Goal: Task Accomplishment & Management: Use online tool/utility

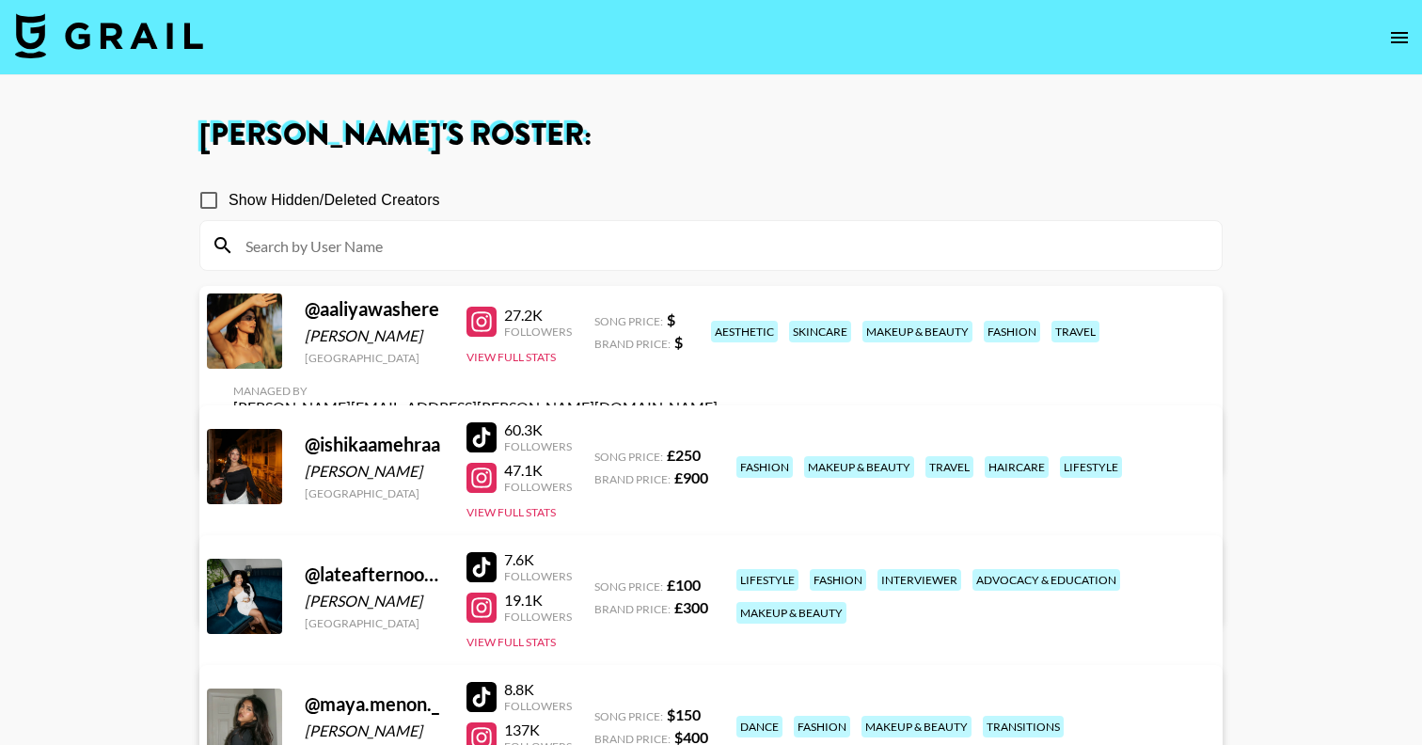
click at [1394, 34] on icon "open drawer" at bounding box center [1399, 37] width 23 height 23
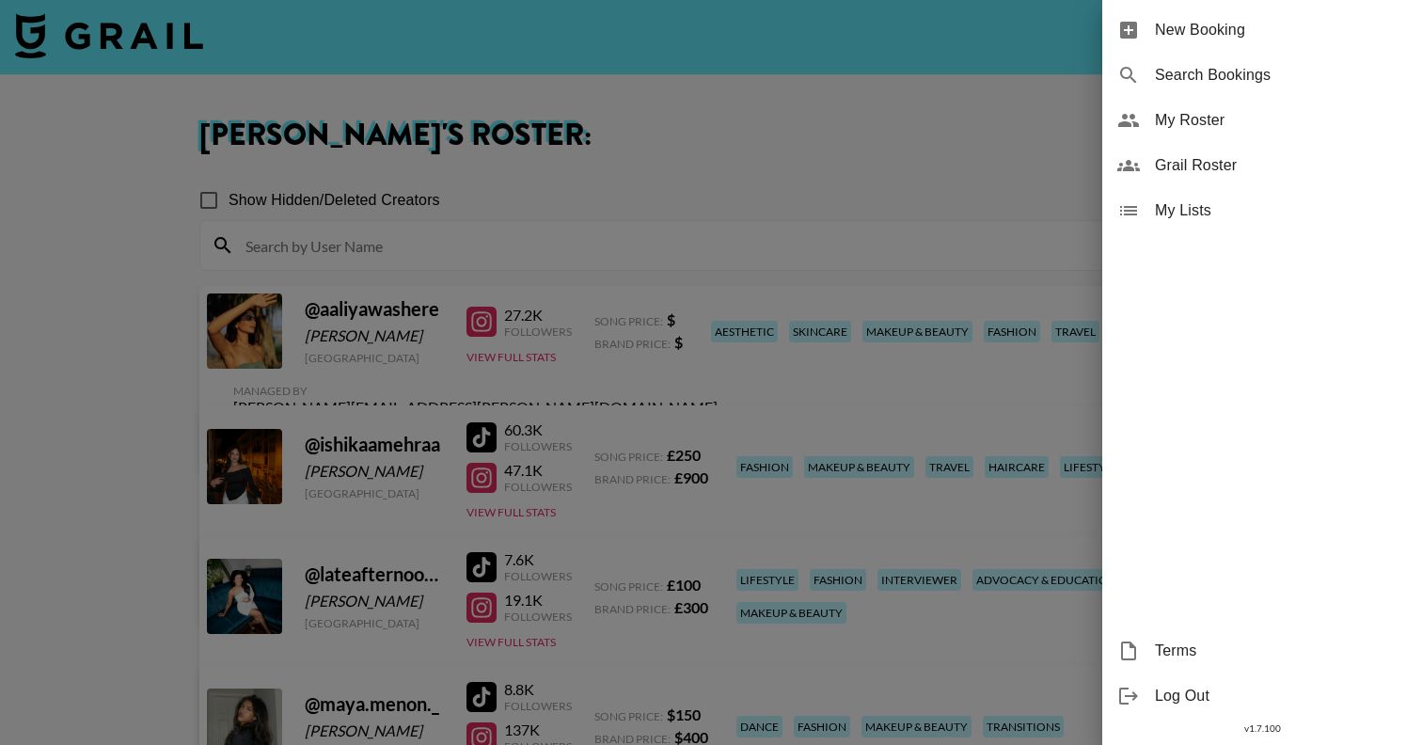
click at [1197, 176] on span "Grail Roster" at bounding box center [1281, 165] width 252 height 23
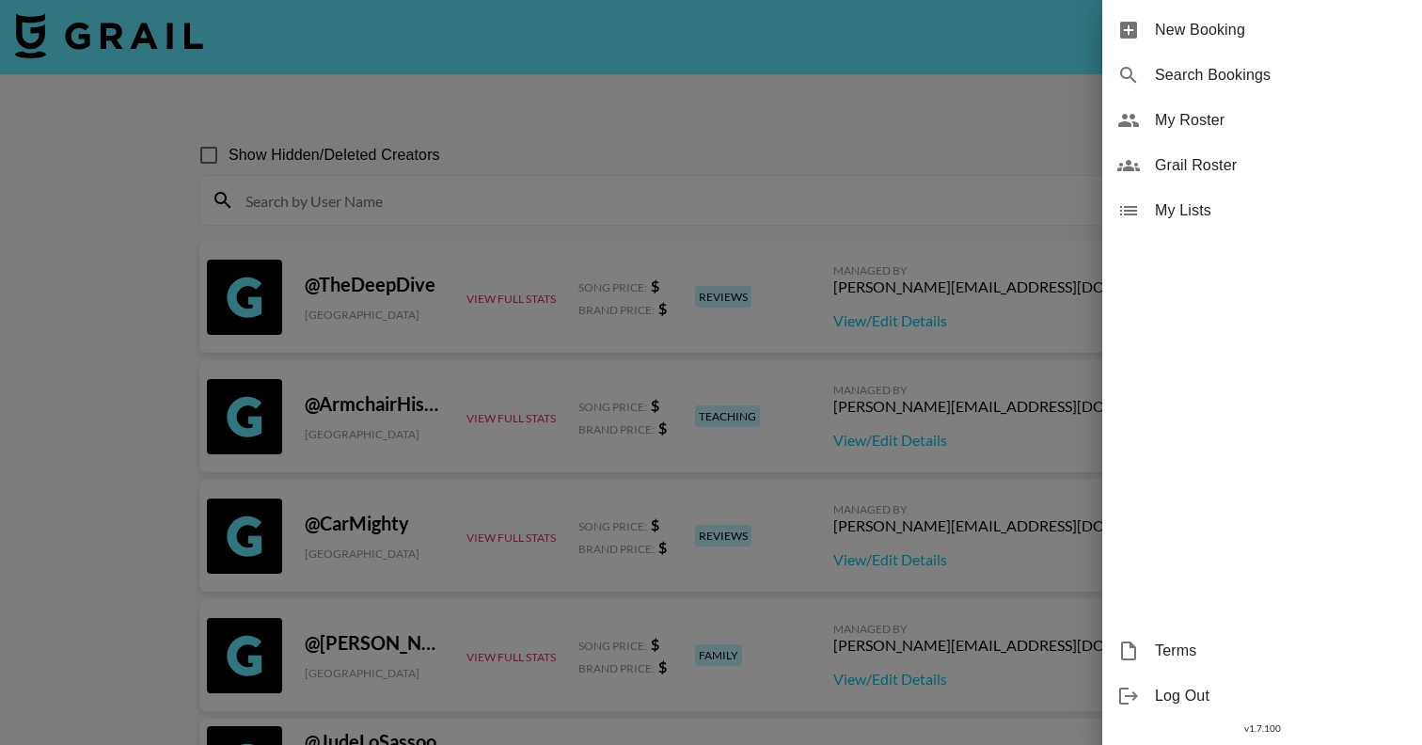
click at [458, 173] on div at bounding box center [711, 372] width 1422 height 745
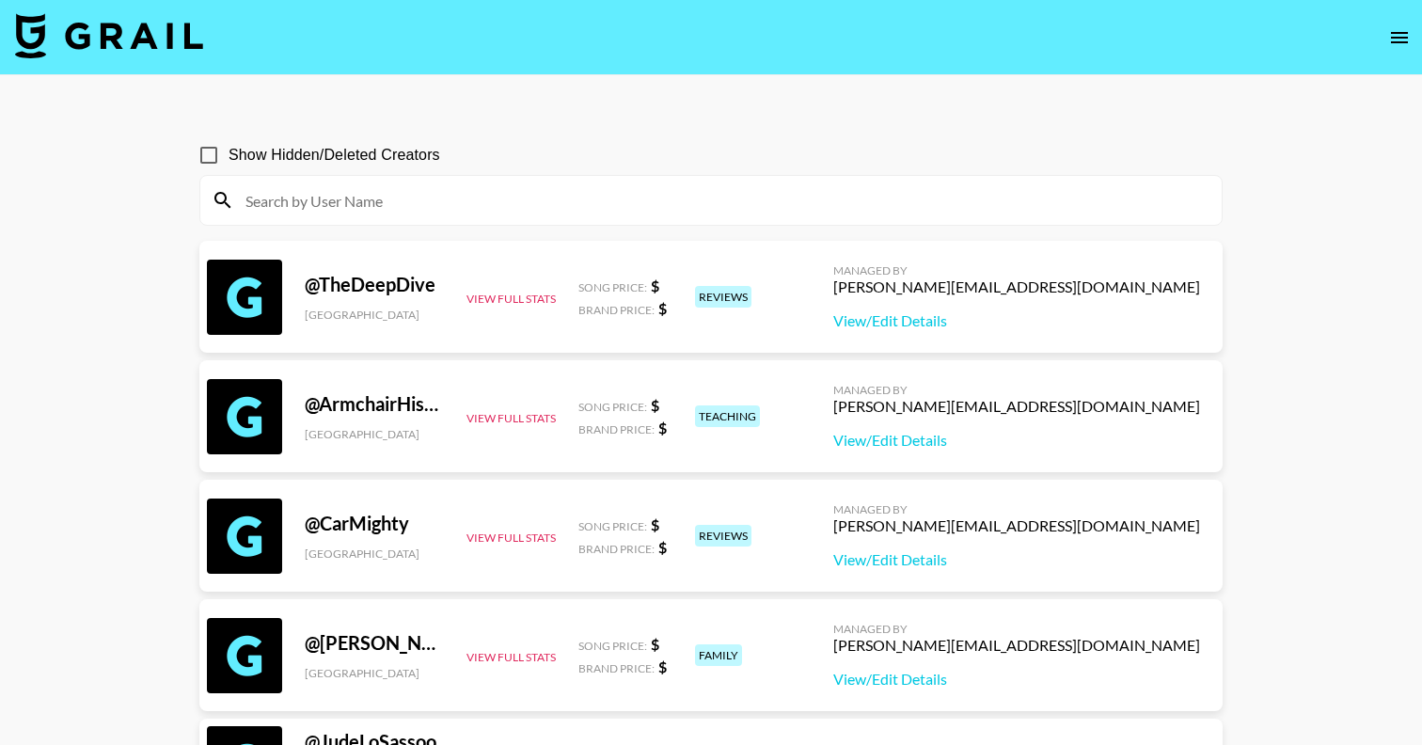
click at [421, 198] on input at bounding box center [722, 200] width 976 height 30
click at [393, 206] on input at bounding box center [722, 200] width 976 height 30
paste input "isabelladinan"
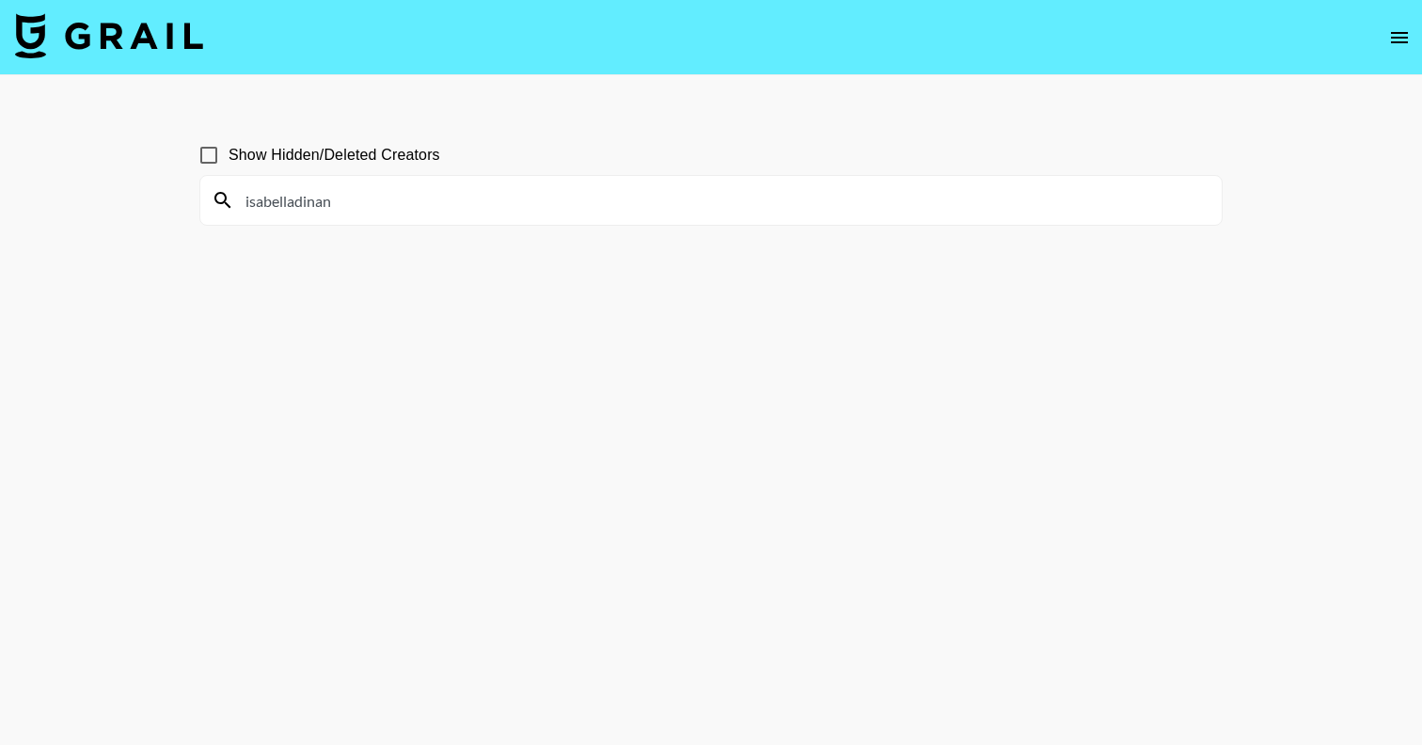
drag, startPoint x: 364, startPoint y: 204, endPoint x: 92, endPoint y: 204, distance: 271.8
click at [92, 204] on main "Show Hidden/Deleted Creators isabelladinan" at bounding box center [711, 417] width 1422 height 685
paste input "daphneconfalone"
drag, startPoint x: 376, startPoint y: 204, endPoint x: 97, endPoint y: 204, distance: 279.3
click at [98, 204] on main "Show Hidden/Deleted Creators daphneconfalone" at bounding box center [711, 417] width 1422 height 685
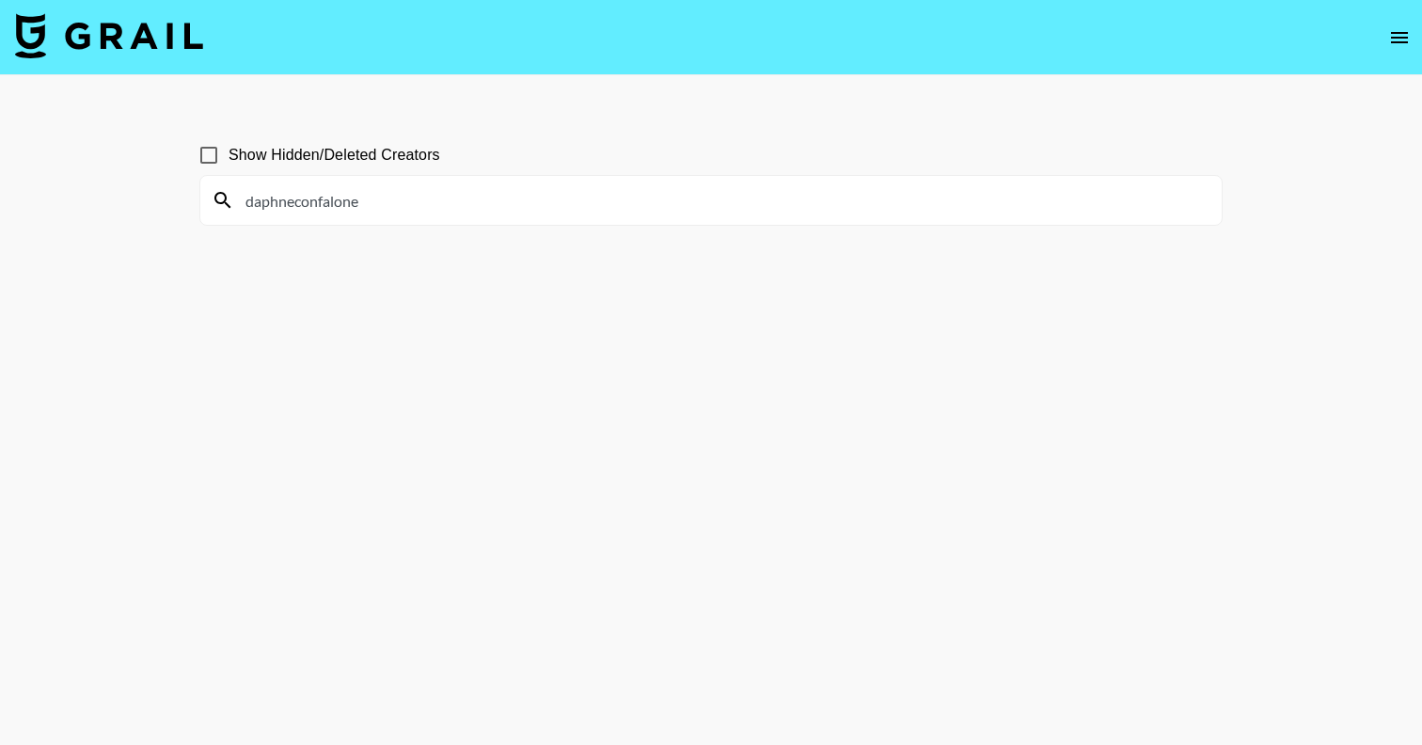
paste input "campbellgreene"
drag, startPoint x: 385, startPoint y: 201, endPoint x: 116, endPoint y: 201, distance: 269.0
click at [116, 201] on main "Show Hidden/Deleted Creators campbellgreenee" at bounding box center [711, 417] width 1422 height 685
paste input "keiraredpath_"
drag, startPoint x: 354, startPoint y: 211, endPoint x: 141, endPoint y: 211, distance: 212.5
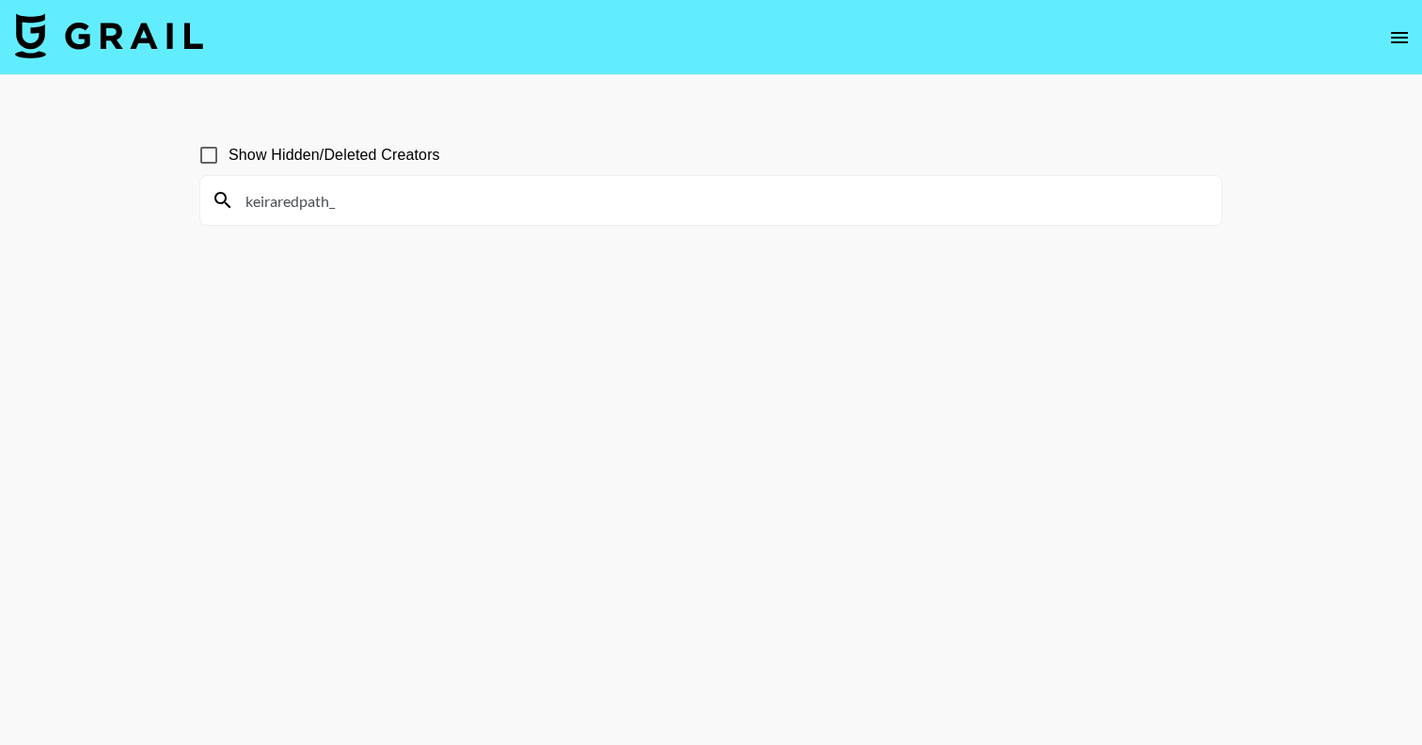
click at [141, 211] on main "Show Hidden/Deleted Creators keiraredpath_" at bounding box center [711, 417] width 1422 height 685
drag, startPoint x: 359, startPoint y: 209, endPoint x: 194, endPoint y: 209, distance: 165.5
click at [194, 209] on div "Show Hidden/Deleted Creators keiraredpath_" at bounding box center [710, 417] width 1053 height 594
paste input "oliviamagagna"
drag, startPoint x: 356, startPoint y: 202, endPoint x: 52, endPoint y: 202, distance: 304.7
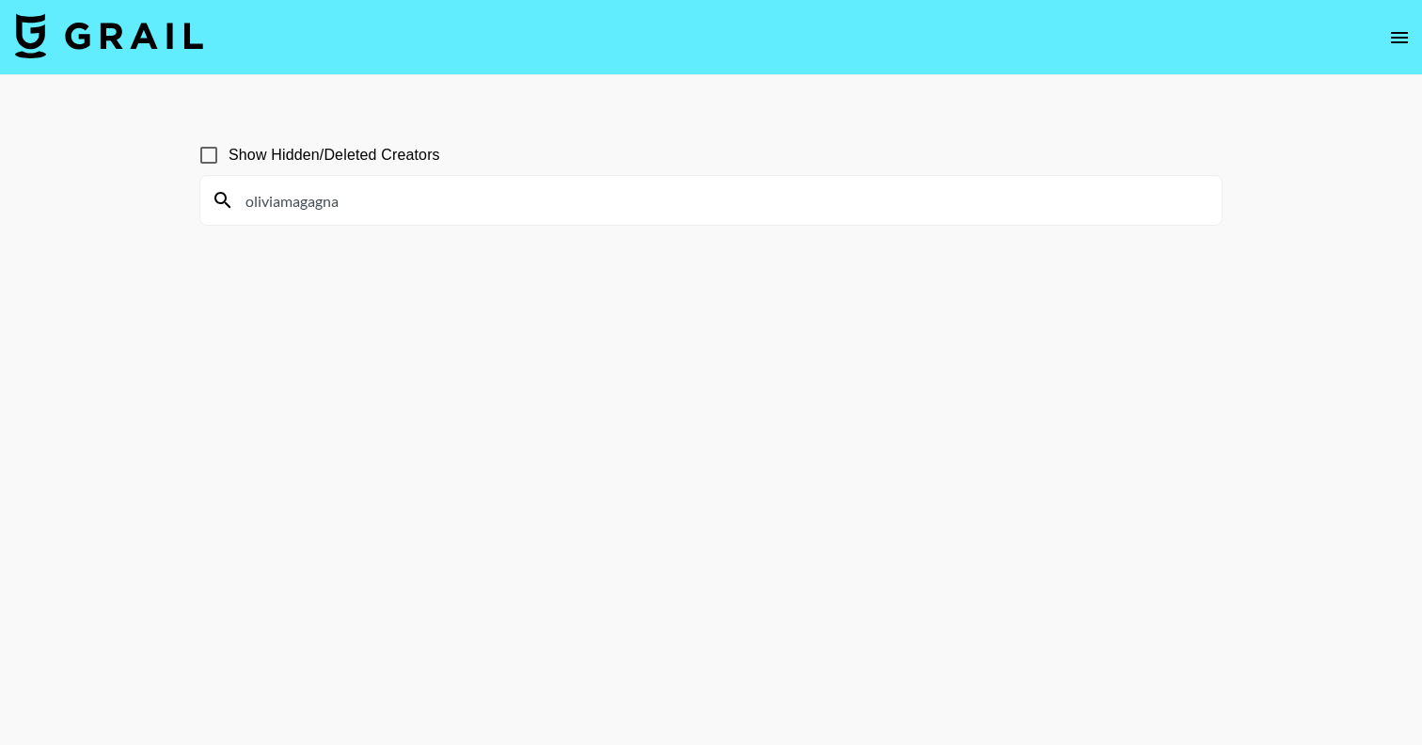
click at [52, 202] on main "Show Hidden/Deleted Creators oliviamagagna" at bounding box center [711, 417] width 1422 height 685
paste input "madisonmintzz"
drag, startPoint x: 362, startPoint y: 204, endPoint x: 211, endPoint y: 202, distance: 151.4
click at [211, 202] on div "madisonmintzz" at bounding box center [710, 200] width 1021 height 49
paste input "ndi.[PERSON_NAME]"
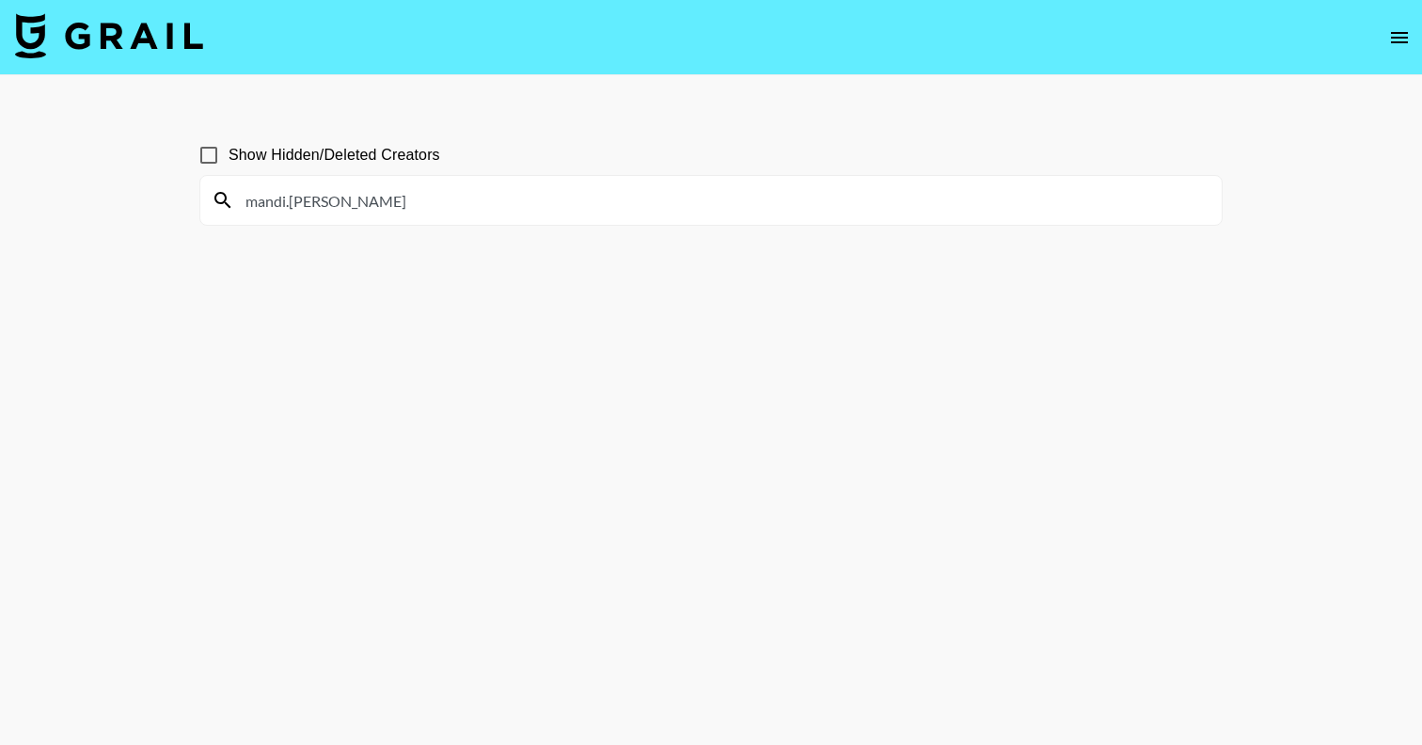
drag, startPoint x: 349, startPoint y: 207, endPoint x: 131, endPoint y: 207, distance: 218.2
click at [132, 207] on main "Show Hidden/Deleted Creators mandi.[PERSON_NAME]" at bounding box center [711, 417] width 1422 height 685
paste input "addistring"
drag, startPoint x: 331, startPoint y: 202, endPoint x: 153, endPoint y: 202, distance: 177.7
click at [155, 202] on main "Show Hidden/Deleted Creators addistring" at bounding box center [711, 417] width 1422 height 685
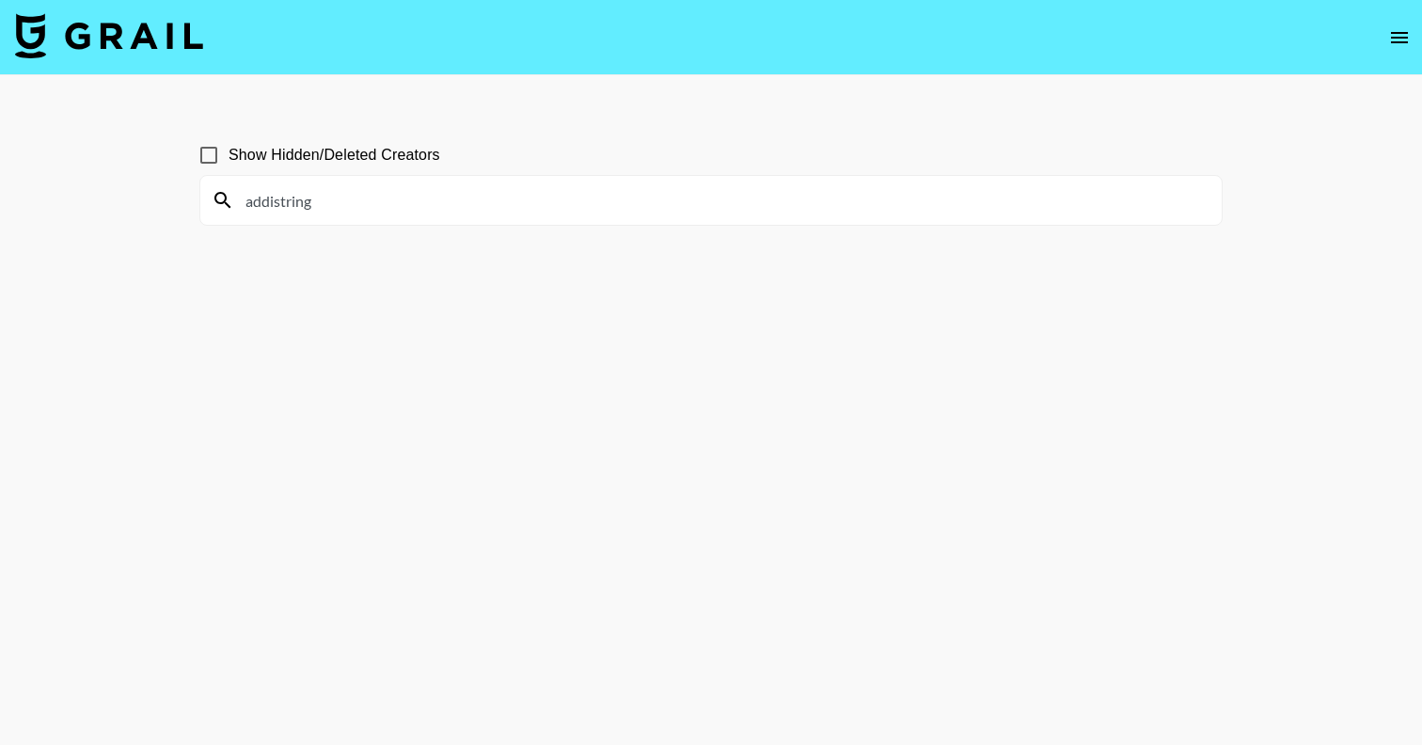
paste input "kayceenieuwendyk"
drag, startPoint x: 388, startPoint y: 211, endPoint x: 134, endPoint y: 207, distance: 254.9
click at [134, 204] on main "Show Hidden/Deleted Creators kayceenieuwendyk" at bounding box center [711, 417] width 1422 height 685
paste input "[PERSON_NAME].[PERSON_NAME]"
drag, startPoint x: 354, startPoint y: 201, endPoint x: 150, endPoint y: 201, distance: 203.1
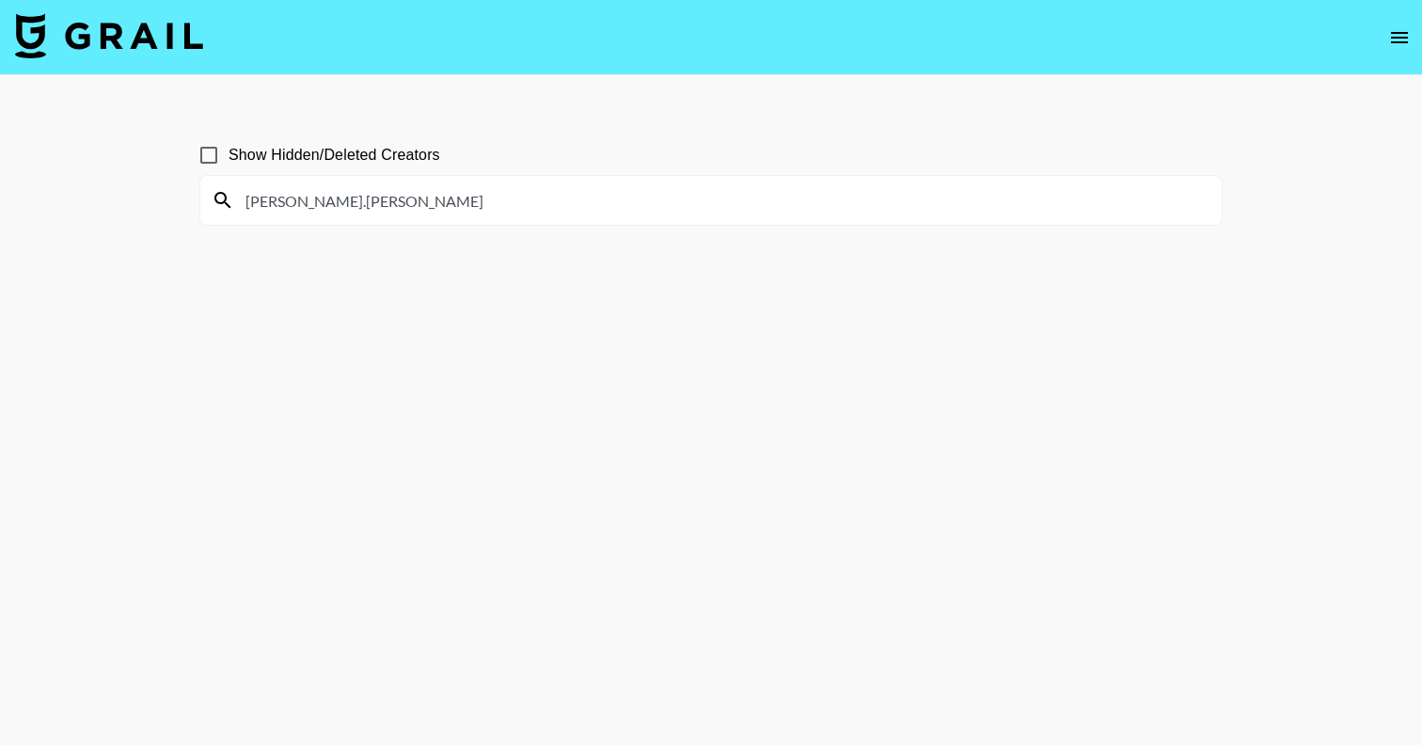
click at [150, 201] on main "Show Hidden/Deleted Creators [PERSON_NAME].[PERSON_NAME]" at bounding box center [711, 417] width 1422 height 685
paste input "enna.[PERSON_NAME]"
drag, startPoint x: 386, startPoint y: 200, endPoint x: 116, endPoint y: 200, distance: 269.9
click at [118, 200] on main "Show Hidden/Deleted Creators [PERSON_NAME].[PERSON_NAME]" at bounding box center [711, 417] width 1422 height 685
paste input "milliewarner21"
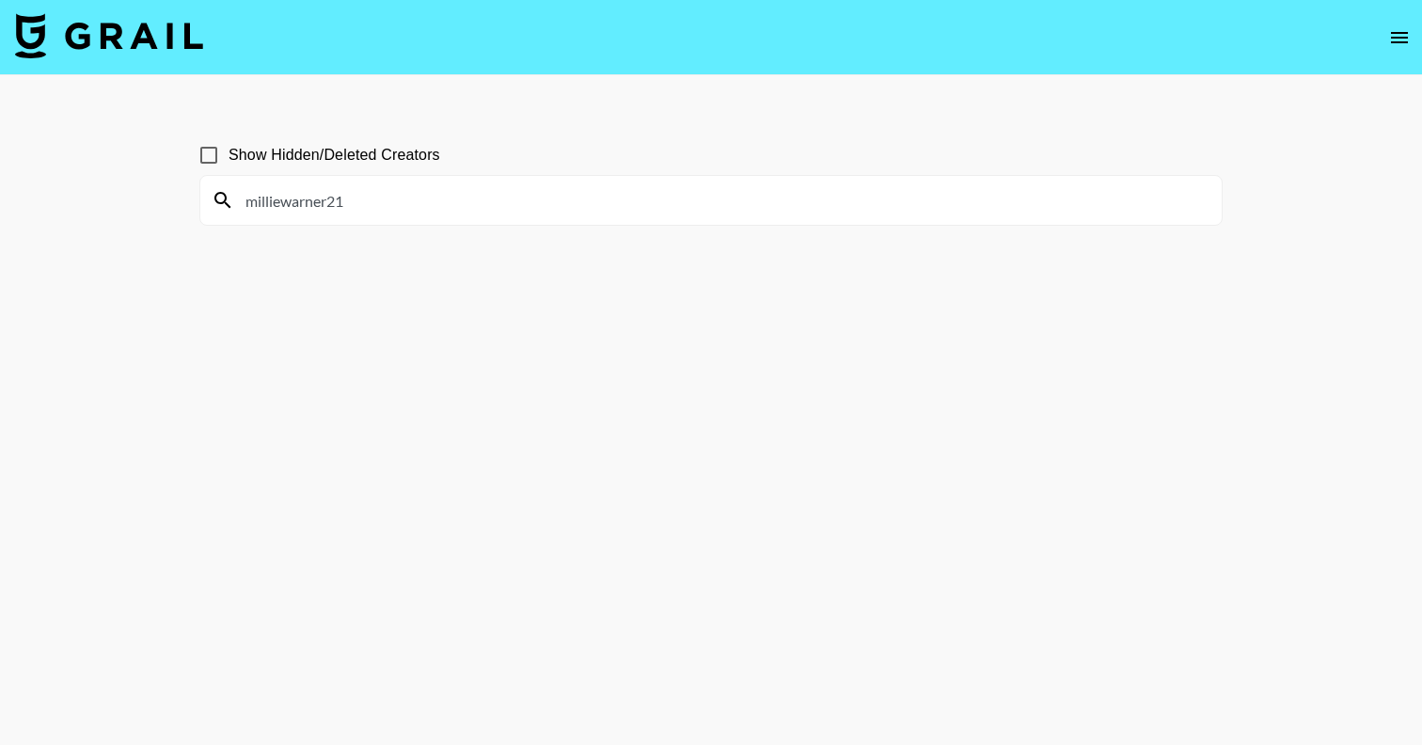
drag, startPoint x: 381, startPoint y: 208, endPoint x: 60, endPoint y: 205, distance: 320.7
click at [60, 205] on main "Show Hidden/Deleted Creators milliewarner21" at bounding box center [711, 417] width 1422 height 685
paste input "kali.colon"
drag, startPoint x: 290, startPoint y: 205, endPoint x: 101, endPoint y: 205, distance: 189.0
click at [101, 205] on main "Show Hidden/Deleted Creators kali.colon" at bounding box center [711, 417] width 1422 height 685
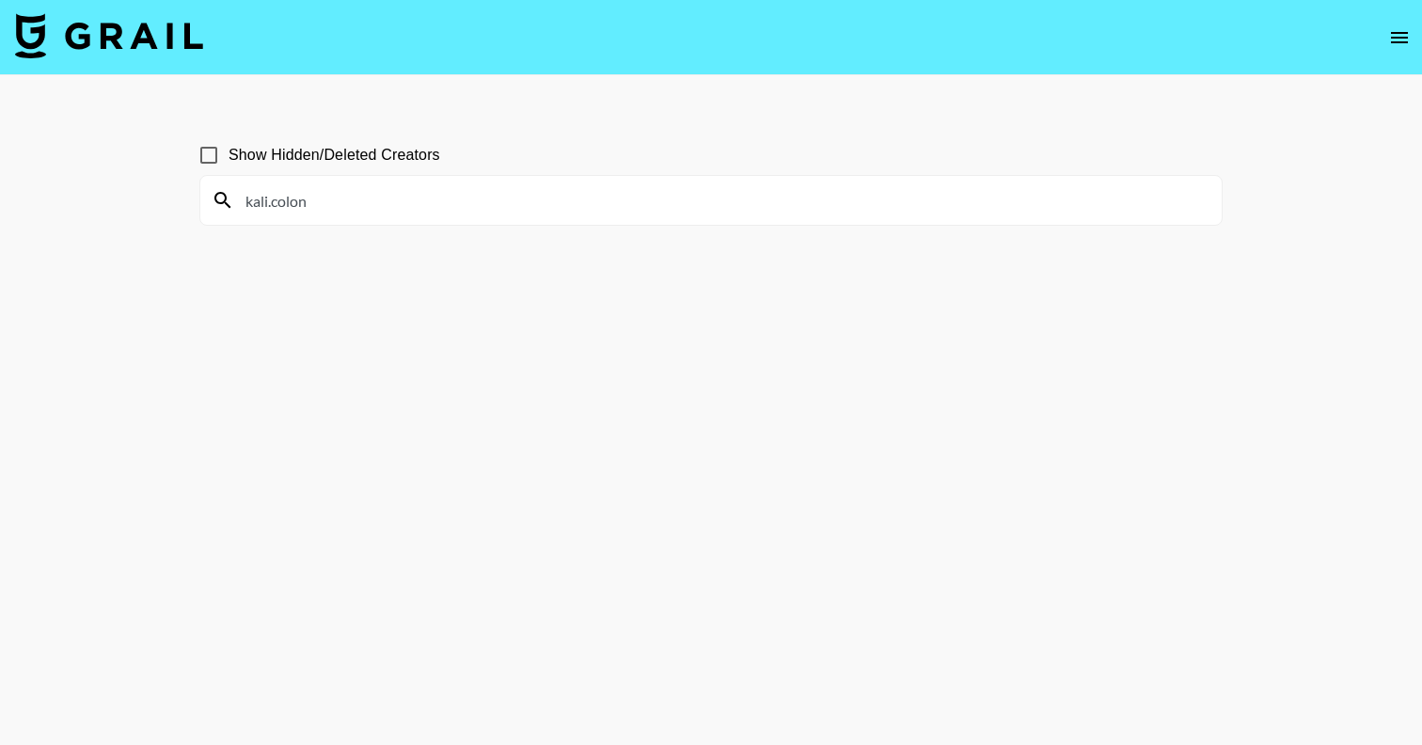
paste input "melissadncl"
drag, startPoint x: 308, startPoint y: 202, endPoint x: 102, endPoint y: 202, distance: 206.9
click at [102, 202] on main "Show Hidden/Deleted Creators melissadncl" at bounding box center [711, 417] width 1422 height 685
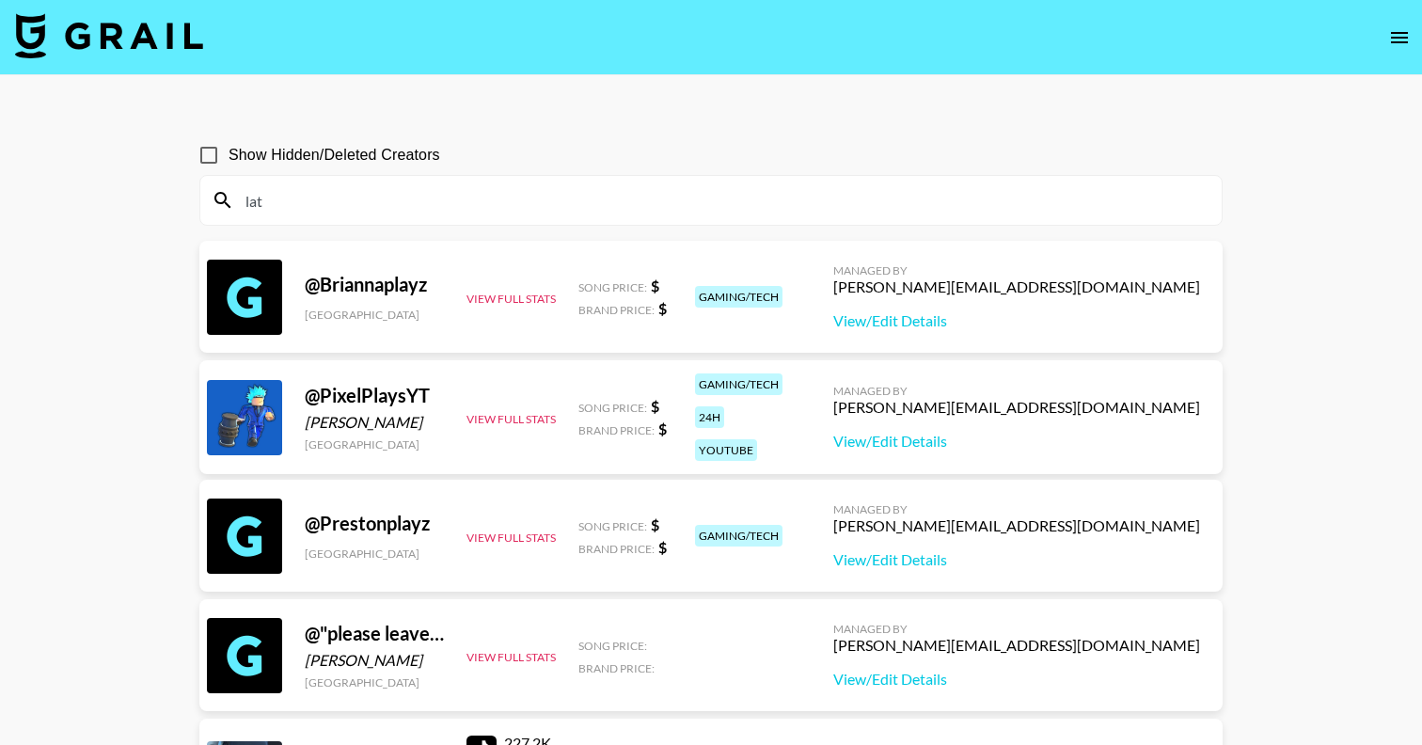
type input "late"
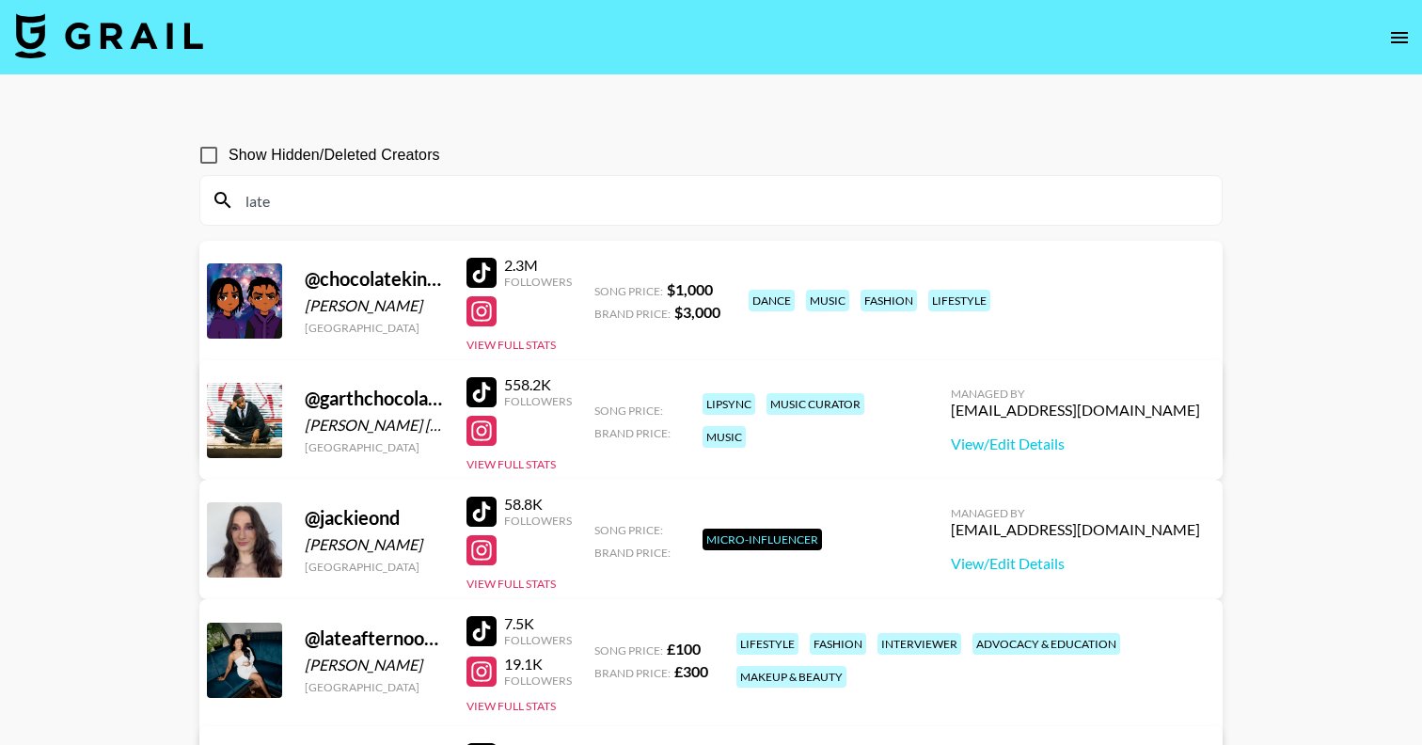
drag, startPoint x: 278, startPoint y: 205, endPoint x: 183, endPoint y: 205, distance: 95.0
click at [184, 205] on div "Show Hidden/Deleted Creators late @ chocolatekings_ [PERSON_NAME] [GEOGRAPHIC_D…" at bounding box center [710, 611] width 1053 height 982
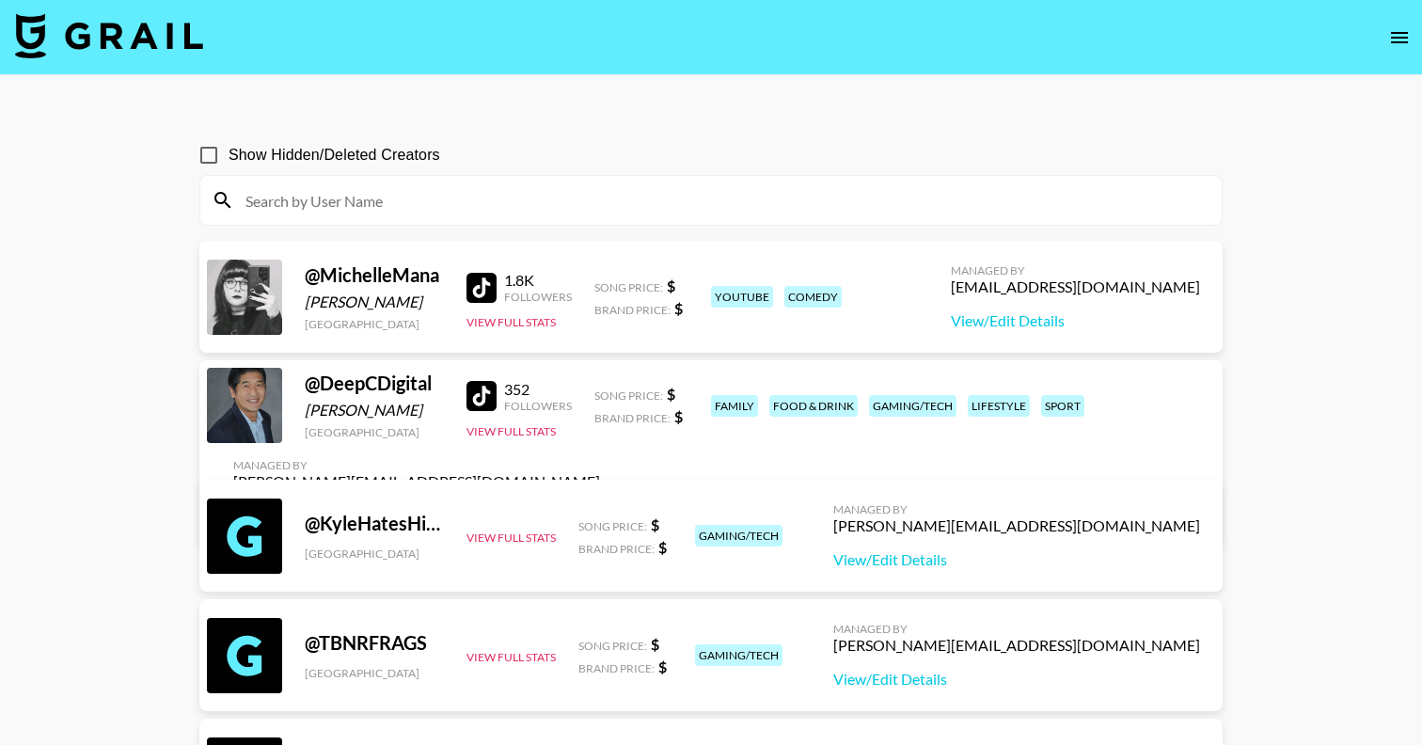
click at [418, 195] on input at bounding box center [722, 200] width 976 height 30
paste input "camillemontagnac"
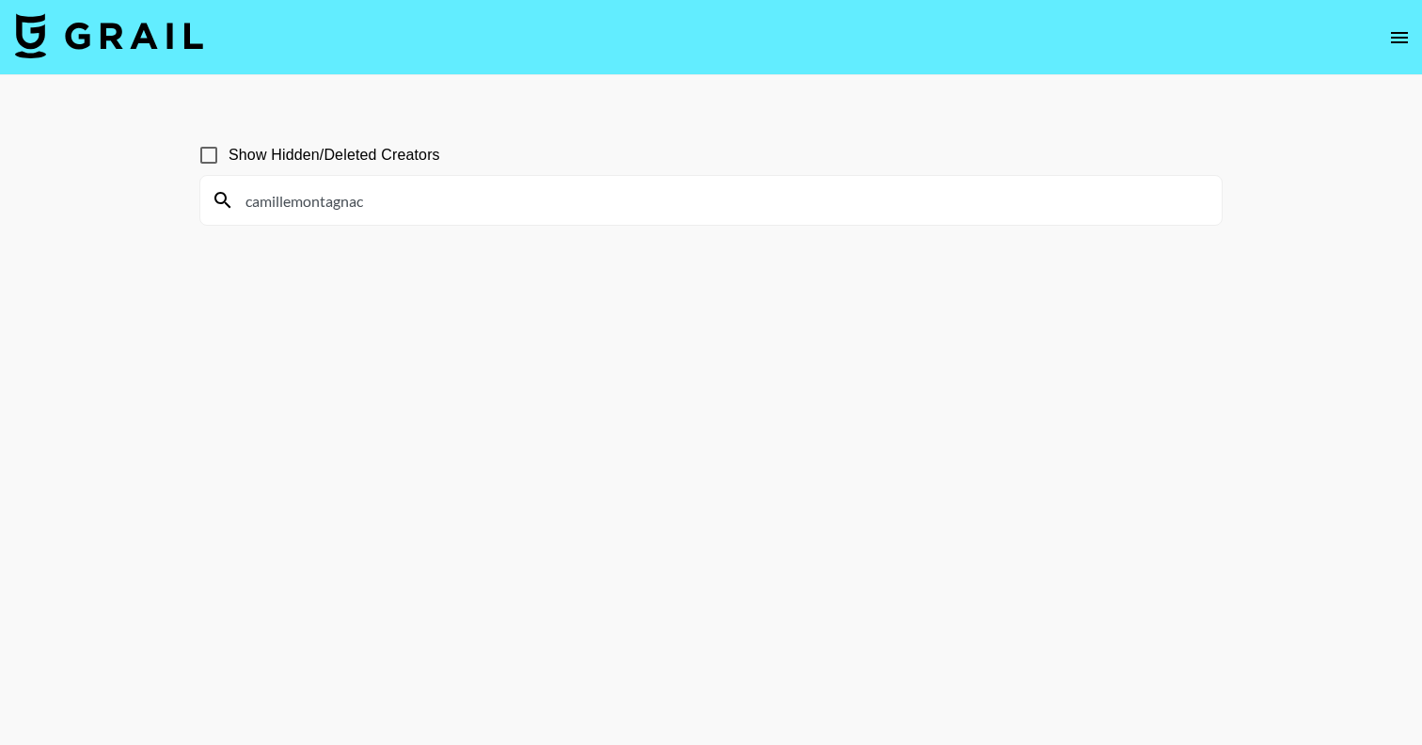
drag, startPoint x: 406, startPoint y: 205, endPoint x: 153, endPoint y: 205, distance: 253.0
click at [153, 205] on main "Show Hidden/Deleted Creators camillemontagnac" at bounding box center [711, 417] width 1422 height 685
paste input "[PERSON_NAME].khaledd"
drag, startPoint x: 284, startPoint y: 206, endPoint x: 97, endPoint y: 206, distance: 187.1
click at [97, 206] on main "Show Hidden/Deleted Creators [PERSON_NAME].khaledd" at bounding box center [711, 417] width 1422 height 685
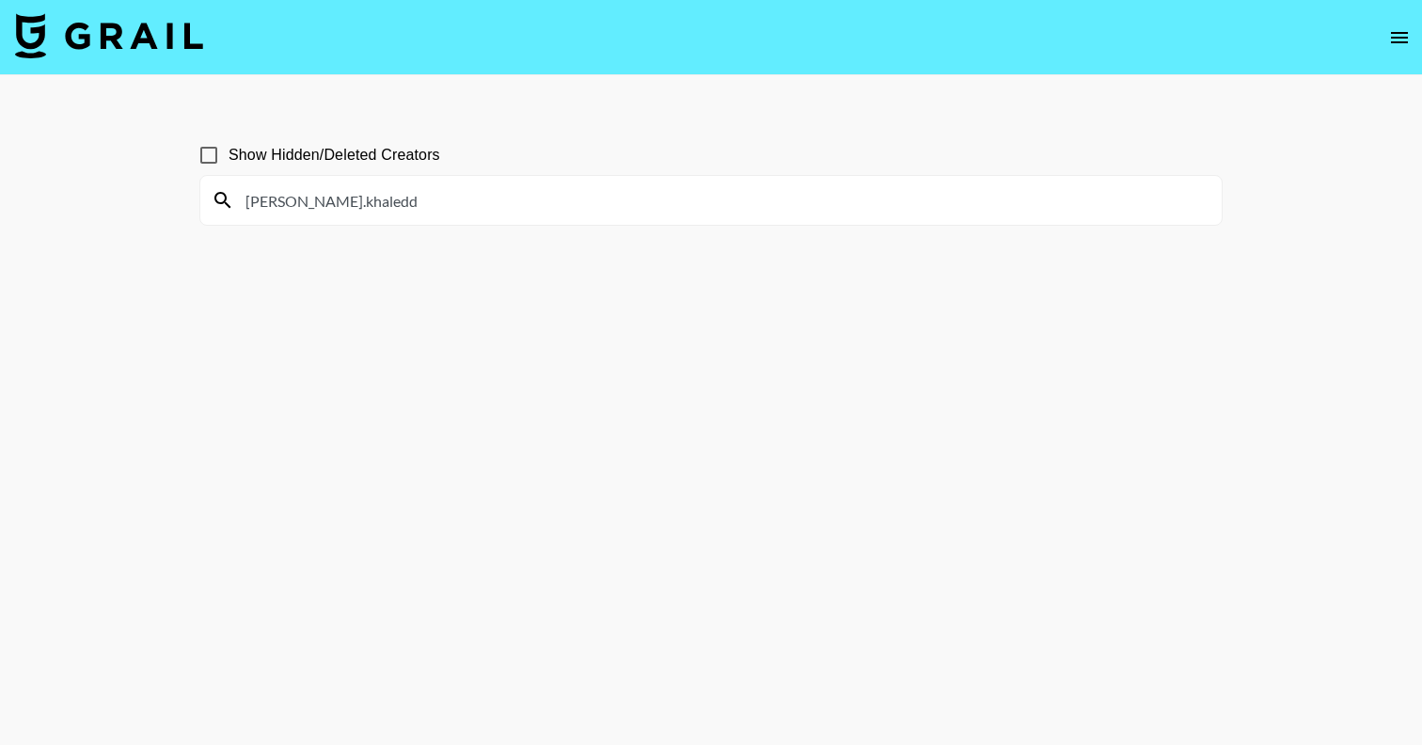
paste input "jadaemilypaul"
drag, startPoint x: 371, startPoint y: 201, endPoint x: 62, endPoint y: 201, distance: 309.4
click at [62, 201] on main "Show Hidden/Deleted Creators jadaemilypaul" at bounding box center [711, 417] width 1422 height 685
paste input "courtneycasole"
drag, startPoint x: 371, startPoint y: 193, endPoint x: 128, endPoint y: 197, distance: 243.6
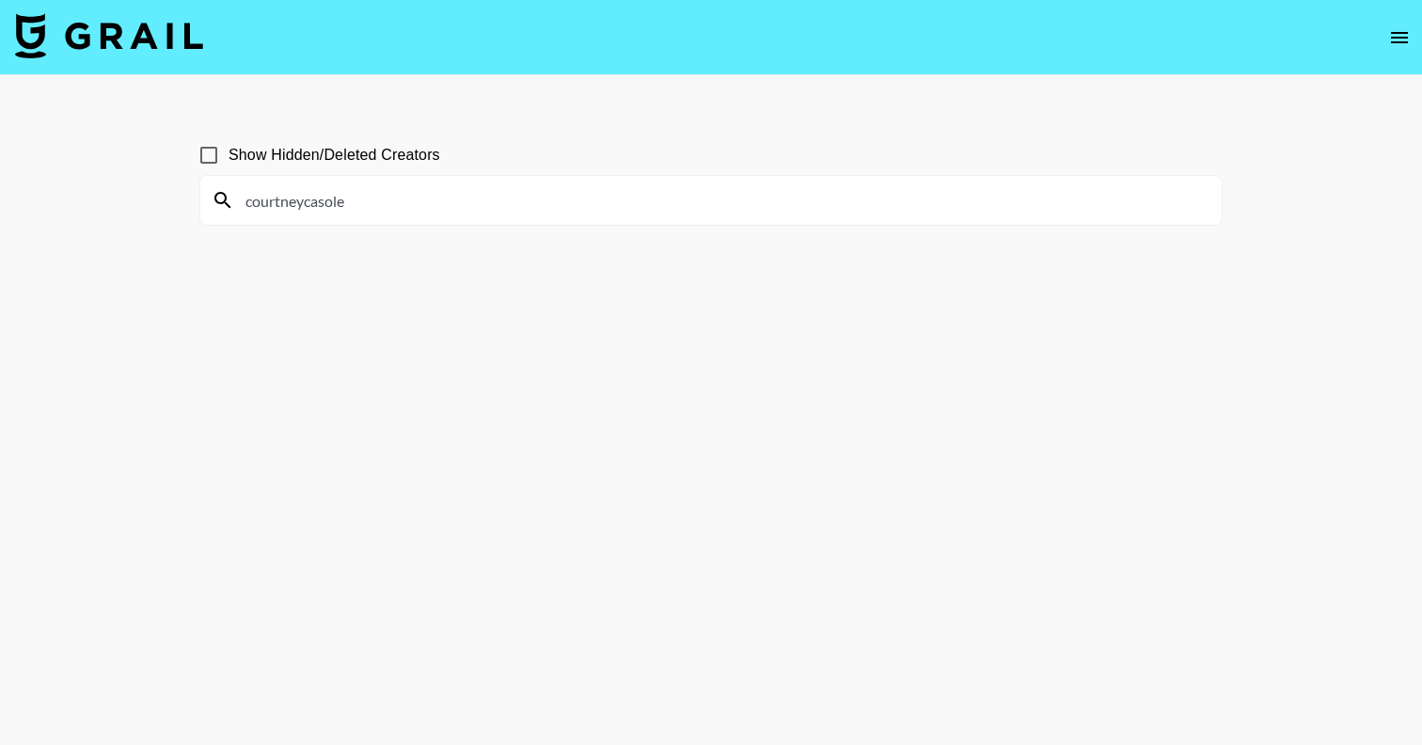
click at [130, 197] on main "Show Hidden/Deleted Creators courtneycasole" at bounding box center [711, 417] width 1422 height 685
paste input "emilijap__"
drag, startPoint x: 343, startPoint y: 199, endPoint x: 173, endPoint y: 199, distance: 170.2
click at [175, 199] on main "Show Hidden/Deleted Creators emilijap__" at bounding box center [711, 417] width 1422 height 685
paste input "jessicamarvisi"
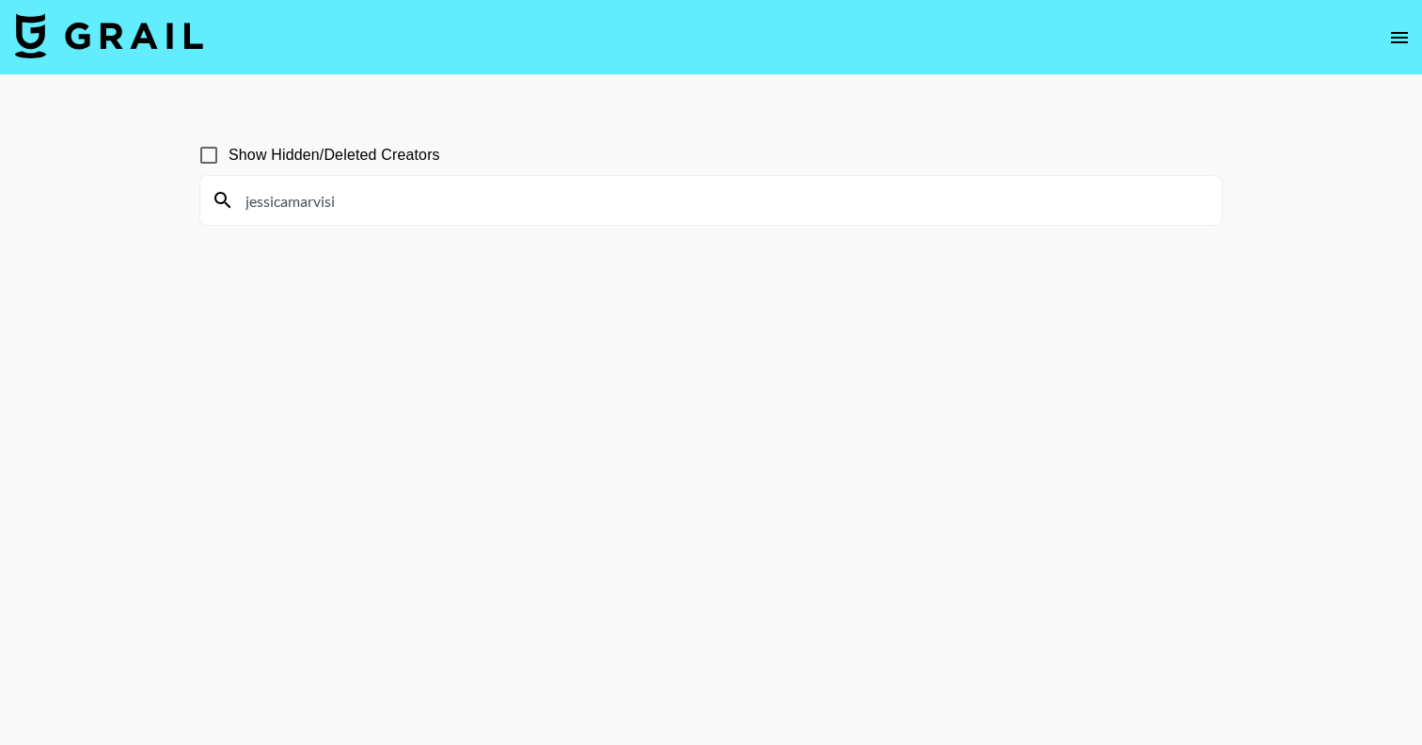
drag, startPoint x: 356, startPoint y: 208, endPoint x: 111, endPoint y: 206, distance: 245.5
click at [111, 206] on main "Show Hidden/Deleted Creators jessicamarvisi" at bounding box center [711, 417] width 1422 height 685
paste input "thatsosona"
drag, startPoint x: 354, startPoint y: 209, endPoint x: 128, endPoint y: 209, distance: 225.7
click at [128, 209] on main "Show Hidden/Deleted Creators thatsosona" at bounding box center [711, 417] width 1422 height 685
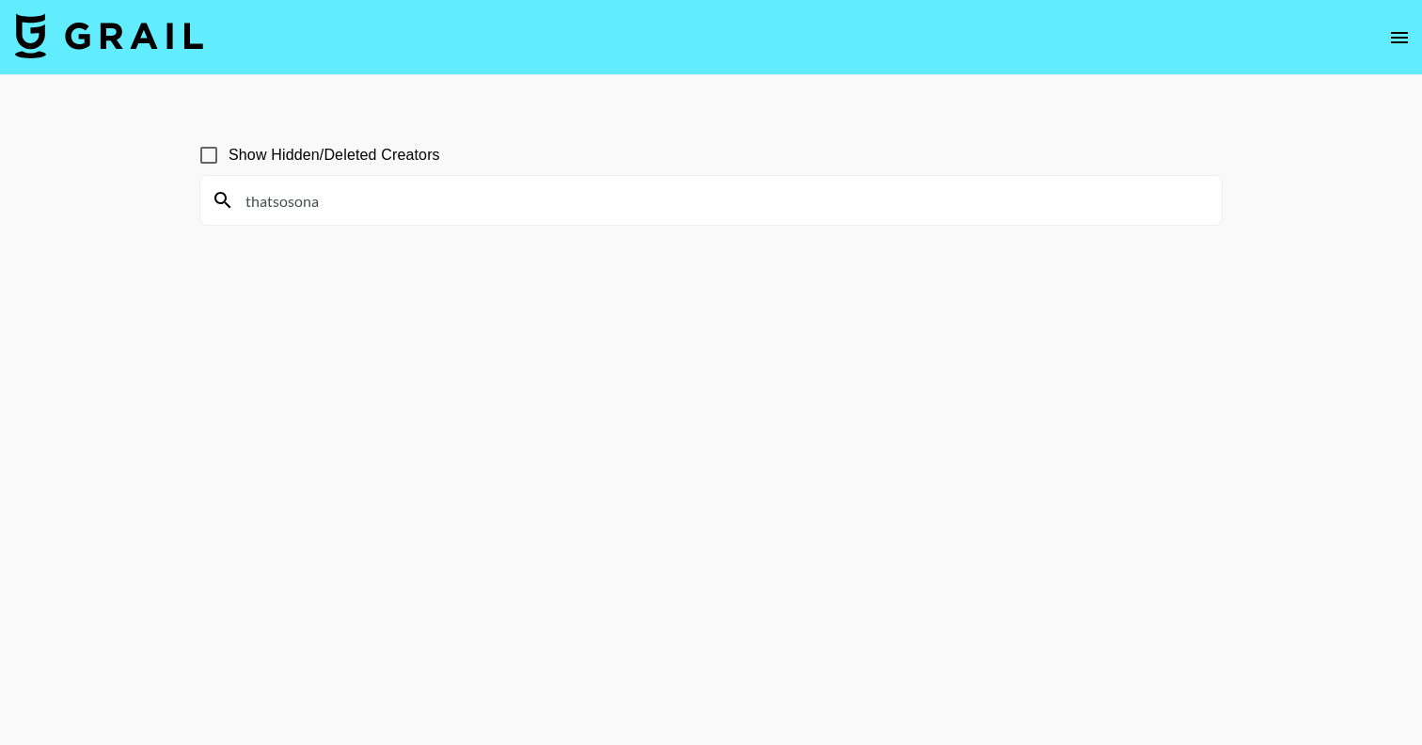
drag, startPoint x: 331, startPoint y: 197, endPoint x: 131, endPoint y: 197, distance: 200.3
click at [131, 197] on main "Show Hidden/Deleted Creators thatsosona" at bounding box center [711, 417] width 1422 height 685
paste input "marinamta"
drag, startPoint x: 346, startPoint y: 210, endPoint x: 112, endPoint y: 210, distance: 234.2
click at [115, 210] on main "Show Hidden/Deleted Creators marinamtaa" at bounding box center [711, 417] width 1422 height 685
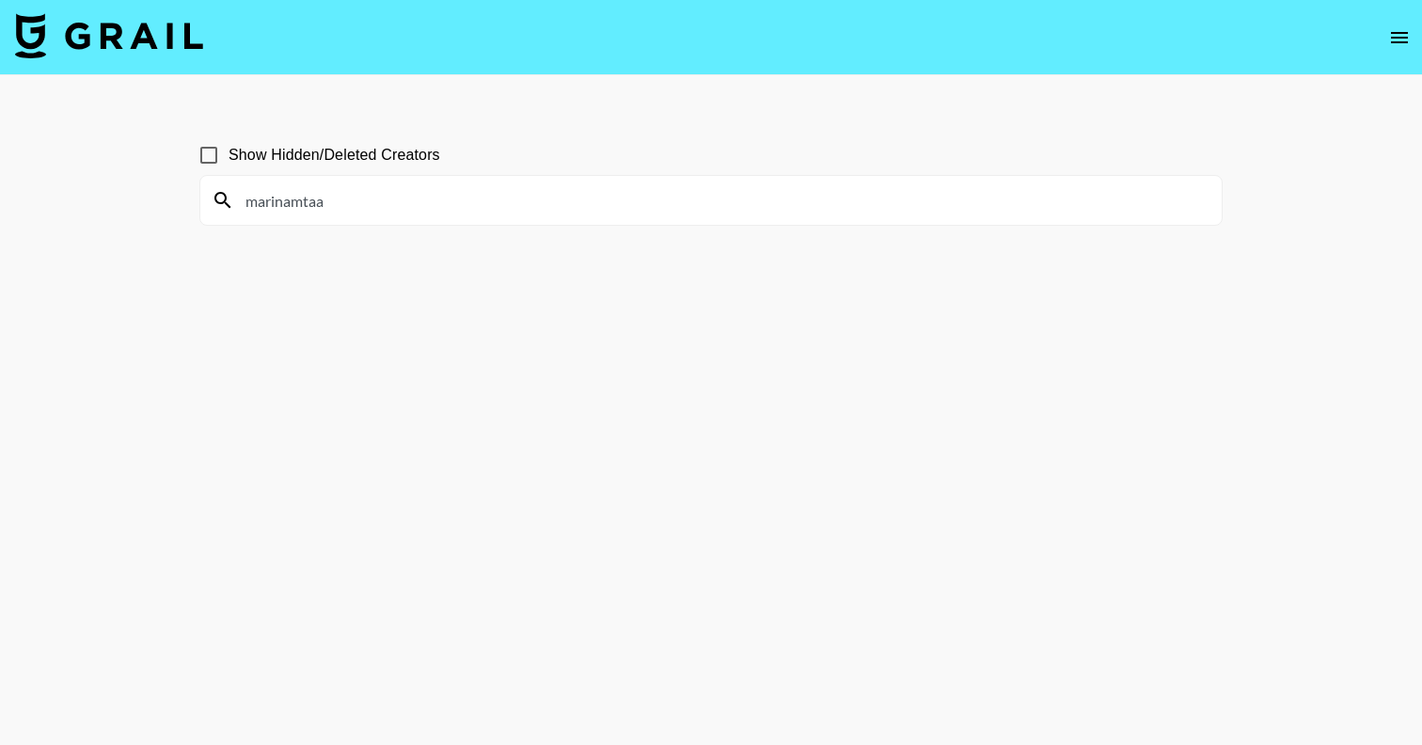
drag, startPoint x: 403, startPoint y: 203, endPoint x: 125, endPoint y: 203, distance: 277.4
click at [125, 203] on main "Show Hidden/Deleted Creators marinamtaa" at bounding box center [711, 417] width 1422 height 685
paste input "tori_indi"
drag, startPoint x: 317, startPoint y: 201, endPoint x: 182, endPoint y: 201, distance: 134.5
click at [182, 201] on main "Show Hidden/Deleted Creators tori_india" at bounding box center [711, 417] width 1422 height 685
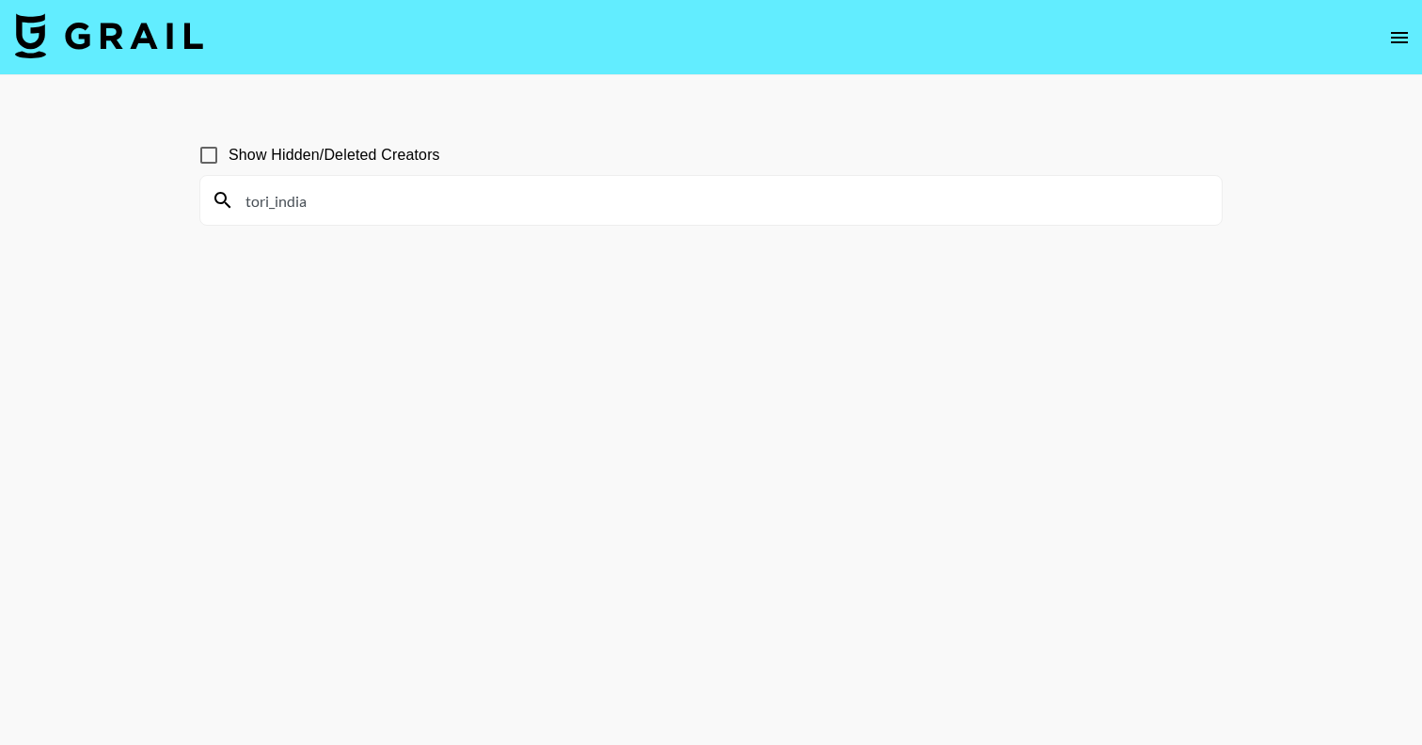
paste input "[DEMOGRAPHIC_DATA]chesc"
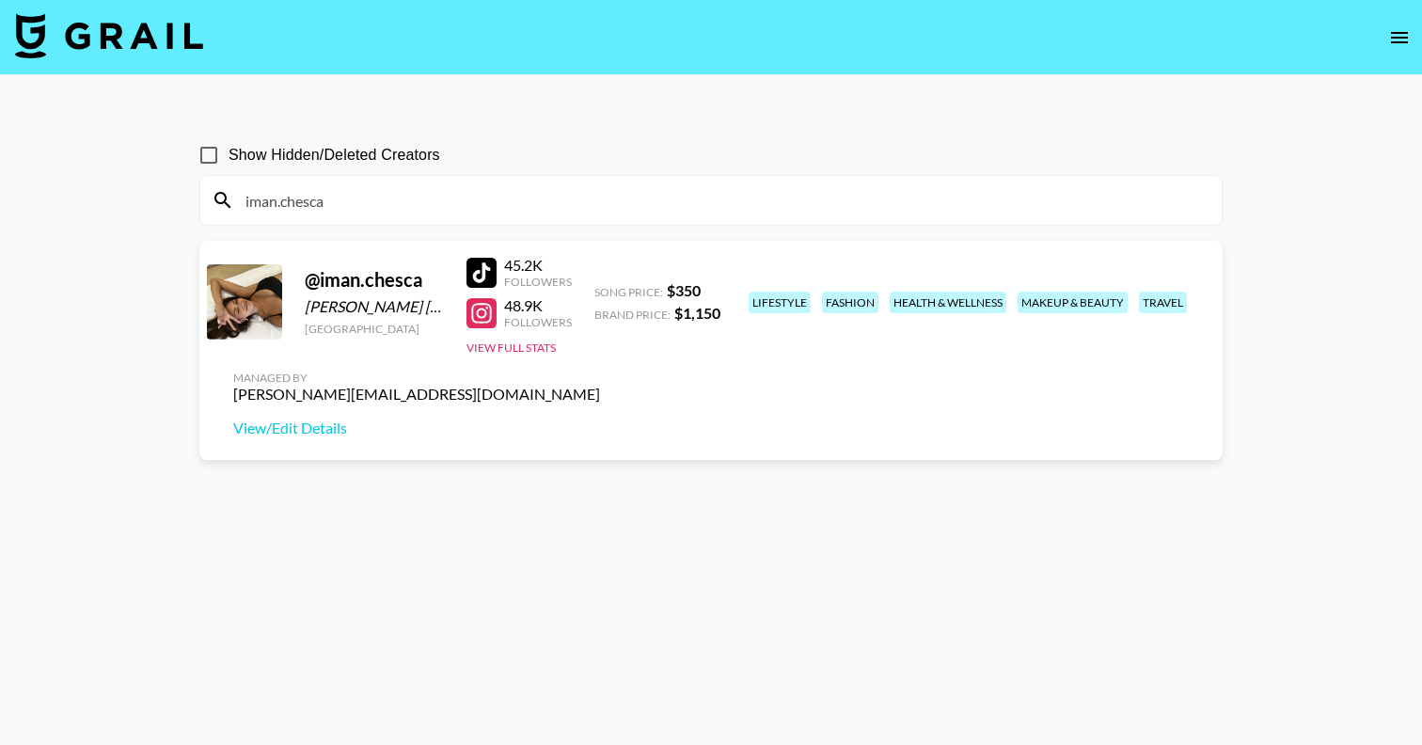
drag, startPoint x: 404, startPoint y: 210, endPoint x: 127, endPoint y: 210, distance: 277.4
click at [129, 210] on main "Show Hidden/Deleted Creators iman.chesca @ iman.[PERSON_NAME] [PERSON_NAME] [GE…" at bounding box center [711, 417] width 1422 height 685
drag, startPoint x: 367, startPoint y: 203, endPoint x: 165, endPoint y: 203, distance: 202.2
click at [165, 203] on main "Show Hidden/Deleted Creators iman.chesca @ iman.[PERSON_NAME] [PERSON_NAME] [GE…" at bounding box center [711, 417] width 1422 height 685
paste input "halliekatee"
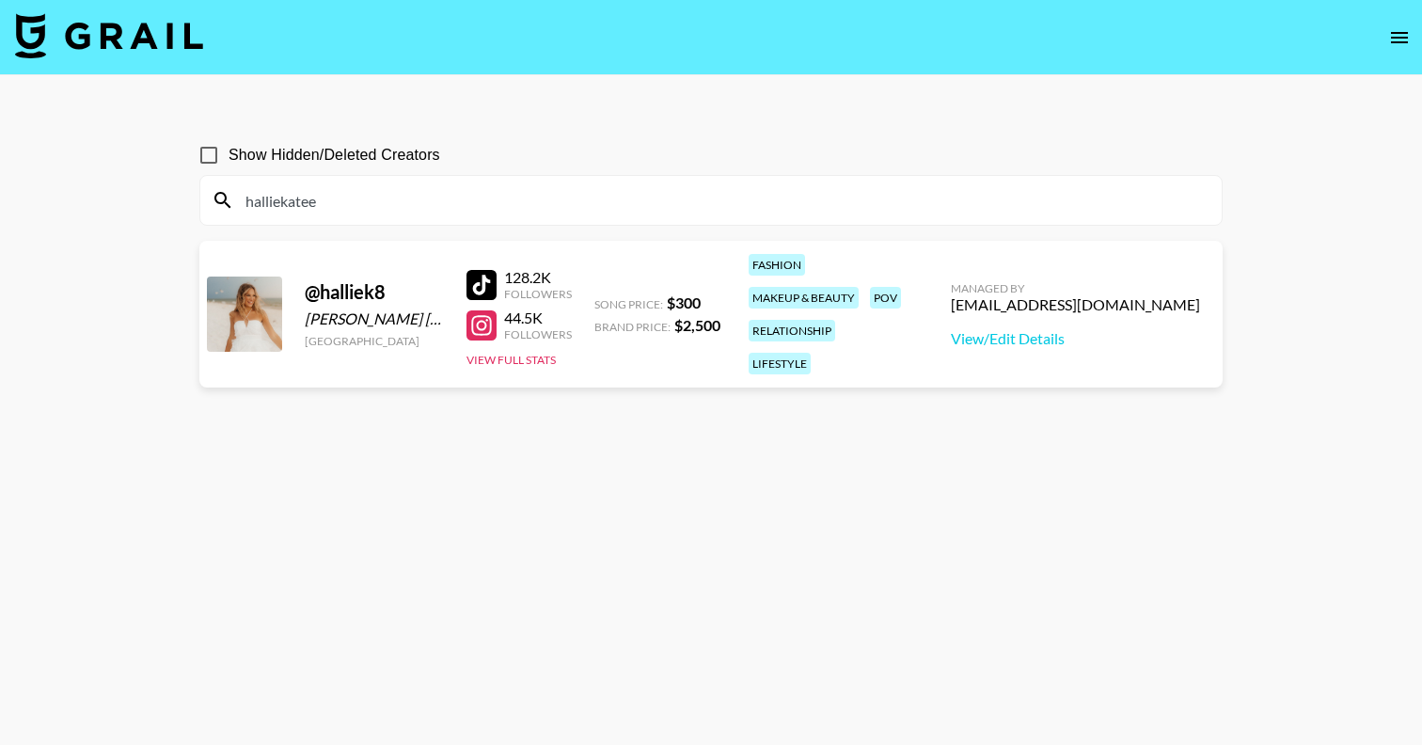
click at [483, 313] on div at bounding box center [481, 325] width 30 height 30
drag, startPoint x: 303, startPoint y: 203, endPoint x: 118, endPoint y: 203, distance: 185.3
click at [119, 203] on main "Show Hidden/Deleted Creators halliekatee @ halliek8 [PERSON_NAME] [PERSON_NAME]…" at bounding box center [711, 417] width 1422 height 685
paste input "glow.by.madz"
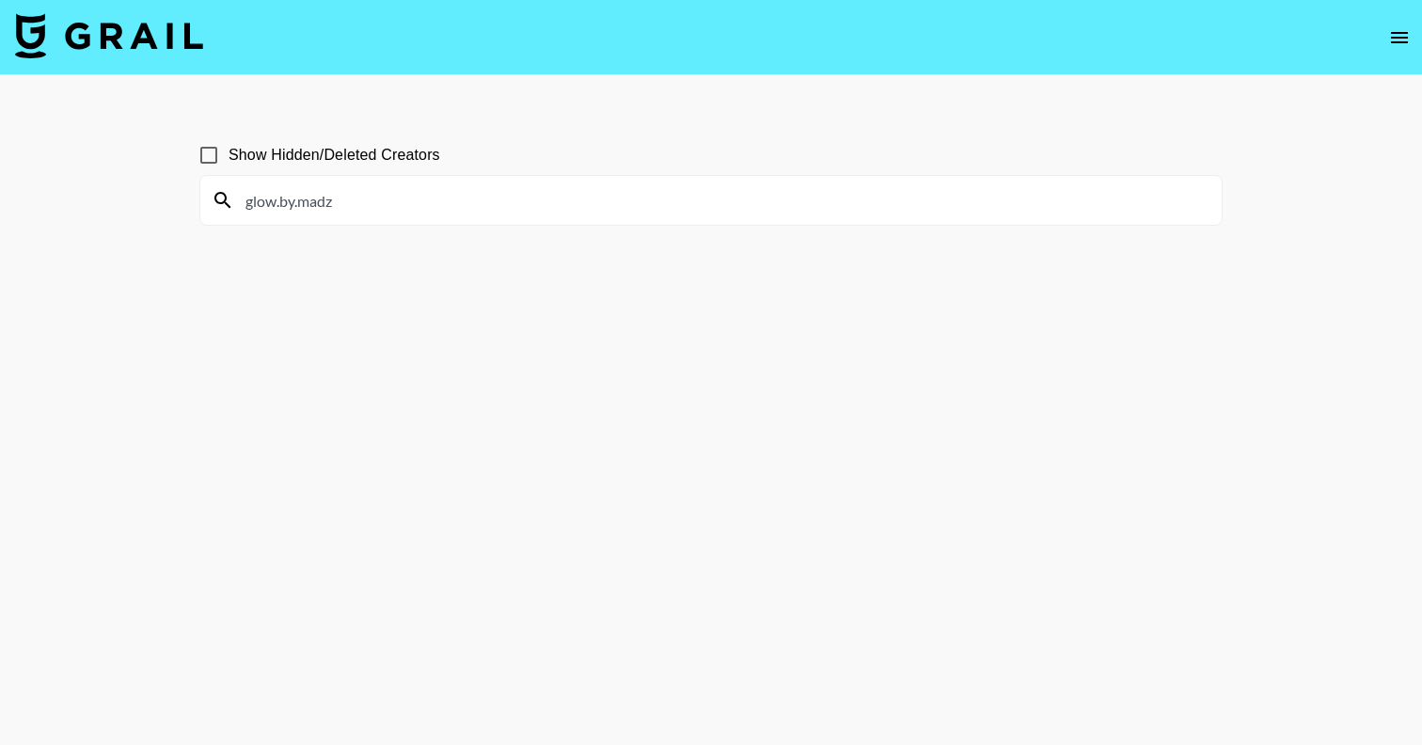
drag, startPoint x: 374, startPoint y: 209, endPoint x: 138, endPoint y: 209, distance: 236.0
click at [140, 209] on main "Show Hidden/Deleted Creators glow.by.madz" at bounding box center [711, 417] width 1422 height 685
paste input "purelycristina"
drag, startPoint x: 349, startPoint y: 204, endPoint x: 135, endPoint y: 204, distance: 213.5
click at [135, 204] on main "Show Hidden/Deleted Creators purelycristina" at bounding box center [711, 417] width 1422 height 685
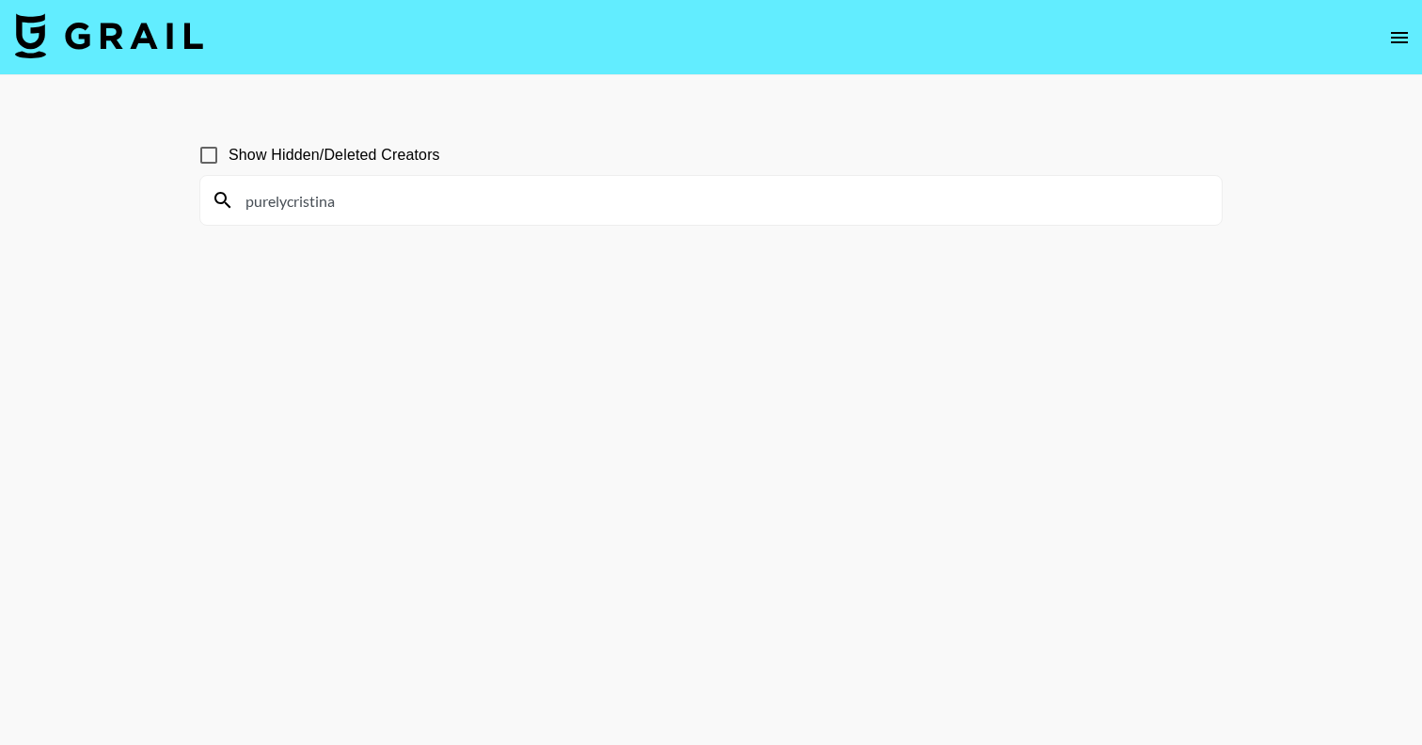
paste input "kelseamaxwell"
drag, startPoint x: 384, startPoint y: 208, endPoint x: 181, endPoint y: 208, distance: 203.1
click at [181, 208] on main "Show Hidden/Deleted Creators kelseamaxwell" at bounding box center [711, 417] width 1422 height 685
paste input "dailydoseof.rose"
drag, startPoint x: 377, startPoint y: 203, endPoint x: 66, endPoint y: 203, distance: 311.3
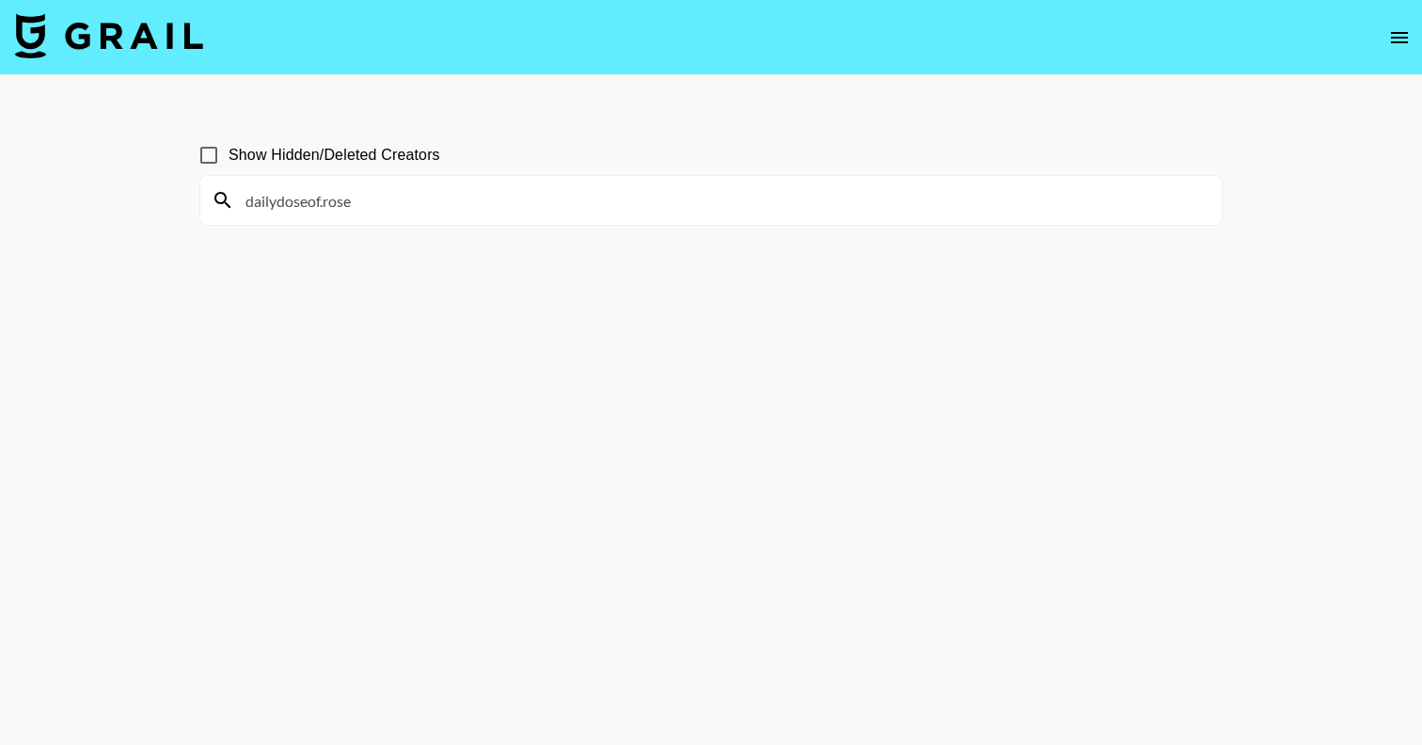
click at [67, 203] on main "Show Hidden/Deleted Creators dailydoseof.rose" at bounding box center [711, 417] width 1422 height 685
paste input "vianneystrick"
drag, startPoint x: 370, startPoint y: 203, endPoint x: 119, endPoint y: 203, distance: 250.2
click at [119, 203] on main "Show Hidden/Deleted Creators vianneystrick" at bounding box center [711, 417] width 1422 height 685
paste input "samishaverma"
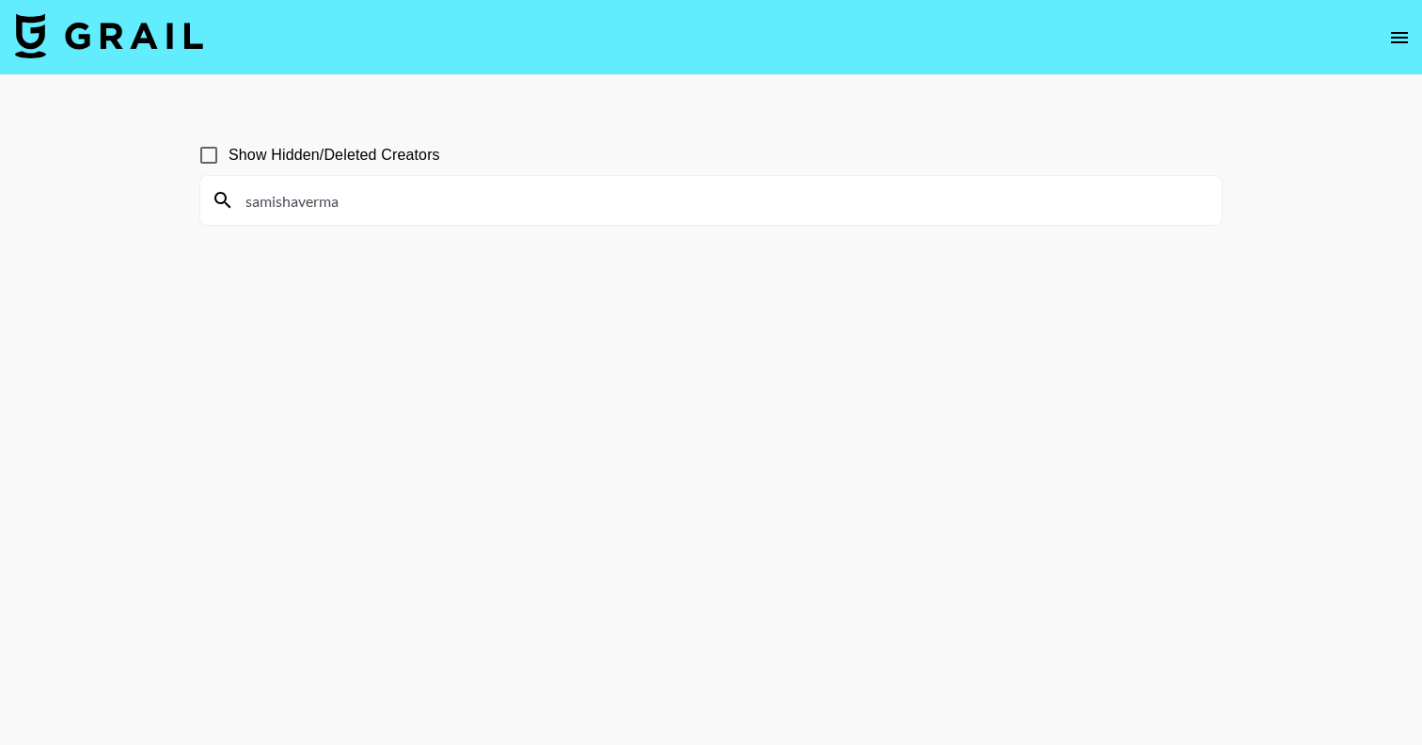
drag, startPoint x: 355, startPoint y: 205, endPoint x: 96, endPoint y: 205, distance: 259.6
click at [101, 205] on main "Show Hidden/Deleted Creators samishaverma" at bounding box center [711, 417] width 1422 height 685
paste input "melaniepcruzzzz"
drag, startPoint x: 376, startPoint y: 205, endPoint x: 43, endPoint y: 205, distance: 332.9
click at [43, 205] on main "Show Hidden/Deleted Creators melaniepcruzzzz" at bounding box center [711, 417] width 1422 height 685
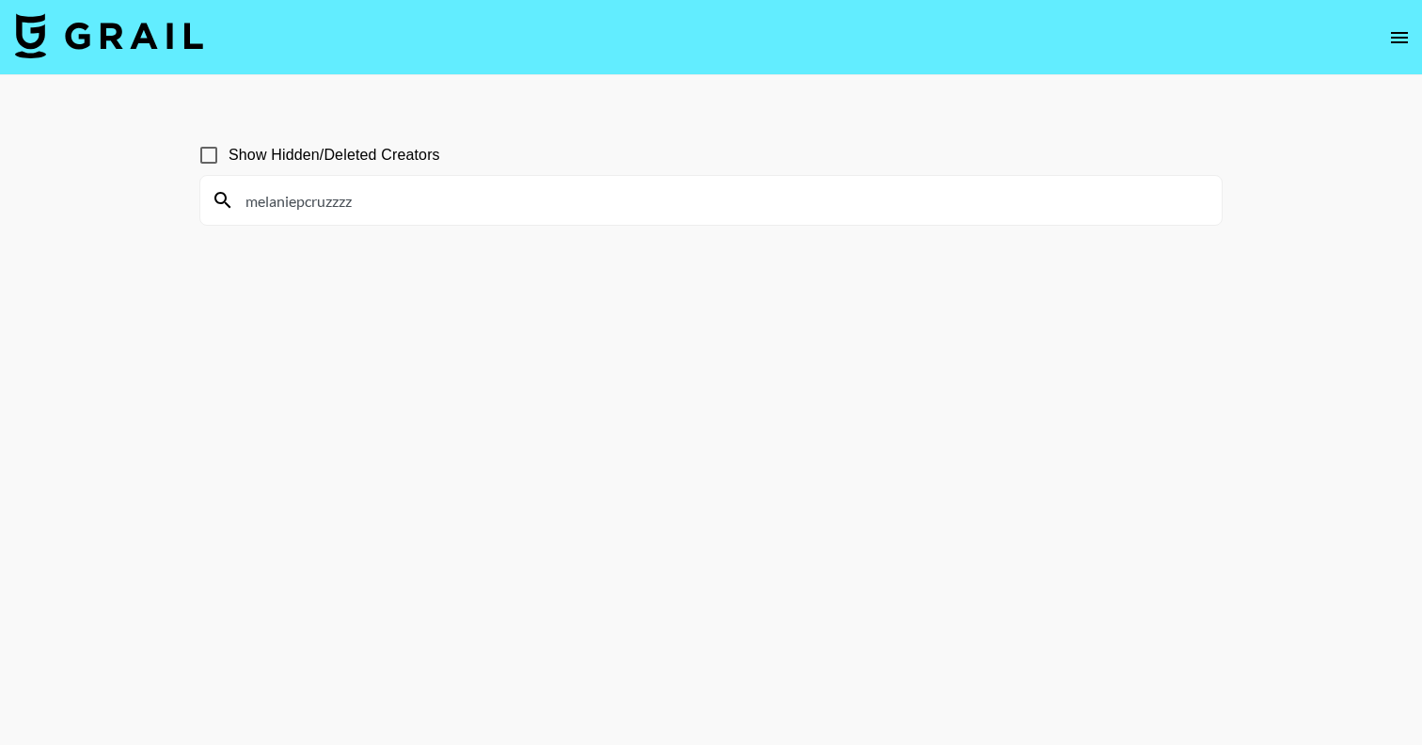
paste input "dekota_thompson"
drag, startPoint x: 262, startPoint y: 208, endPoint x: 101, endPoint y: 208, distance: 161.8
click at [101, 208] on main "Show Hidden/Deleted Creators dekota_thompson" at bounding box center [711, 417] width 1422 height 685
paste input "madilynjoydavis"
drag, startPoint x: 382, startPoint y: 194, endPoint x: 108, endPoint y: 194, distance: 273.7
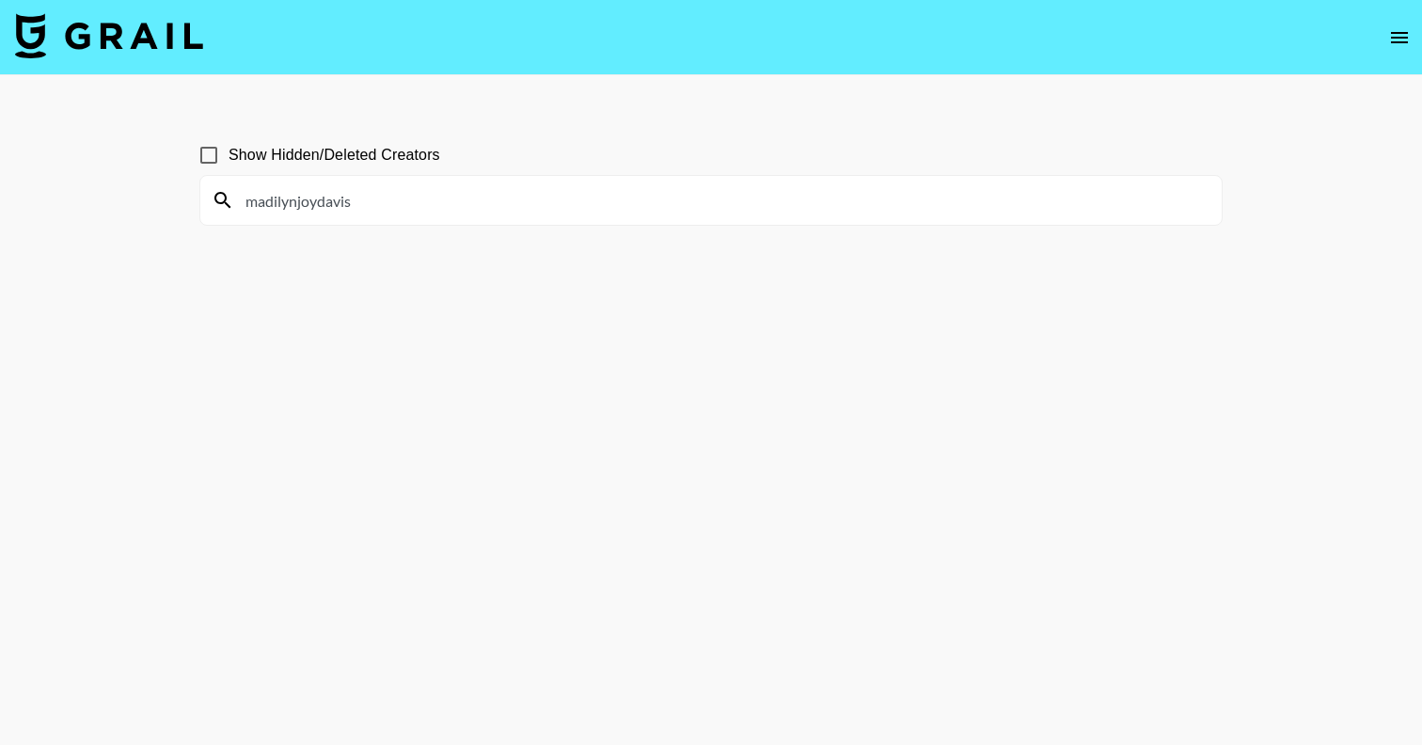
click at [108, 194] on main "Show Hidden/Deleted Creators madilynjoydavis" at bounding box center [711, 417] width 1422 height 685
paste input "_emilypaulichi"
drag, startPoint x: 351, startPoint y: 202, endPoint x: 129, endPoint y: 196, distance: 222.0
click at [129, 196] on main "Show Hidden/Deleted Creators _emilypaulichi" at bounding box center [711, 417] width 1422 height 685
paste input "indybelle_"
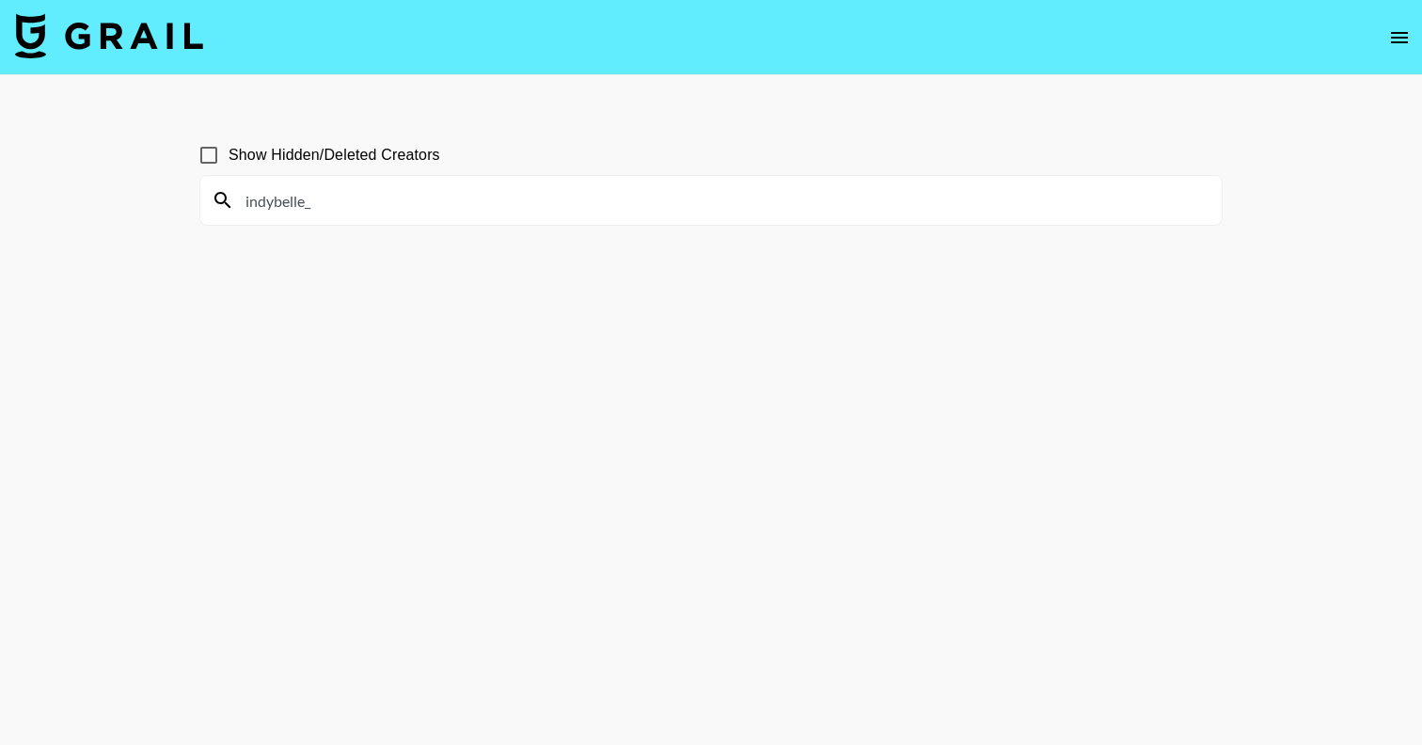
drag, startPoint x: 351, startPoint y: 204, endPoint x: 165, endPoint y: 204, distance: 186.2
click at [165, 204] on main "Show Hidden/Deleted Creators indybelle_" at bounding box center [711, 417] width 1422 height 685
paste input "maddiemilton"
drag, startPoint x: 358, startPoint y: 195, endPoint x: 109, endPoint y: 195, distance: 249.2
click at [118, 195] on main "Show Hidden/Deleted Creators maddiemilton_" at bounding box center [711, 417] width 1422 height 685
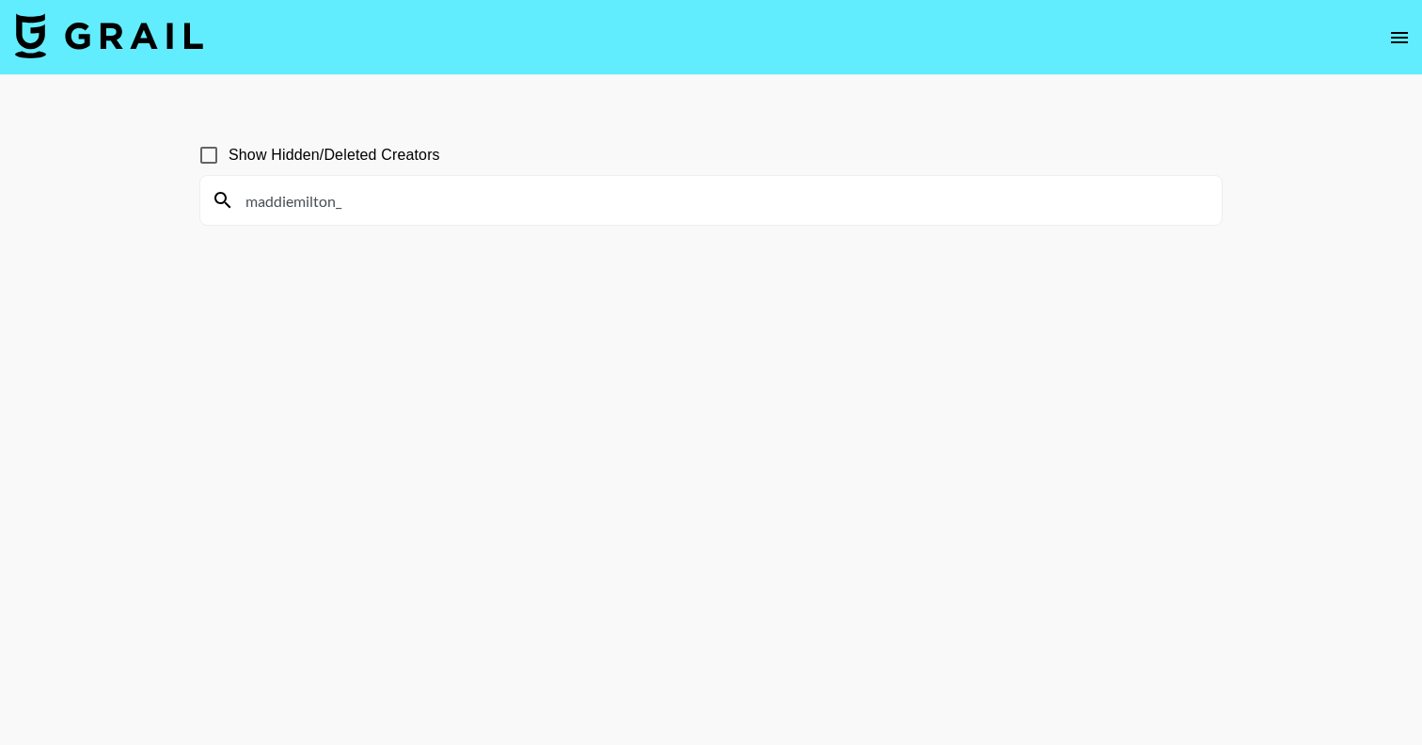
paste input "sharonmaa"
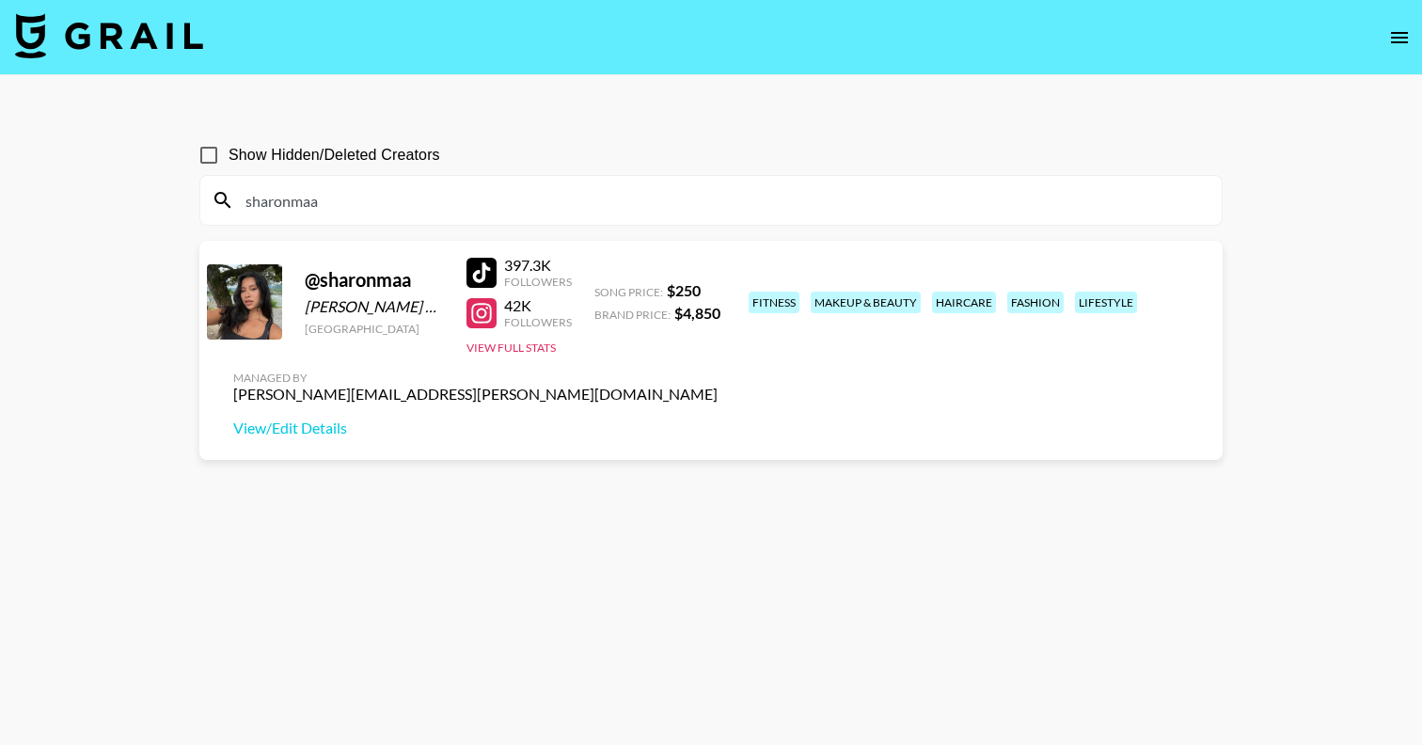
click at [477, 318] on div at bounding box center [481, 313] width 30 height 30
drag, startPoint x: 366, startPoint y: 204, endPoint x: 182, endPoint y: 204, distance: 184.3
click at [182, 204] on main "Show Hidden/Deleted Creators [PERSON_NAME] @ sharonmaa [PERSON_NAME] Ma [PERSON…" at bounding box center [711, 417] width 1422 height 685
paste input "ginaammarie"
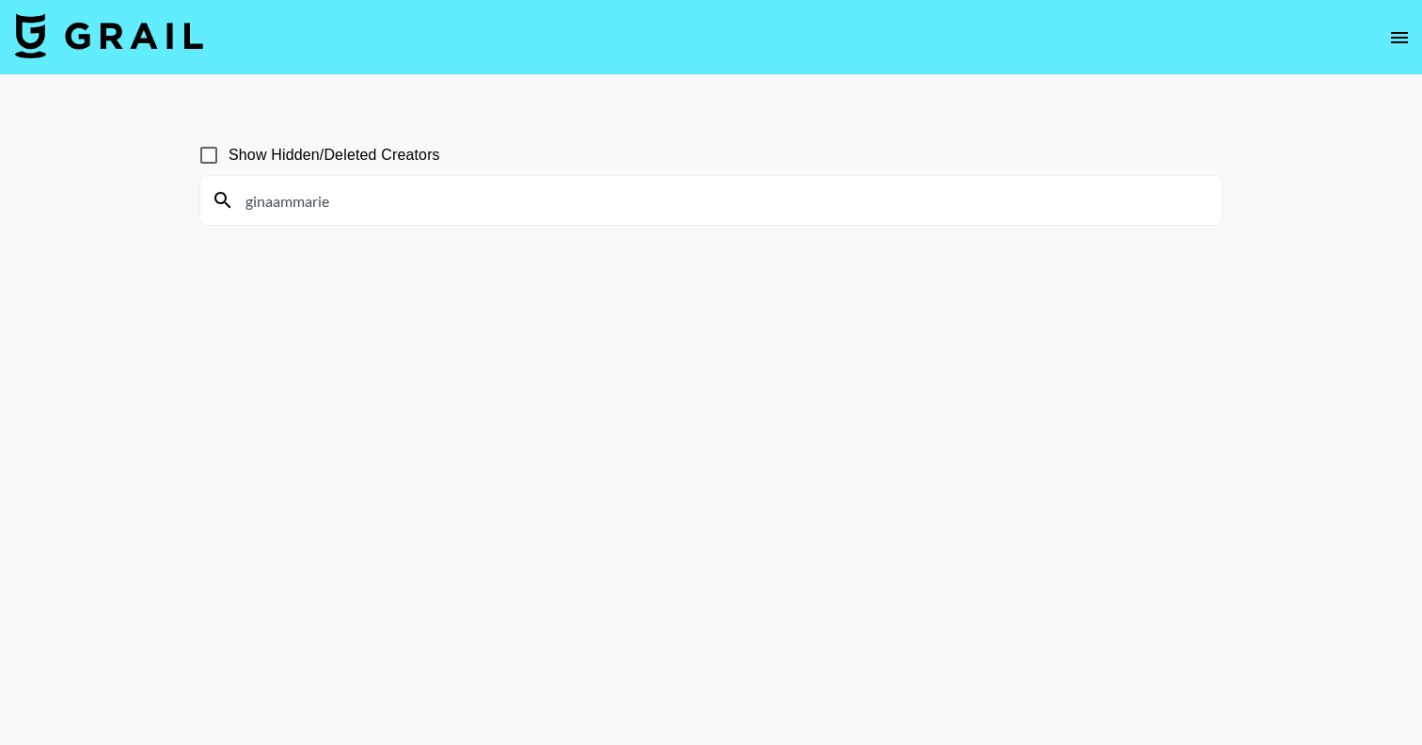
drag, startPoint x: 361, startPoint y: 207, endPoint x: 161, endPoint y: 203, distance: 200.3
click at [161, 203] on main "Show Hidden/Deleted Creators ginaammarie" at bounding box center [711, 417] width 1422 height 685
paste input "eloiseperkinss"
drag, startPoint x: 370, startPoint y: 199, endPoint x: 117, endPoint y: 199, distance: 253.0
click at [117, 199] on main "Show Hidden/Deleted Creators eloiseperkinss" at bounding box center [711, 417] width 1422 height 685
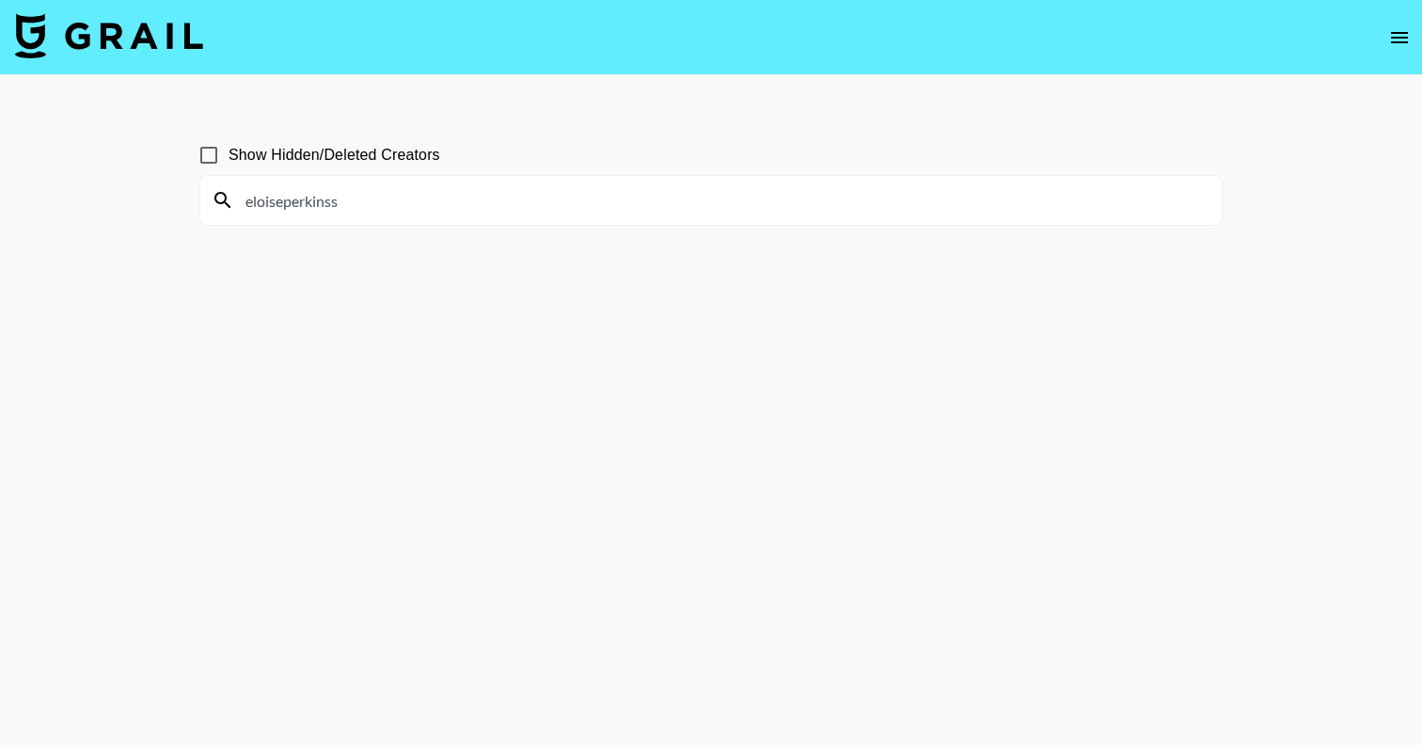
paste input "lifewithbre___"
drag, startPoint x: 355, startPoint y: 200, endPoint x: 151, endPoint y: 200, distance: 204.1
click at [151, 200] on main "Show Hidden/Deleted Creators lifewithbre___" at bounding box center [711, 417] width 1422 height 685
paste input "macy_broyles"
drag, startPoint x: 355, startPoint y: 213, endPoint x: 146, endPoint y: 213, distance: 209.7
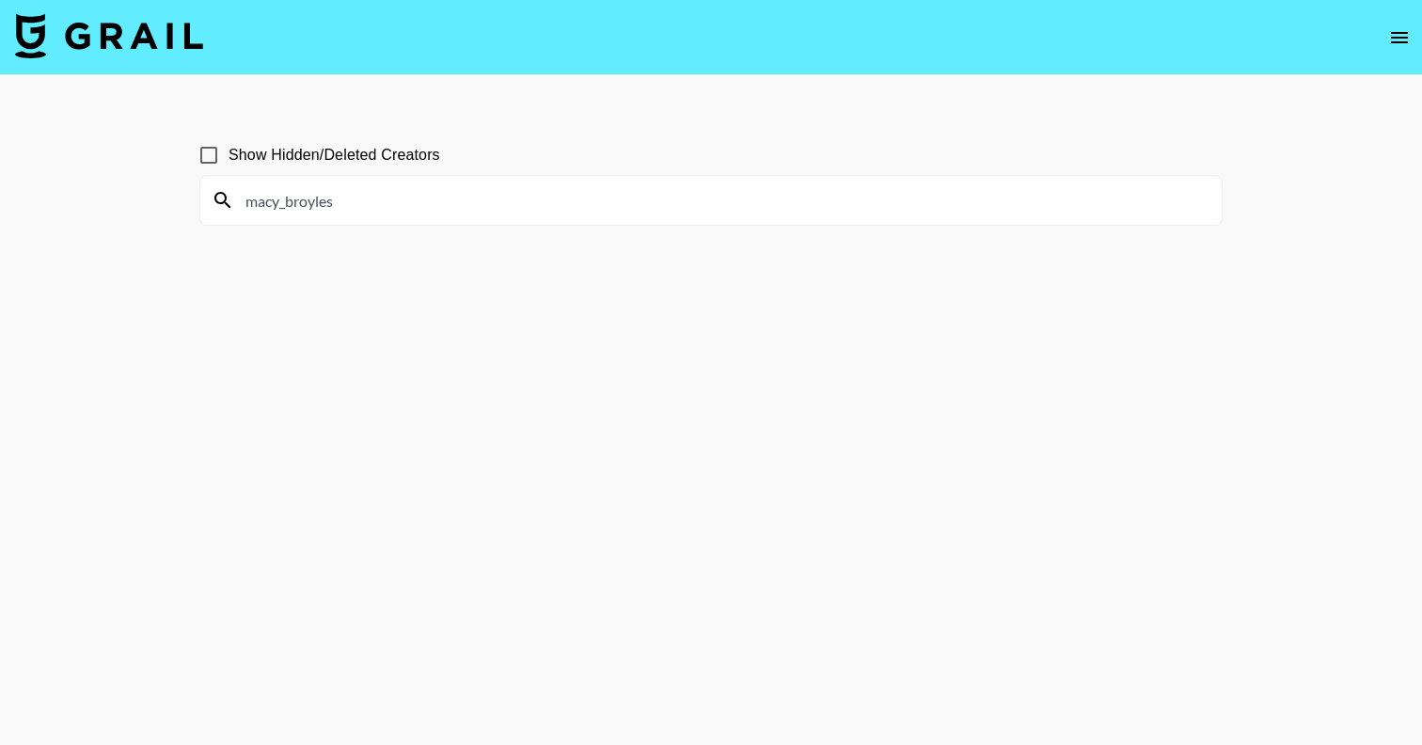
click at [146, 213] on main "Show Hidden/Deleted Creators macy_broyles" at bounding box center [711, 417] width 1422 height 685
drag, startPoint x: 364, startPoint y: 203, endPoint x: 163, endPoint y: 203, distance: 201.3
click at [163, 203] on main "Show Hidden/Deleted Creators macy_broyles" at bounding box center [711, 417] width 1422 height 685
paste input ".[PERSON_NAME]"
drag, startPoint x: 292, startPoint y: 205, endPoint x: 193, endPoint y: 205, distance: 98.7
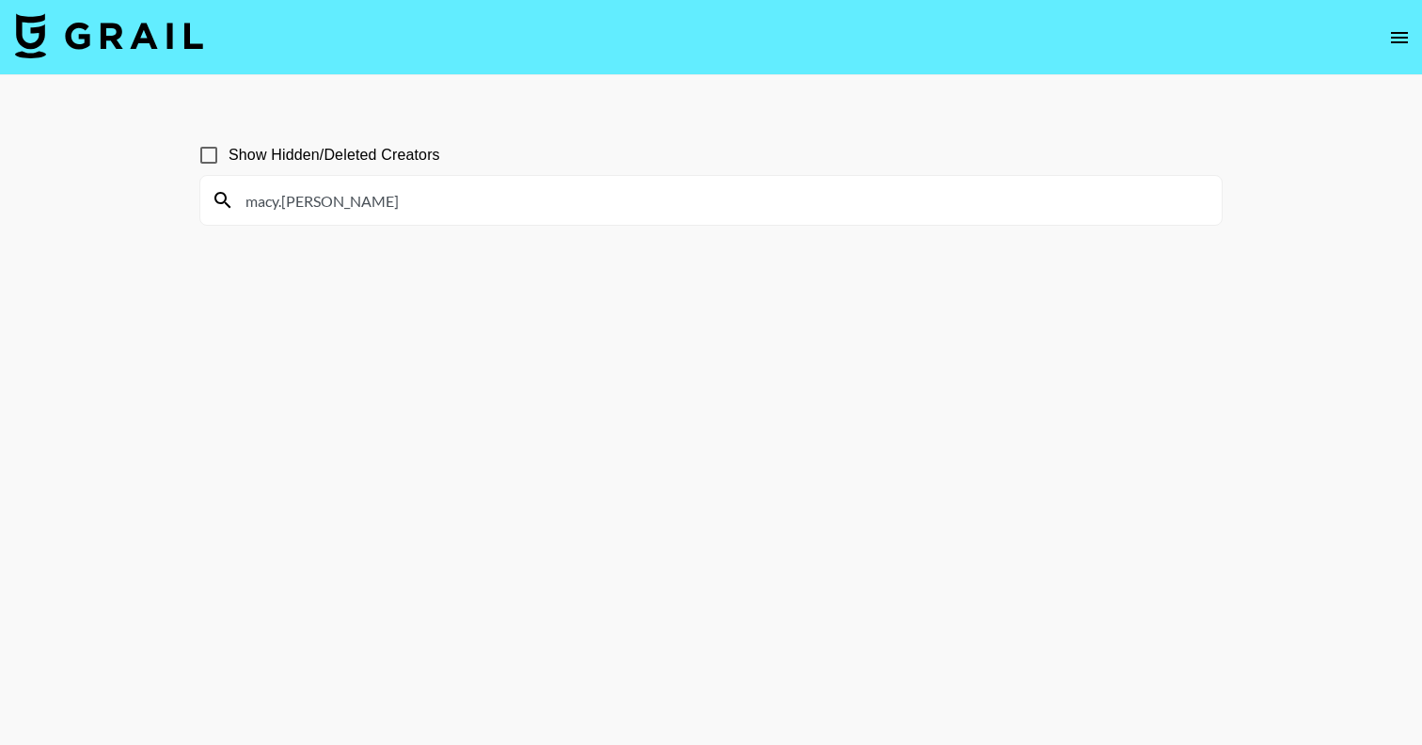
click at [193, 205] on div "Show Hidden/Deleted Creators macy.[PERSON_NAME]" at bounding box center [710, 417] width 1053 height 594
paste input "xbrooklynbel"
drag, startPoint x: 355, startPoint y: 207, endPoint x: 128, endPoint y: 205, distance: 226.7
click at [129, 205] on main "Show Hidden/Deleted Creators xbrooklynbell" at bounding box center [711, 417] width 1422 height 685
paste input "laurenbarnwel"
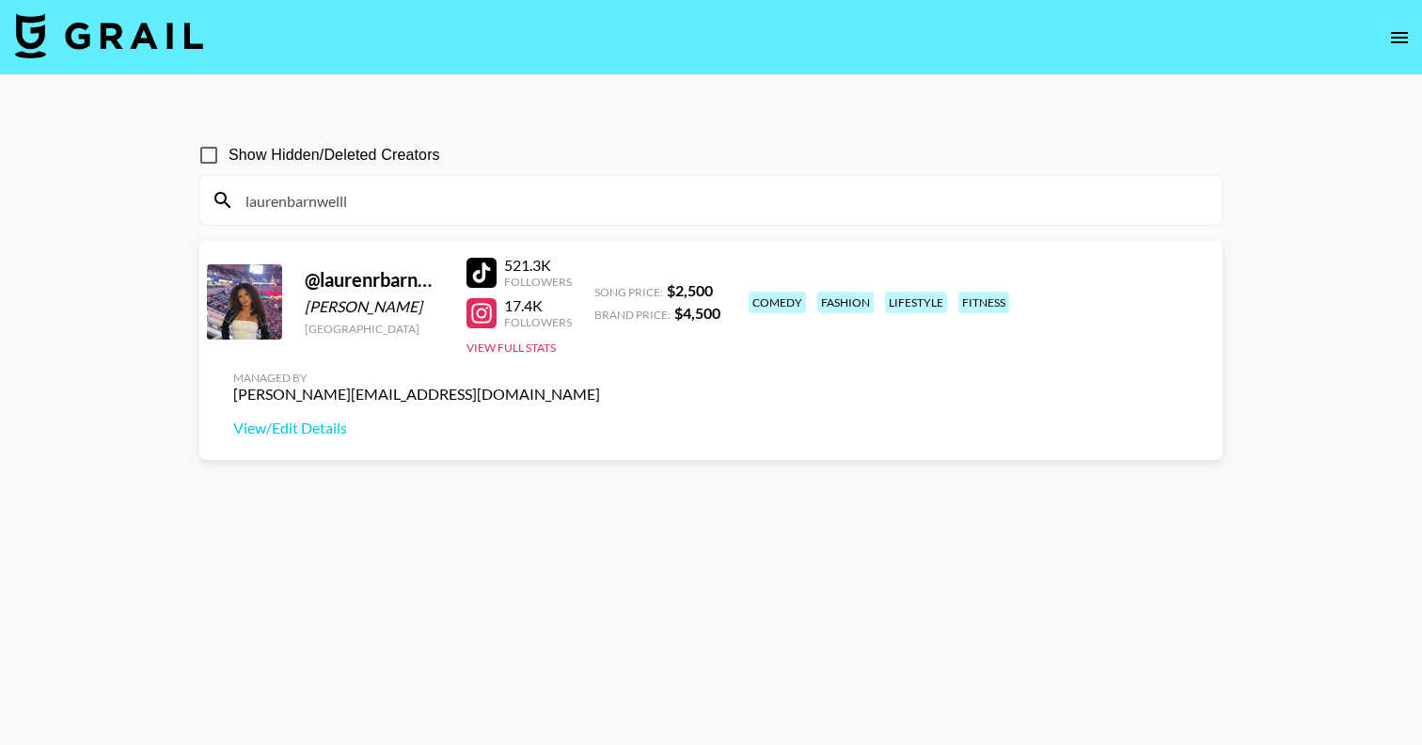
click at [489, 313] on div at bounding box center [481, 313] width 30 height 30
drag, startPoint x: 370, startPoint y: 205, endPoint x: 159, endPoint y: 205, distance: 210.7
click at [159, 205] on main "Show Hidden/Deleted Creators laurenbarnwelll @ laurenrbarnwell [PERSON_NAME] [G…" at bounding box center [711, 417] width 1422 height 685
paste input "elenamiaou"
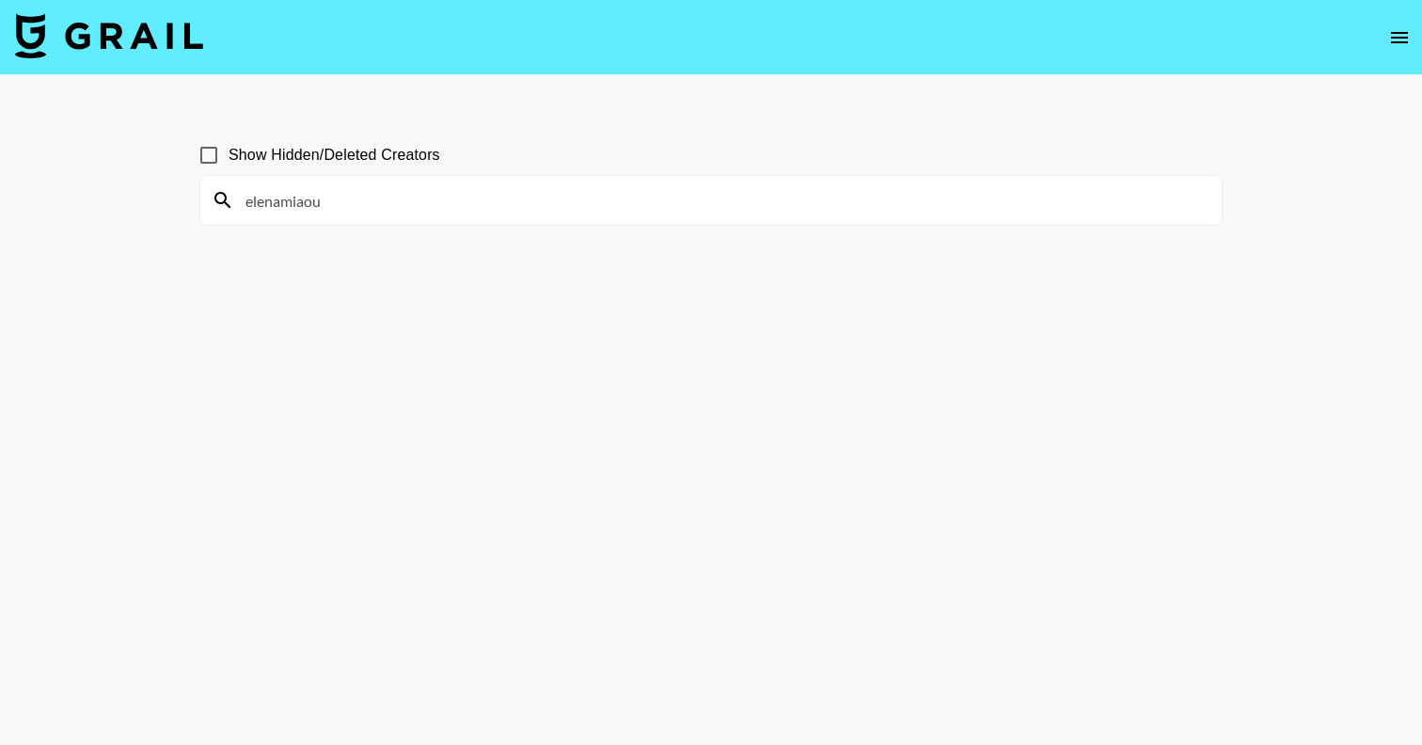
drag, startPoint x: 346, startPoint y: 198, endPoint x: 157, endPoint y: 198, distance: 189.0
click at [157, 198] on main "Show Hidden/Deleted Creators elenamiaou" at bounding box center [711, 417] width 1422 height 685
paste input "sky.kellisa"
drag, startPoint x: 344, startPoint y: 199, endPoint x: 157, endPoint y: 199, distance: 187.1
click at [157, 199] on main "Show Hidden/Deleted Creators sky.kellisa" at bounding box center [711, 417] width 1422 height 685
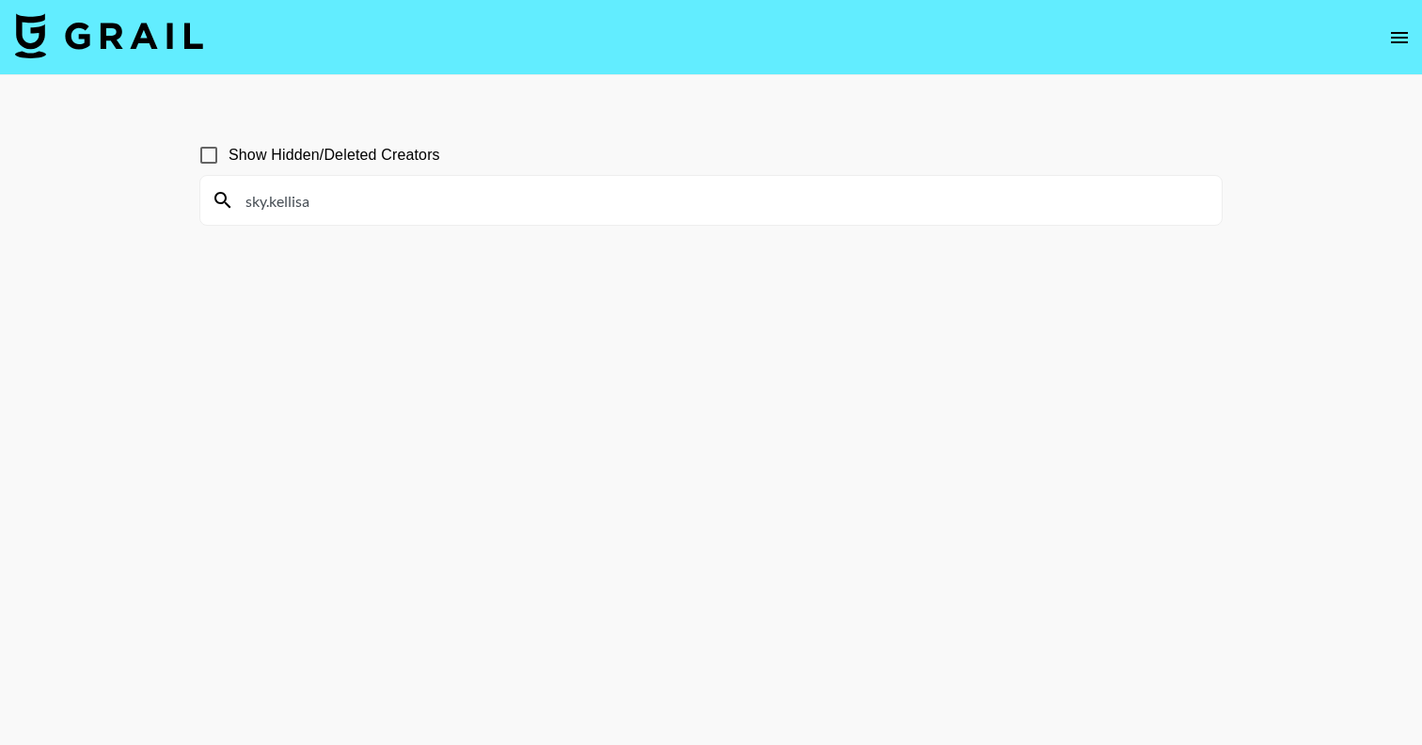
paste input "ansuuy"
drag, startPoint x: 344, startPoint y: 202, endPoint x: 175, endPoint y: 202, distance: 169.3
click at [175, 202] on main "Show Hidden/Deleted Creators ansuuya" at bounding box center [711, 417] width 1422 height 685
paste input "francescafairey"
drag, startPoint x: 355, startPoint y: 199, endPoint x: 116, endPoint y: 199, distance: 239.8
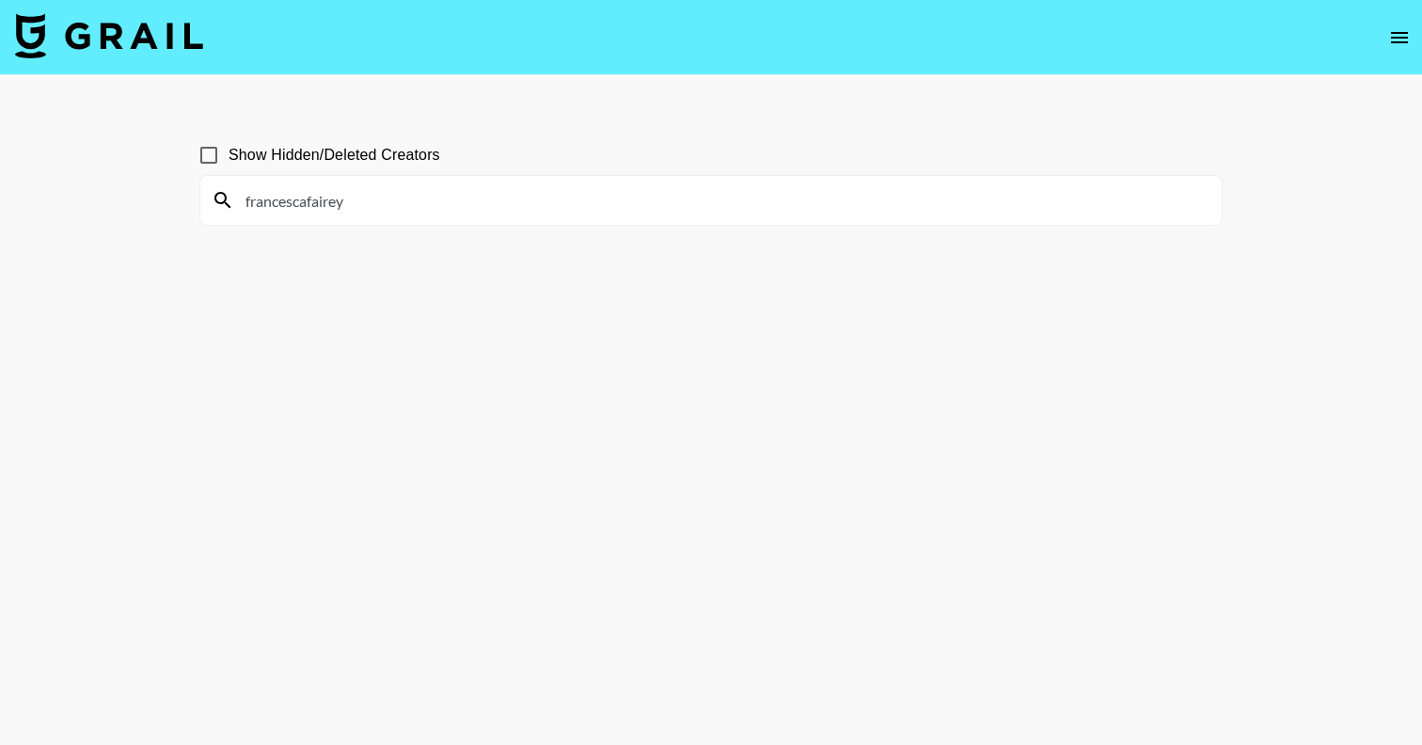
click at [116, 199] on main "Show Hidden/Deleted Creators francescafairey" at bounding box center [711, 417] width 1422 height 685
paste input "lindceybeaut"
drag, startPoint x: 360, startPoint y: 204, endPoint x: 75, endPoint y: 202, distance: 285.0
click at [75, 202] on main "Show Hidden/Deleted Creators lindceybeauty" at bounding box center [711, 417] width 1422 height 685
paste input "bryantgavello"
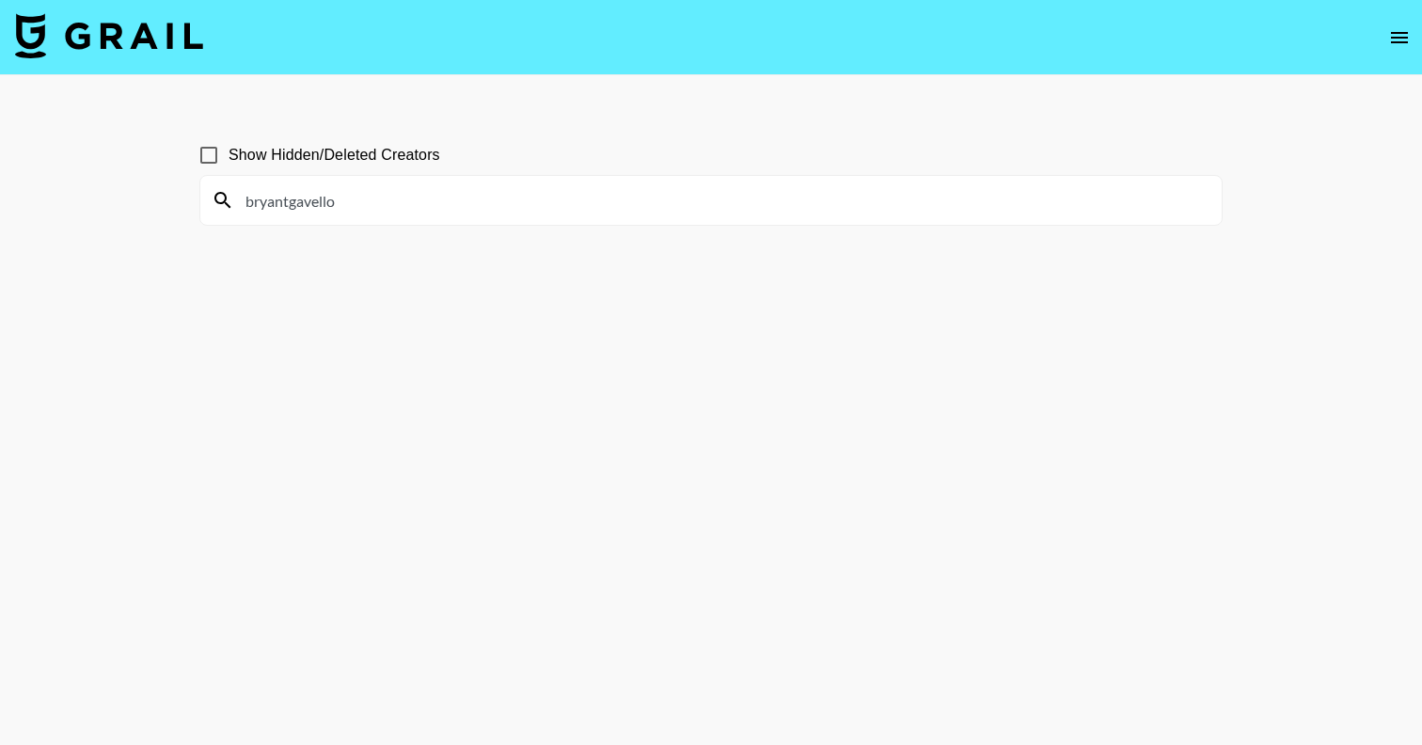
drag, startPoint x: 357, startPoint y: 200, endPoint x: 128, endPoint y: 200, distance: 229.5
click at [132, 200] on main "Show Hidden/Deleted Creators bryantgavello" at bounding box center [711, 417] width 1422 height 685
paste input "loisjyou"
drag, startPoint x: 344, startPoint y: 201, endPoint x: 110, endPoint y: 201, distance: 234.2
click at [110, 201] on main "Show Hidden/Deleted Creators loisjyou" at bounding box center [711, 417] width 1422 height 685
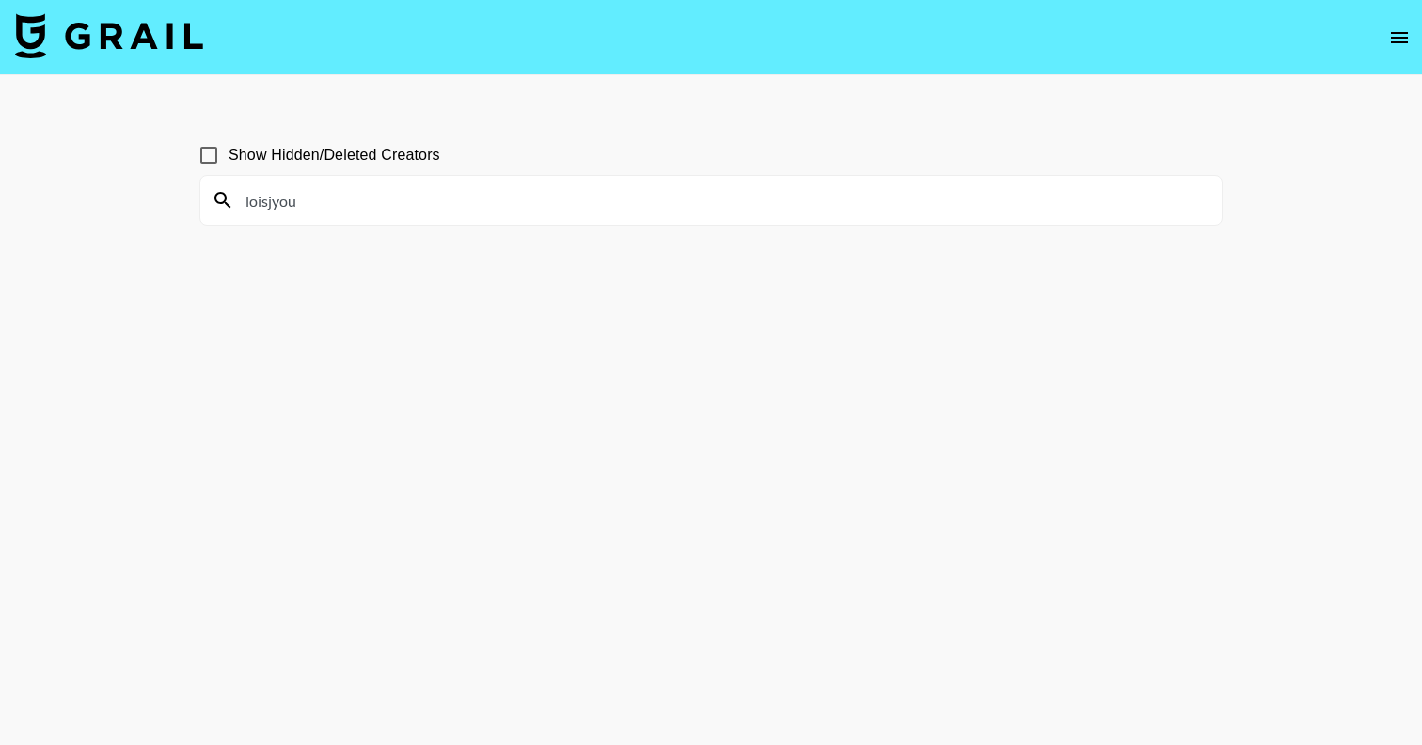
paste input "emberjohnson"
drag, startPoint x: 366, startPoint y: 196, endPoint x: 135, endPoint y: 196, distance: 230.4
click at [135, 196] on main "Show Hidden/Deleted Creators emberjohnson" at bounding box center [711, 417] width 1422 height 685
paste input "dianasaldana"
drag, startPoint x: 375, startPoint y: 205, endPoint x: 132, endPoint y: 205, distance: 243.6
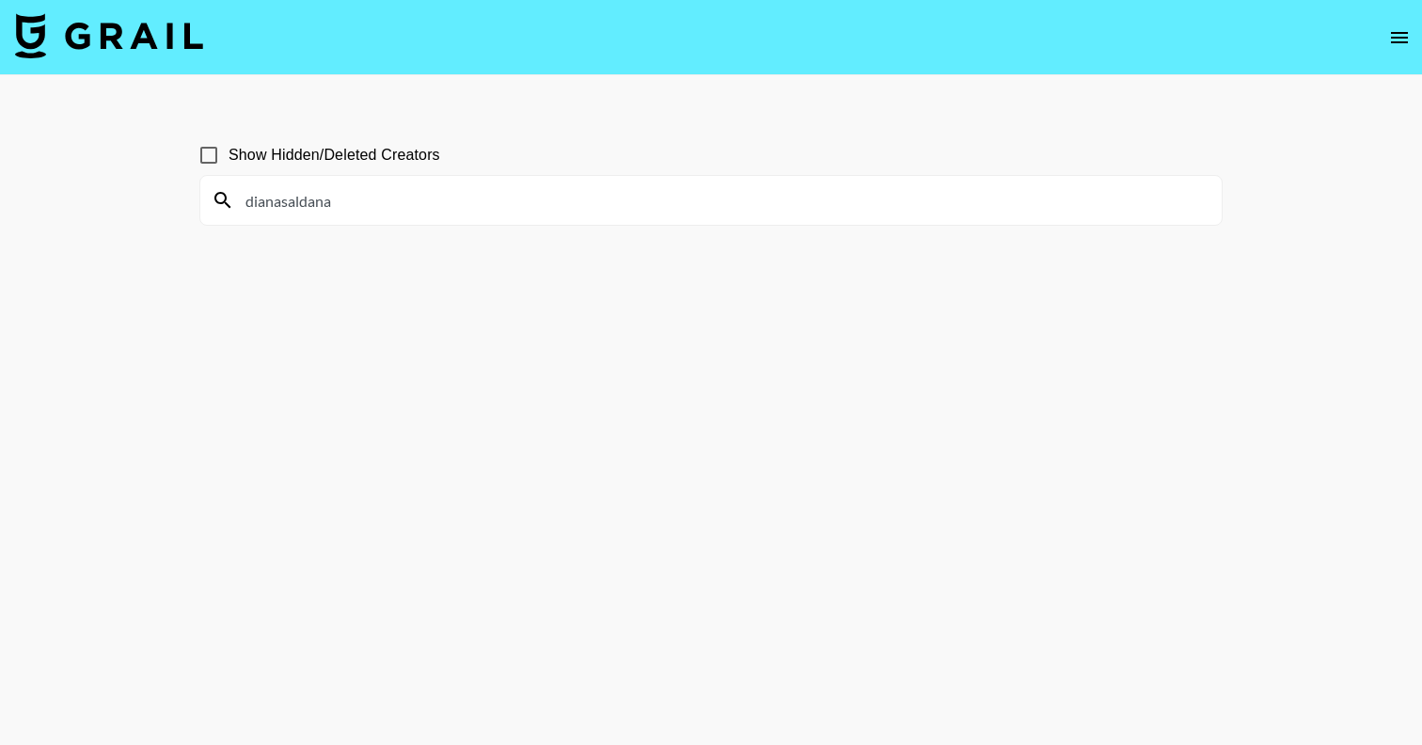
click at [132, 205] on main "Show Hidden/Deleted Creators dianasaldana" at bounding box center [711, 417] width 1422 height 685
paste input "roralovestrand"
drag, startPoint x: 361, startPoint y: 204, endPoint x: 123, endPoint y: 204, distance: 237.9
click at [123, 204] on main "Show Hidden/Deleted Creators roralovestrand" at bounding box center [711, 417] width 1422 height 685
paste input "franziskanazarenus"
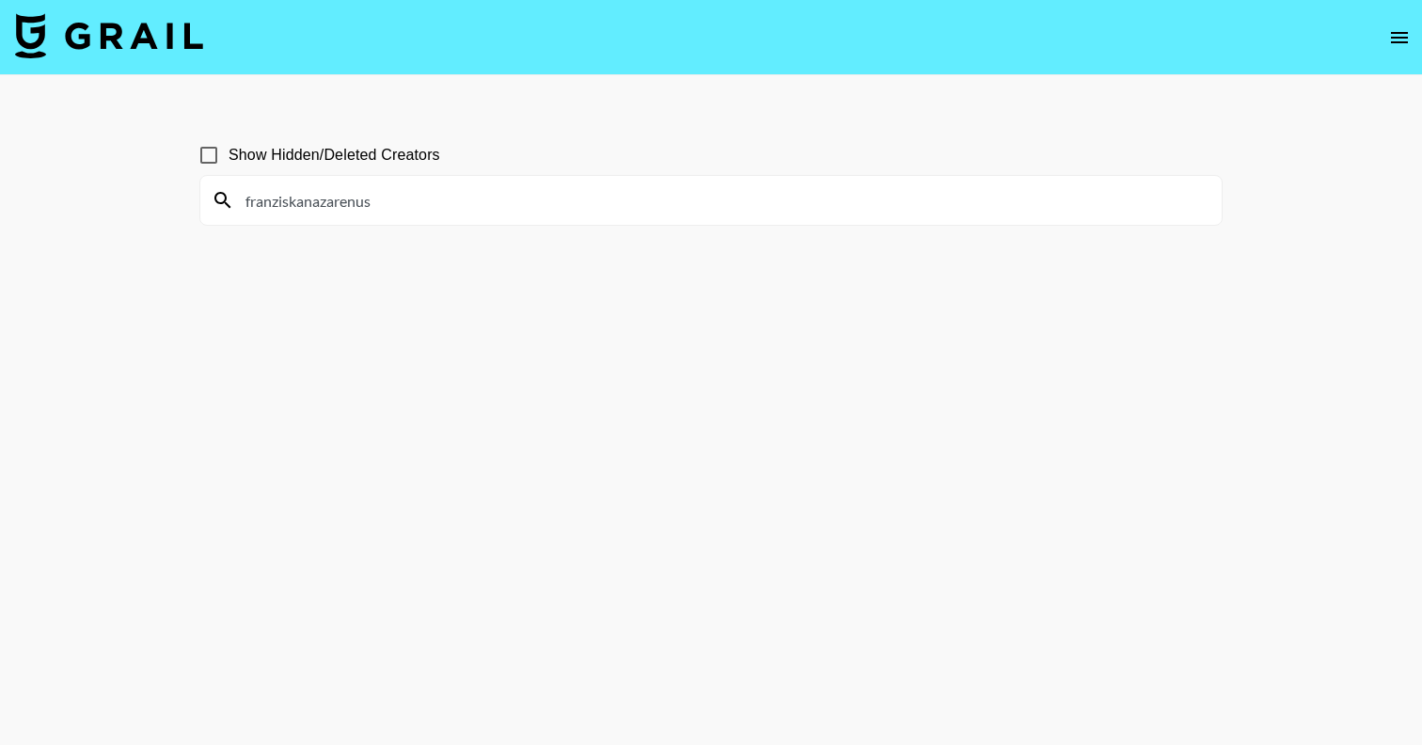
drag, startPoint x: 399, startPoint y: 194, endPoint x: 151, endPoint y: 194, distance: 247.3
click at [153, 194] on main "Show Hidden/Deleted Creators franziskanazarenus" at bounding box center [711, 417] width 1422 height 685
paste input "styledbysabrinak"
drag, startPoint x: 331, startPoint y: 209, endPoint x: 111, endPoint y: 206, distance: 220.1
click at [111, 206] on main "Show Hidden/Deleted Creators styledbysabrinak" at bounding box center [711, 417] width 1422 height 685
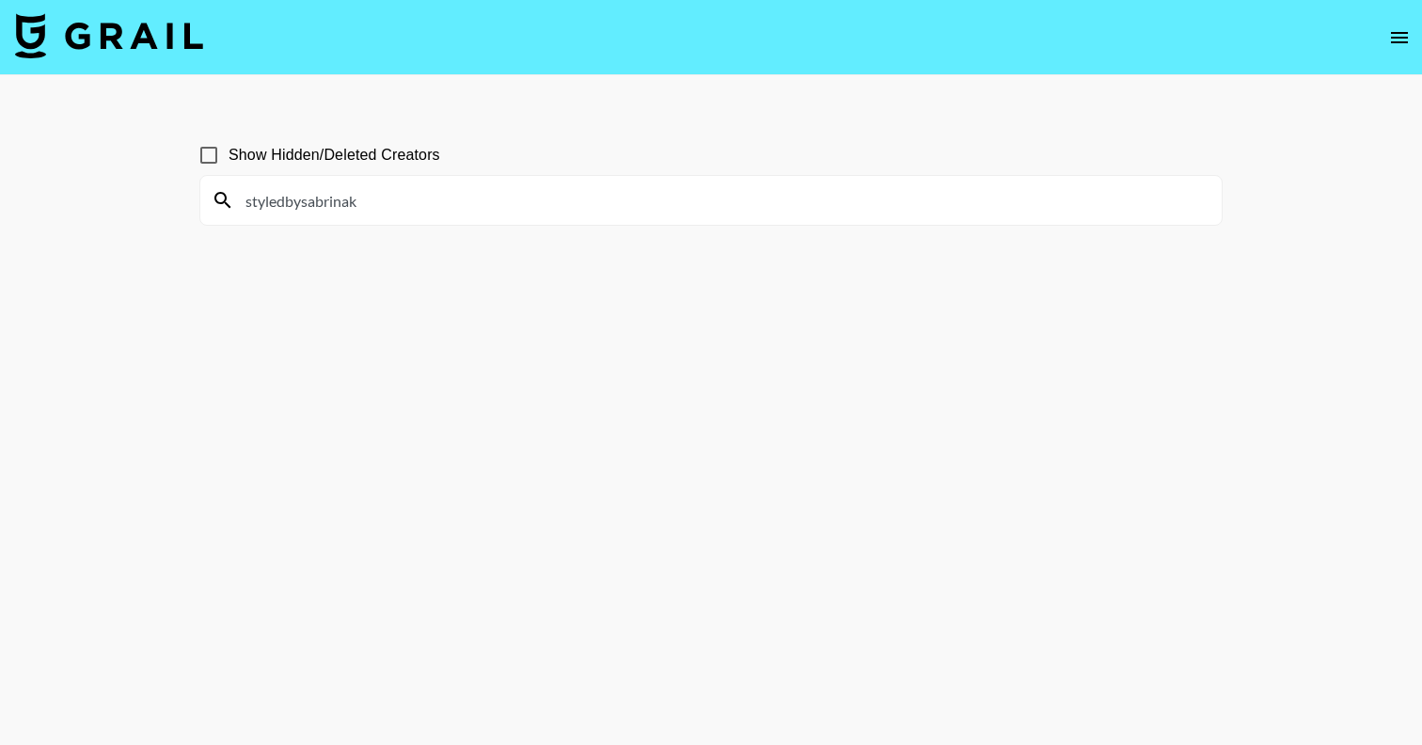
paste input "chloeabeth"
drag, startPoint x: 264, startPoint y: 202, endPoint x: 120, endPoint y: 202, distance: 143.9
click at [124, 202] on main "Show Hidden/Deleted Creators chloeabeth" at bounding box center [711, 417] width 1422 height 685
paste input "golddenmo"
drag, startPoint x: 345, startPoint y: 205, endPoint x: 163, endPoint y: 205, distance: 182.4
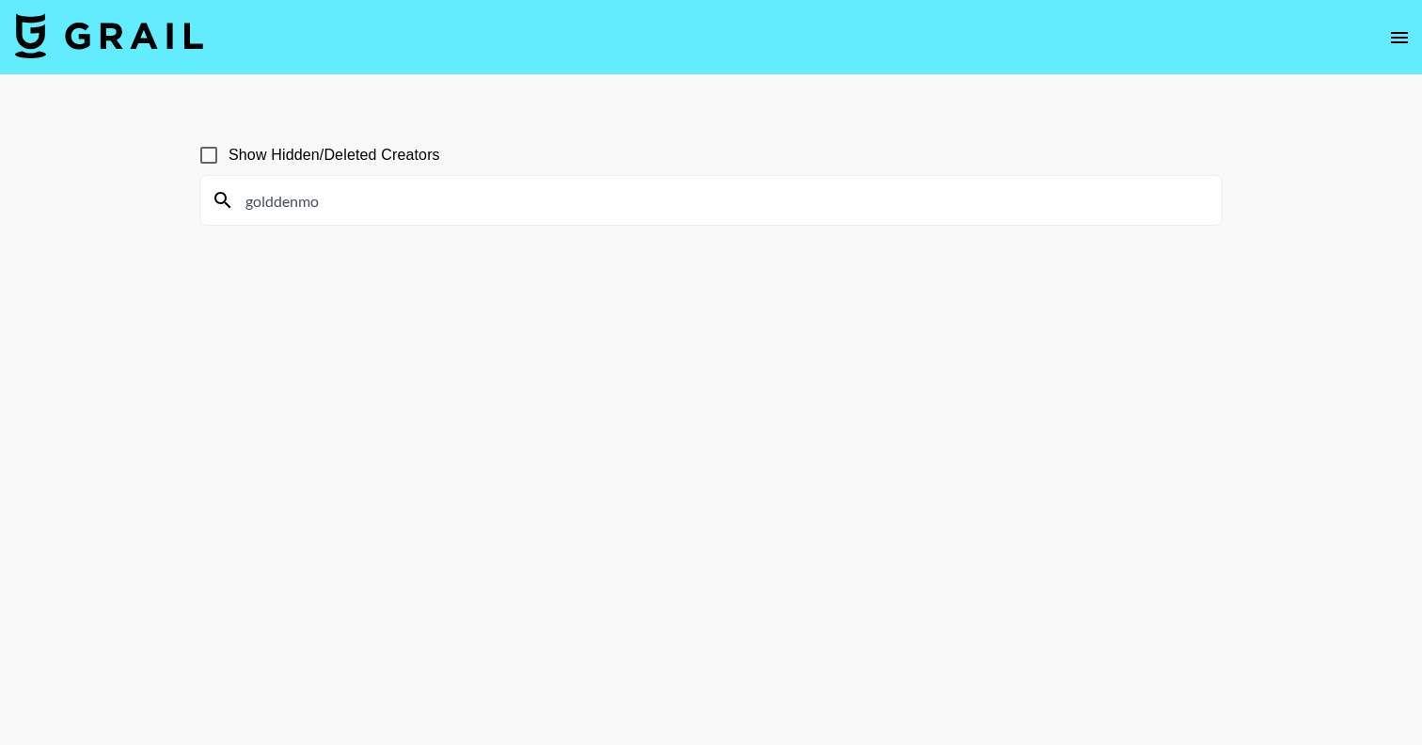
click at [163, 205] on main "Show Hidden/Deleted Creators golddenmo" at bounding box center [711, 417] width 1422 height 685
paste input "[PERSON_NAME]"
drag, startPoint x: 312, startPoint y: 200, endPoint x: 181, endPoint y: 197, distance: 131.7
click at [181, 197] on main "Show Hidden/Deleted Creators [PERSON_NAME]" at bounding box center [711, 417] width 1422 height 685
paste input "biancca.carolina"
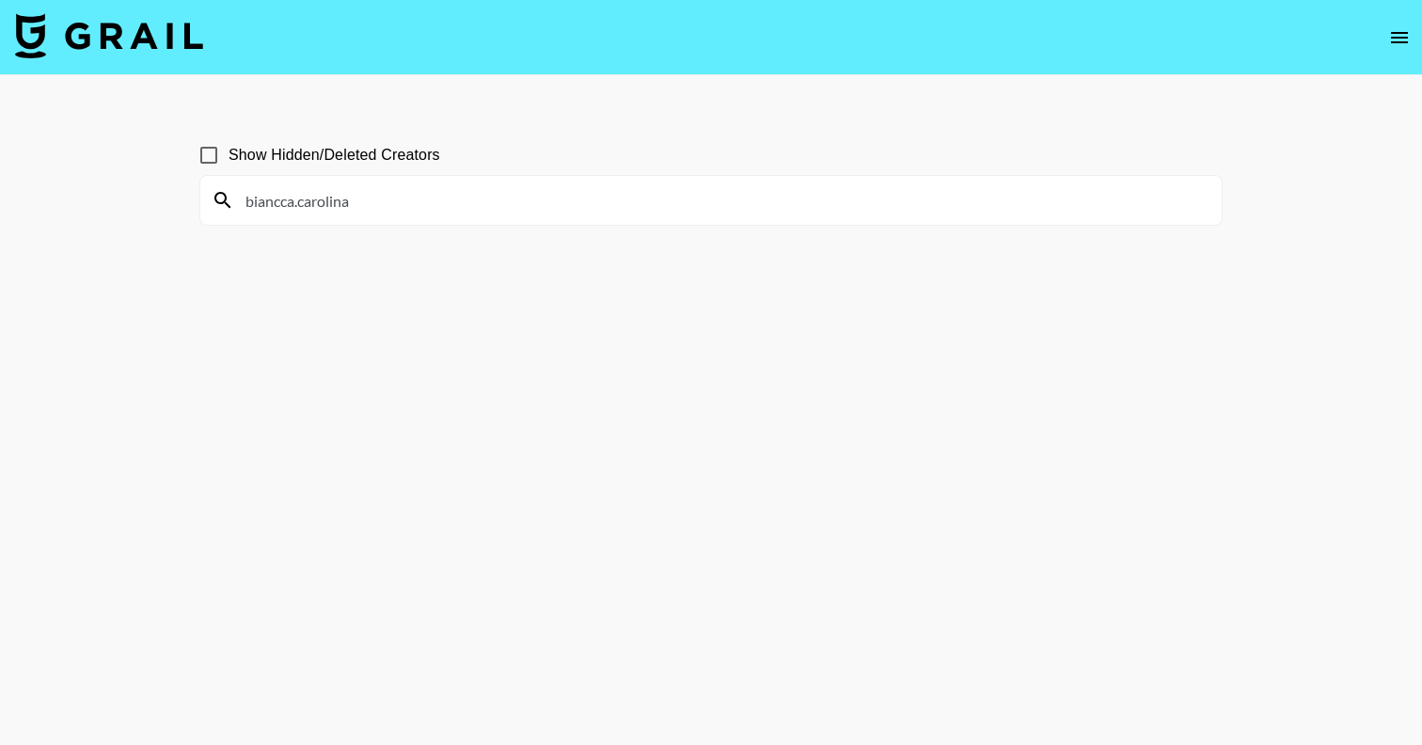
drag, startPoint x: 364, startPoint y: 202, endPoint x: 111, endPoint y: 202, distance: 253.0
click at [111, 202] on main "Show Hidden/Deleted Creators biancca.carolina" at bounding box center [711, 417] width 1422 height 685
paste input "janellefuhrare"
drag, startPoint x: 357, startPoint y: 193, endPoint x: 133, endPoint y: 193, distance: 224.8
click at [133, 193] on main "Show Hidden/Deleted Creators janellefuhrare" at bounding box center [711, 417] width 1422 height 685
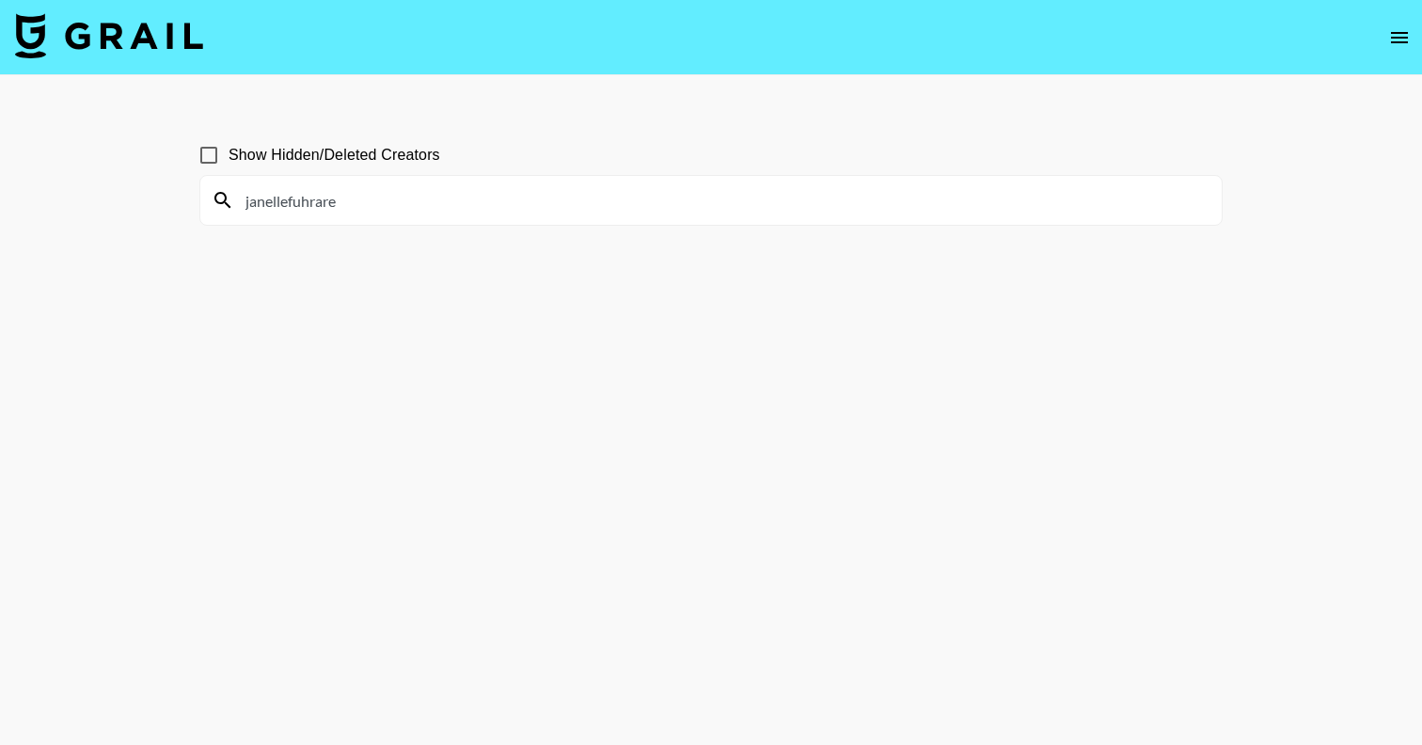
paste input "ximenamoreno___"
drag, startPoint x: 378, startPoint y: 197, endPoint x: 166, endPoint y: 200, distance: 212.6
click at [166, 200] on main "Show Hidden/Deleted Creators ximenamoreno___" at bounding box center [711, 417] width 1422 height 685
paste input "alondrapriscilla"
drag, startPoint x: 390, startPoint y: 208, endPoint x: 161, endPoint y: 208, distance: 229.5
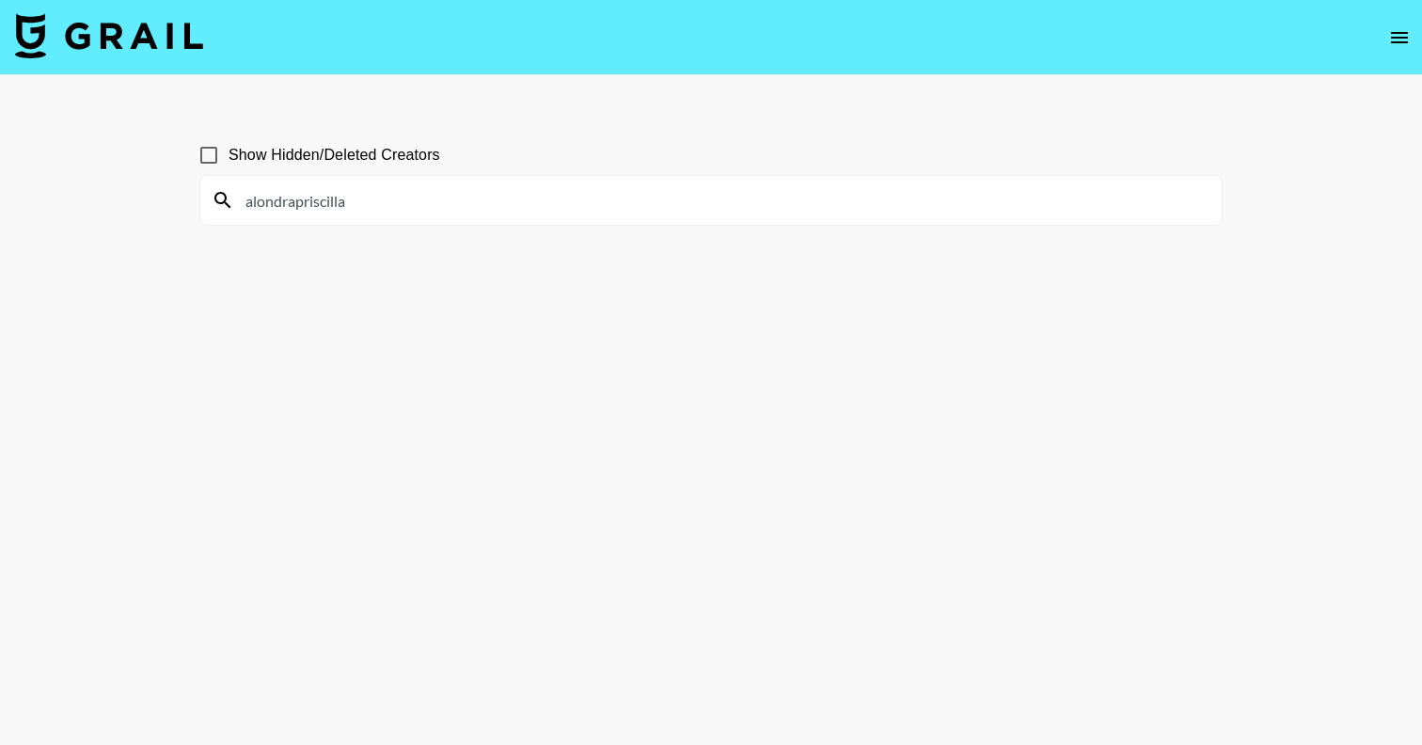
click at [162, 208] on main "Show Hidden/Deleted Creators alondrapriscilla" at bounding box center [711, 417] width 1422 height 685
paste input "fionaleona_"
drag, startPoint x: 368, startPoint y: 204, endPoint x: 125, endPoint y: 204, distance: 242.6
click at [125, 204] on main "Show Hidden/Deleted Creators fionaleona_" at bounding box center [711, 417] width 1422 height 685
paste input "justkass"
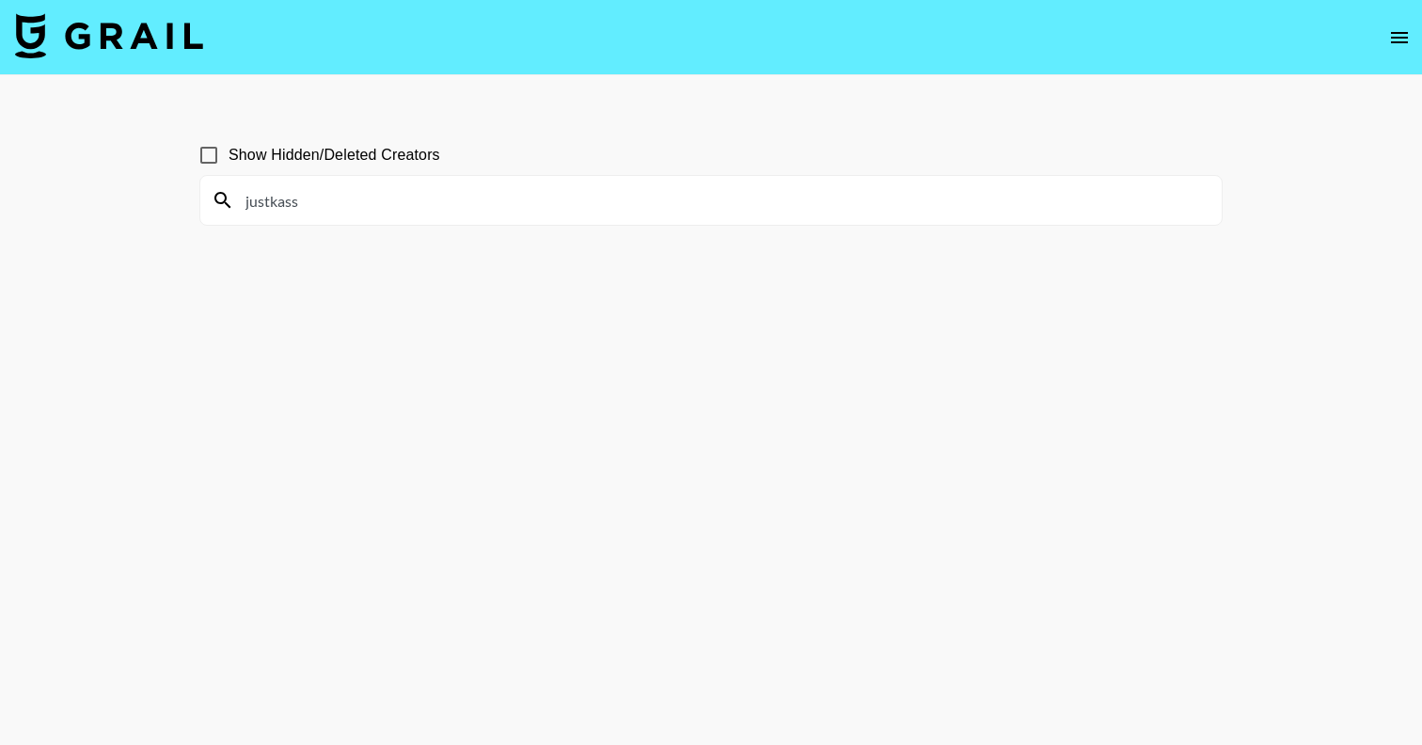
drag, startPoint x: 323, startPoint y: 207, endPoint x: 213, endPoint y: 208, distance: 110.0
click at [213, 207] on div "justkass" at bounding box center [710, 200] width 1021 height 49
paste input "missynjohnson"
drag, startPoint x: 363, startPoint y: 212, endPoint x: 201, endPoint y: 212, distance: 161.8
click at [201, 212] on div "missynjohnson" at bounding box center [710, 200] width 1021 height 49
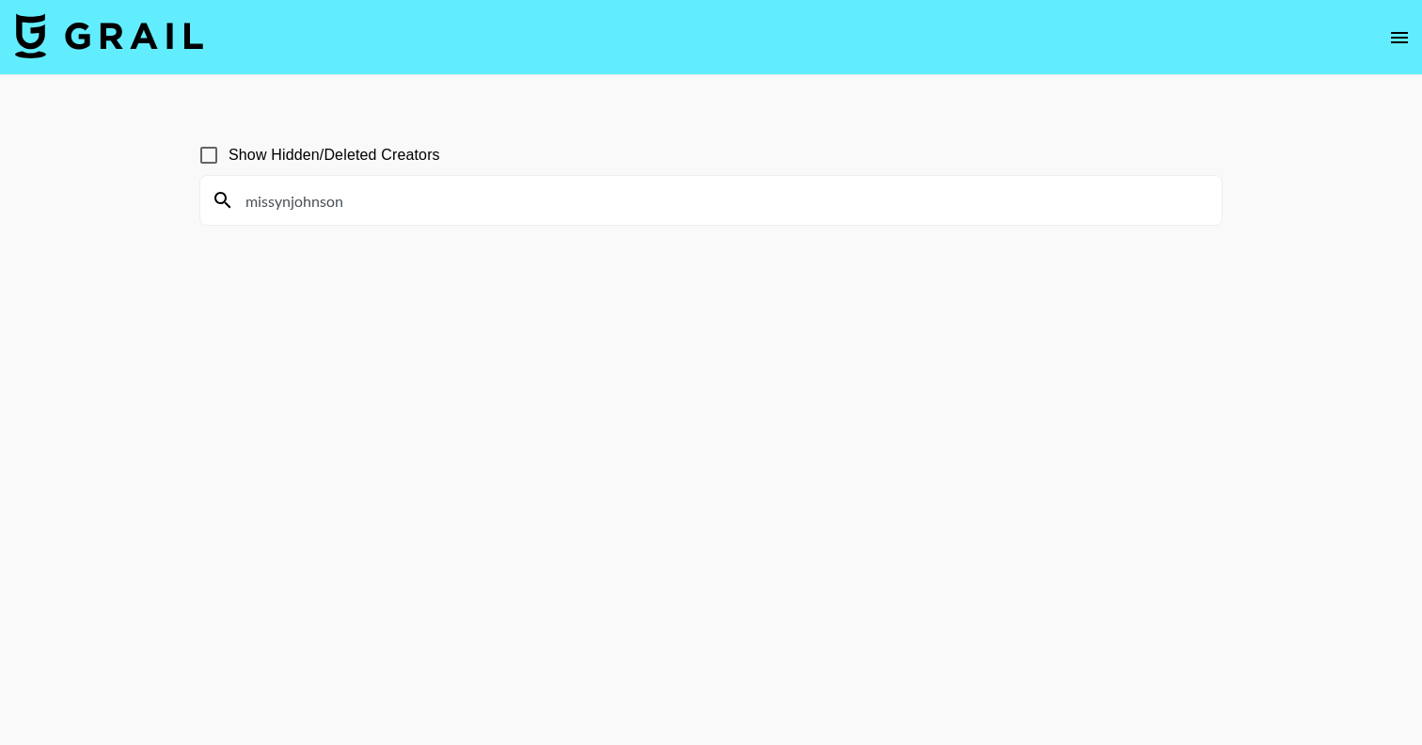
drag, startPoint x: 340, startPoint y: 199, endPoint x: 101, endPoint y: 198, distance: 239.8
click at [101, 198] on main "Show Hidden/Deleted Creators missynjohnson" at bounding box center [711, 417] width 1422 height 685
paste input "[GEOGRAPHIC_DATA]king__"
drag, startPoint x: 358, startPoint y: 201, endPoint x: 173, endPoint y: 201, distance: 185.3
click at [173, 201] on main "Show Hidden/Deleted Creators sydney.king__" at bounding box center [711, 417] width 1422 height 685
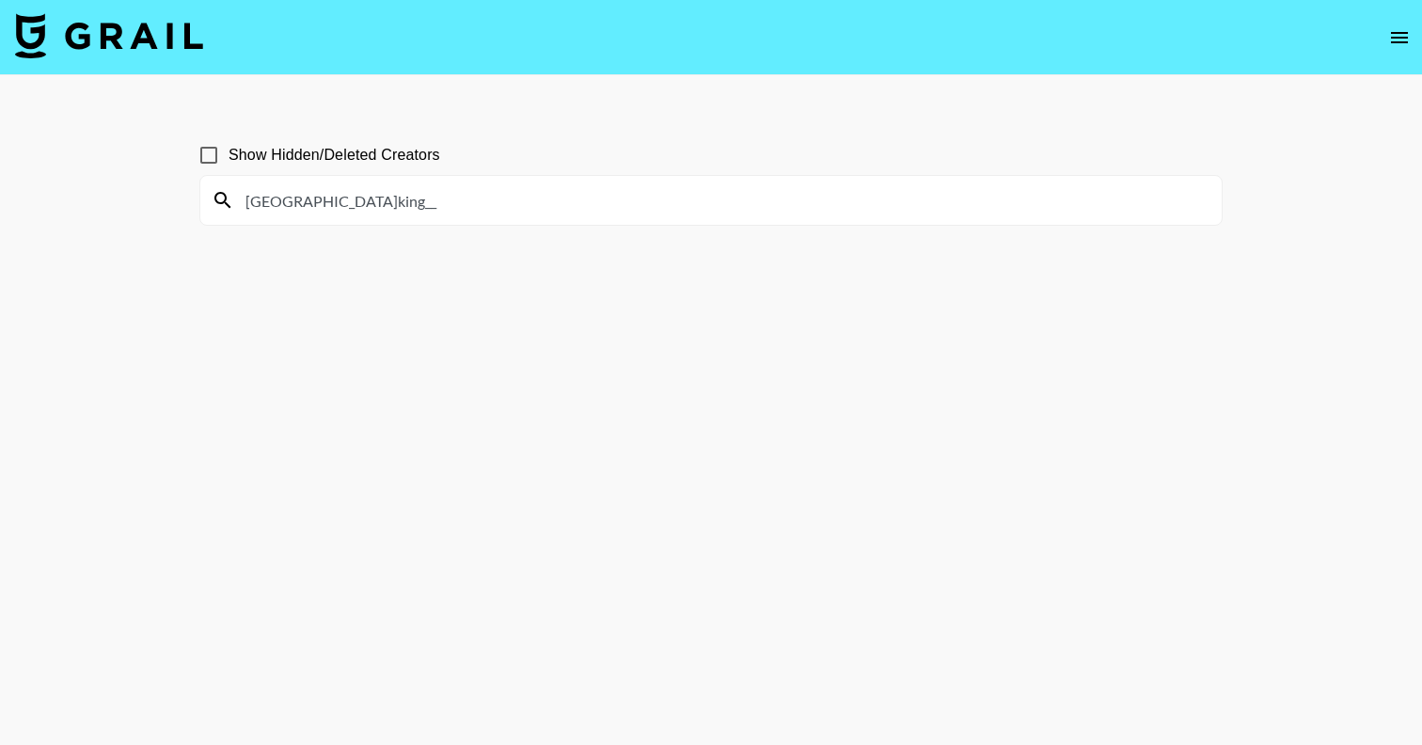
paste input "iamsofiajavier"
drag, startPoint x: 350, startPoint y: 209, endPoint x: 103, endPoint y: 209, distance: 247.3
click at [105, 209] on main "Show Hidden/Deleted Creators iamsofiajavier" at bounding box center [711, 417] width 1422 height 685
paste input "rachmartino"
drag, startPoint x: 361, startPoint y: 205, endPoint x: 123, endPoint y: 199, distance: 238.0
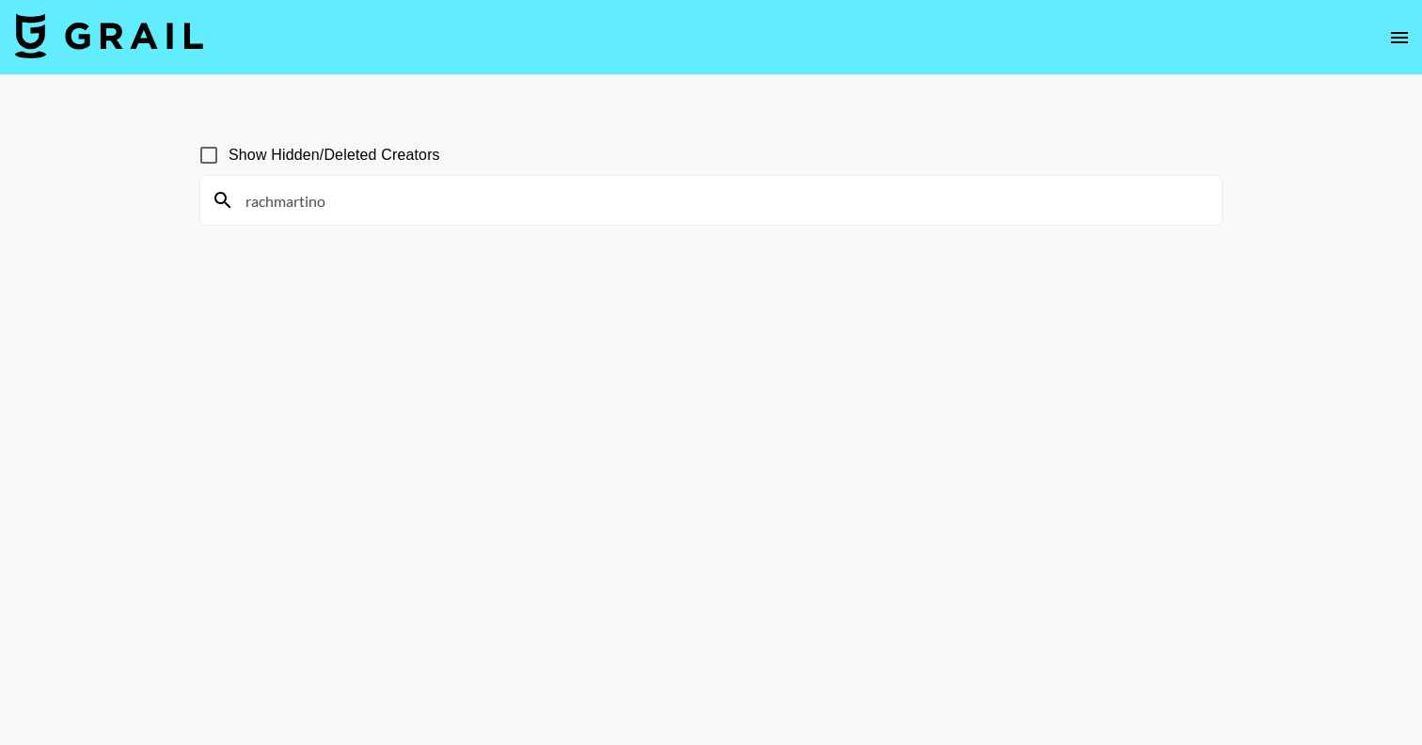
click at [123, 199] on main "Show Hidden/Deleted Creators rachmartino" at bounding box center [711, 417] width 1422 height 685
paste input "stephaniieeliz"
drag, startPoint x: 302, startPoint y: 199, endPoint x: 100, endPoint y: 199, distance: 202.2
click at [100, 199] on main "Show Hidden/Deleted Creators stephaniieeliz" at bounding box center [711, 417] width 1422 height 685
paste input "imabikassem"
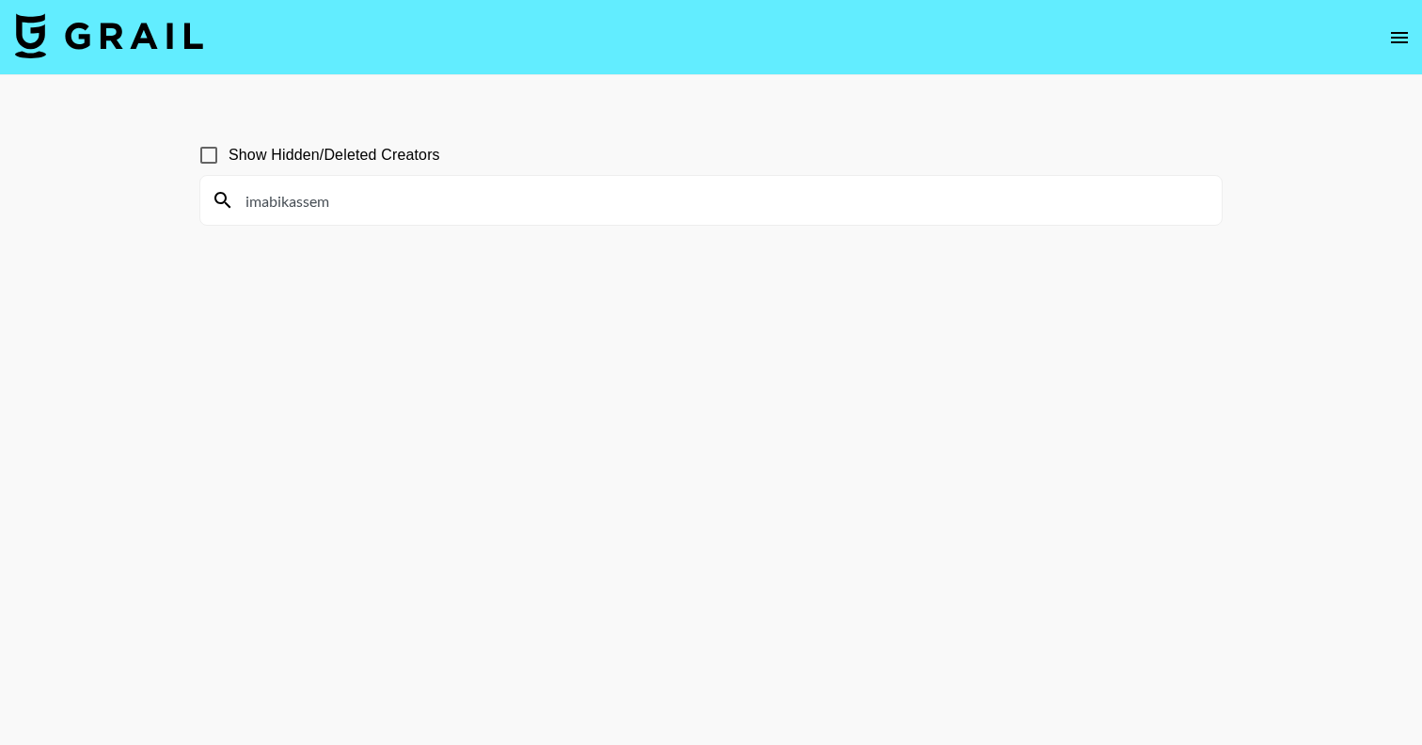
drag, startPoint x: 352, startPoint y: 200, endPoint x: 68, endPoint y: 200, distance: 284.0
click at [69, 200] on main "Show Hidden/Deleted Creators imabikassem" at bounding box center [711, 417] width 1422 height 685
paste input "kaylan.[PERSON_NAME]"
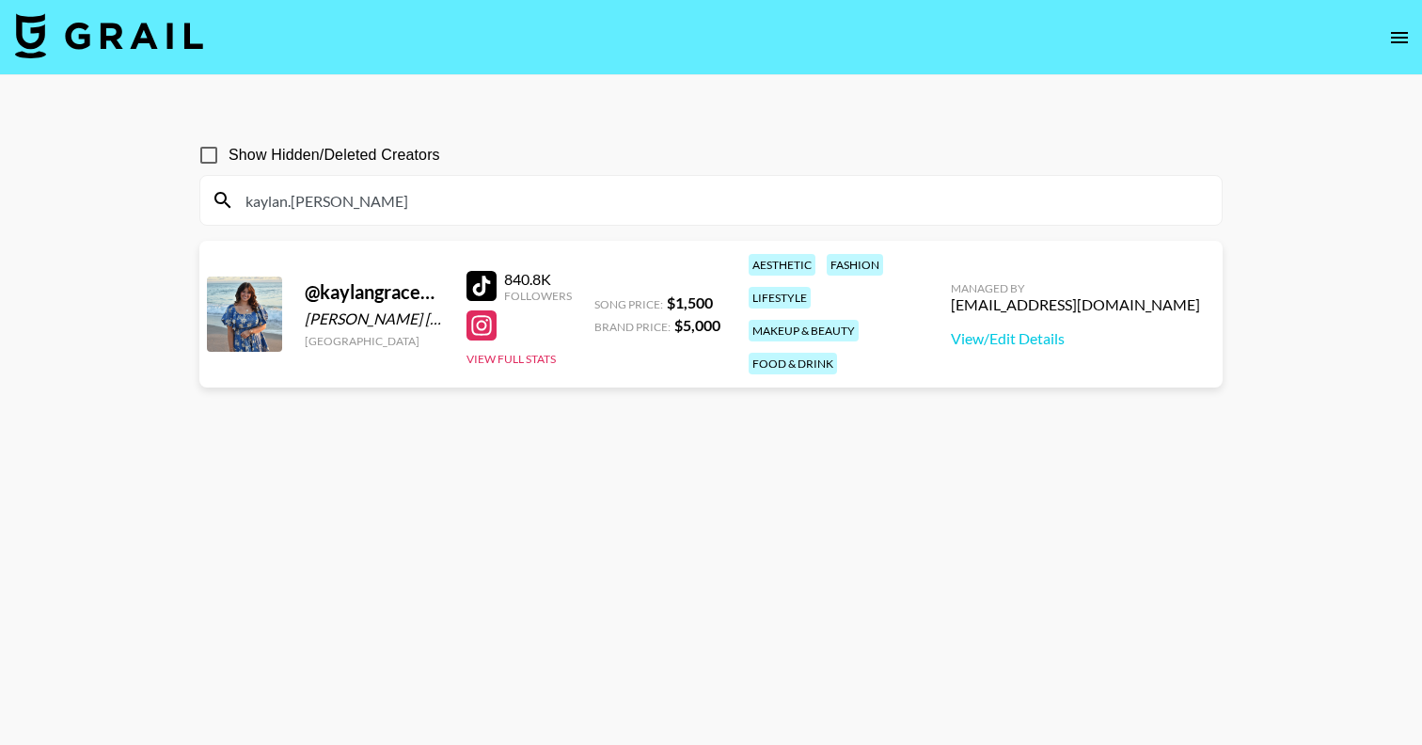
click at [474, 317] on div at bounding box center [481, 325] width 30 height 30
click at [471, 271] on div at bounding box center [481, 286] width 30 height 30
drag, startPoint x: 327, startPoint y: 204, endPoint x: 190, endPoint y: 204, distance: 137.3
click at [190, 204] on div "Show Hidden/Deleted Creators kaylan.[PERSON_NAME] @ [GEOGRAPHIC_DATA] [PERSON_N…" at bounding box center [710, 417] width 1053 height 594
paste input "exteriorglam"
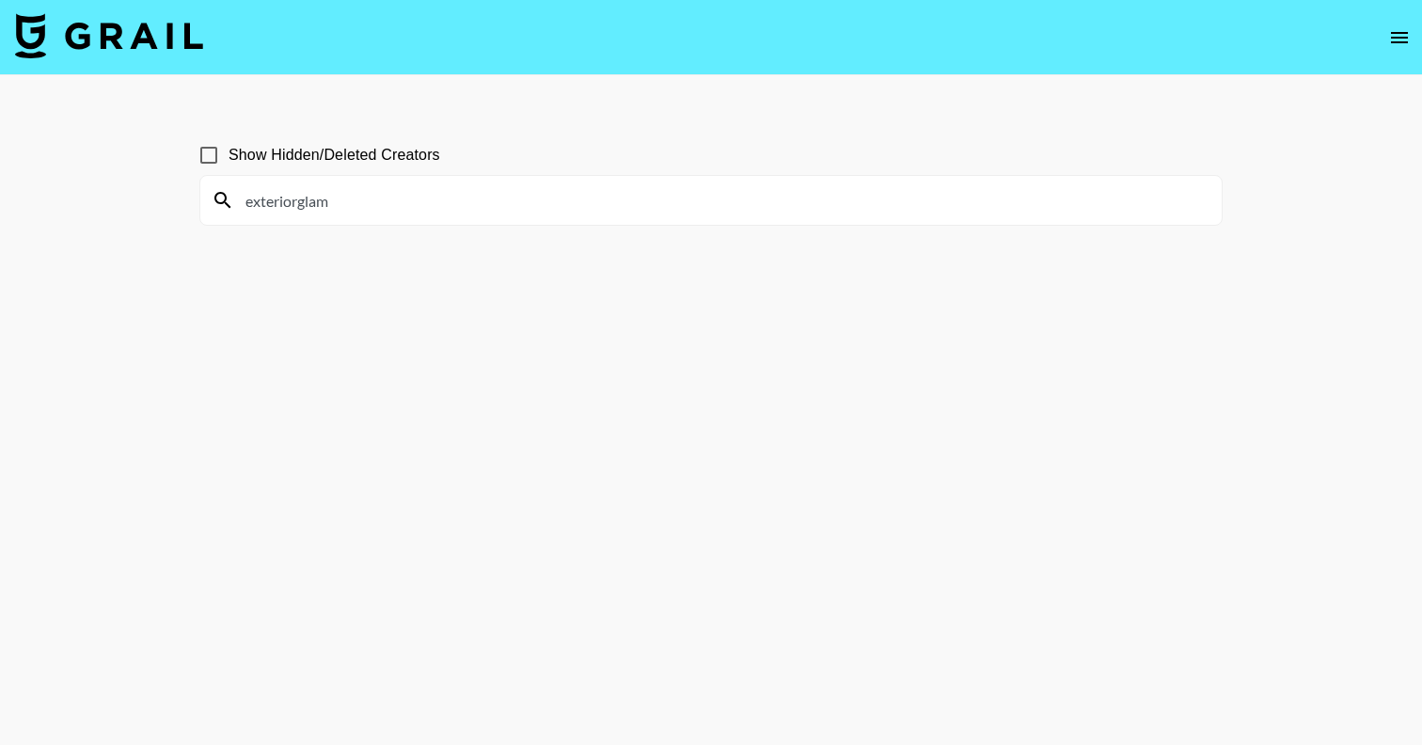
drag, startPoint x: 362, startPoint y: 206, endPoint x: 95, endPoint y: 205, distance: 267.1
click at [97, 205] on main "Show Hidden/Deleted Creators exteriorglam" at bounding box center [711, 417] width 1422 height 685
paste input "mackenziekroh"
drag, startPoint x: 223, startPoint y: 199, endPoint x: 162, endPoint y: 199, distance: 61.1
click at [162, 199] on main "Show Hidden/Deleted Creators mackenziekroh" at bounding box center [711, 417] width 1422 height 685
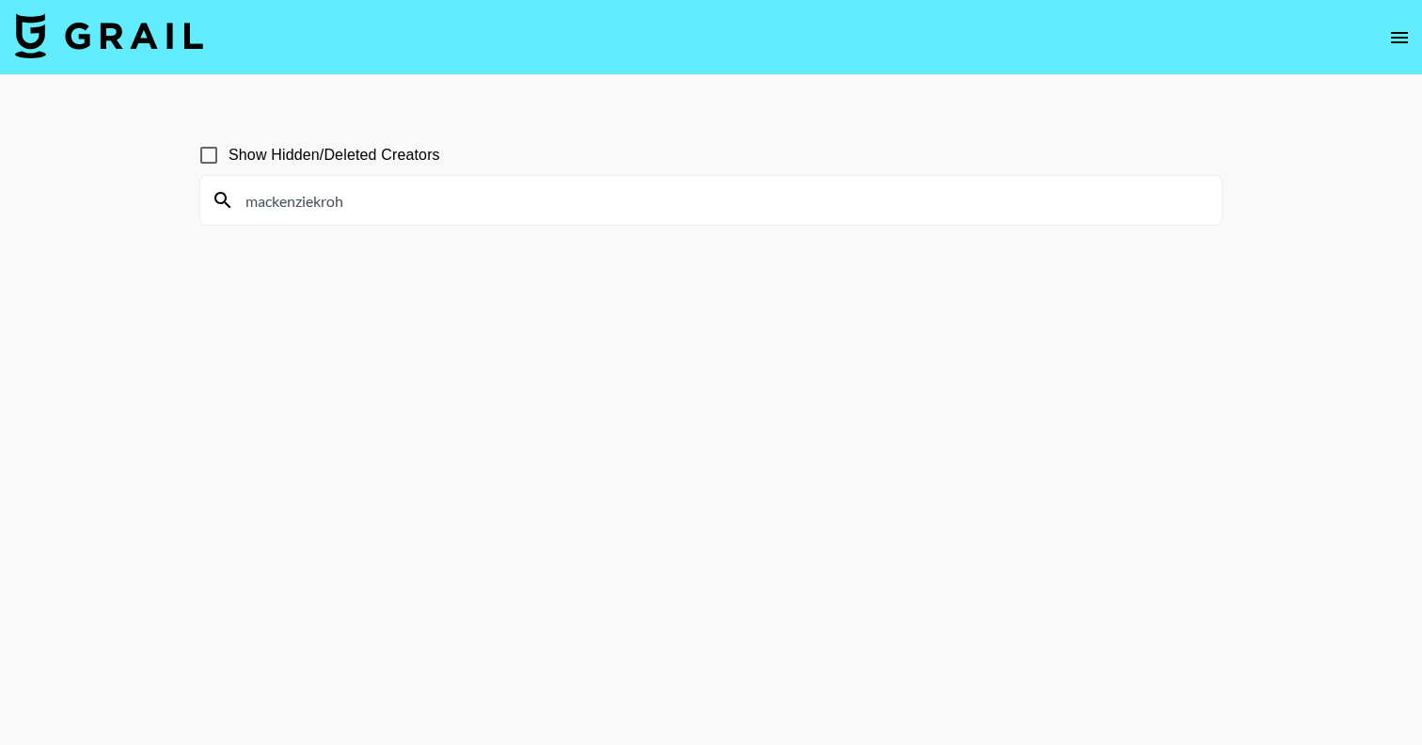
paste input "jayda.kiing"
drag, startPoint x: 355, startPoint y: 200, endPoint x: 101, endPoint y: 200, distance: 253.9
click at [101, 200] on main "Show Hidden/Deleted Creators jayda.kiing" at bounding box center [711, 417] width 1422 height 685
paste input "victoriaruiz"
drag, startPoint x: 381, startPoint y: 201, endPoint x: 148, endPoint y: 201, distance: 233.2
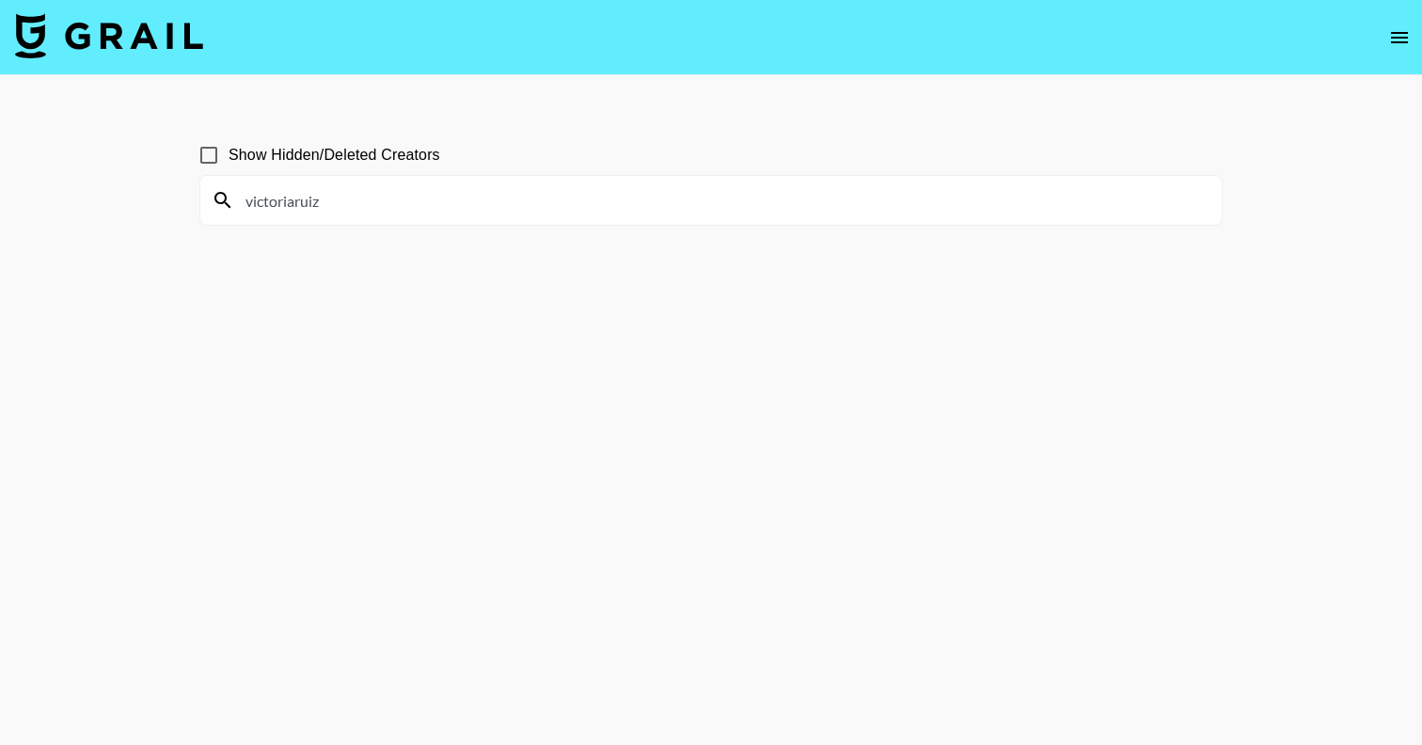
click at [148, 201] on main "Show Hidden/Deleted Creators victoriaruiz" at bounding box center [711, 417] width 1422 height 685
paste input "lera_valesta"
drag, startPoint x: 365, startPoint y: 203, endPoint x: 145, endPoint y: 203, distance: 220.1
click at [145, 203] on main "Show Hidden/Deleted Creators lera_valesta" at bounding box center [711, 417] width 1422 height 685
paste input "itsedonna_"
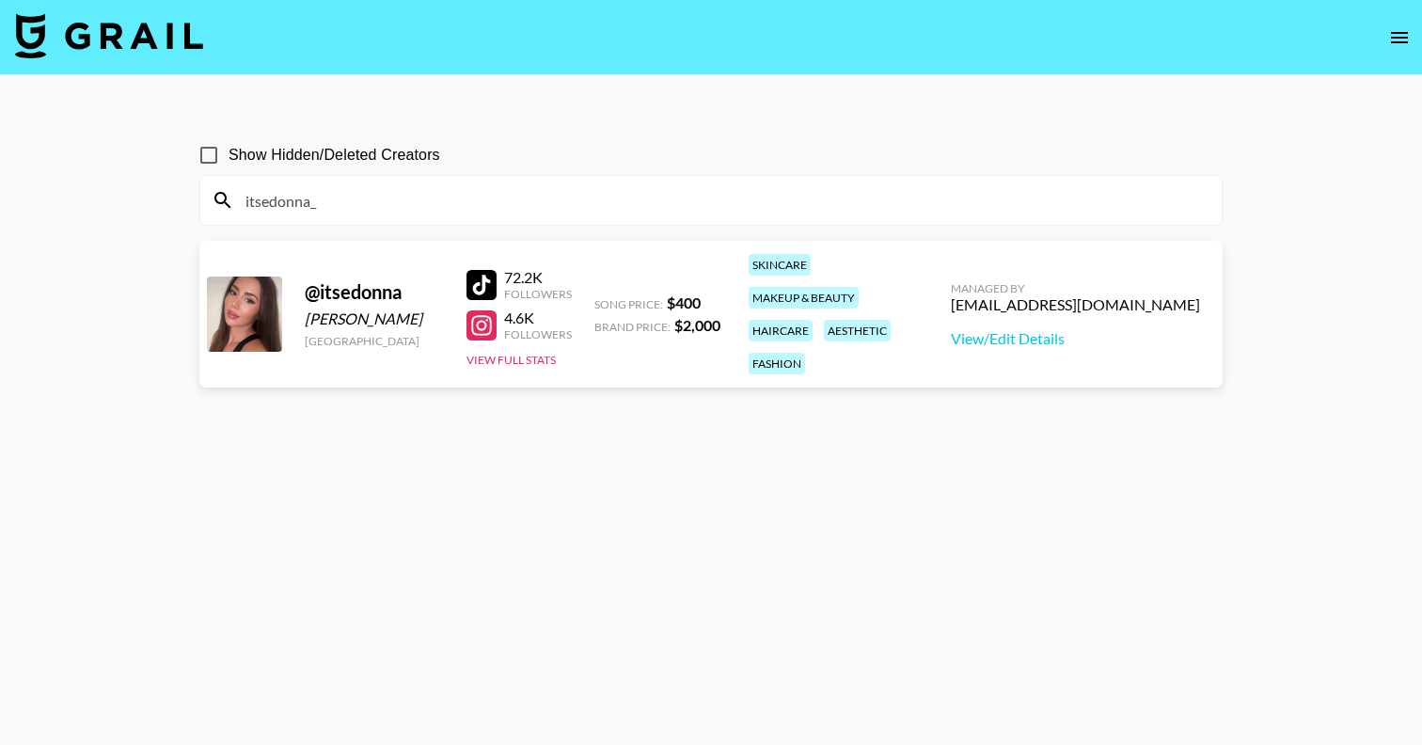
drag, startPoint x: 404, startPoint y: 204, endPoint x: 87, endPoint y: 204, distance: 316.9
click at [87, 204] on main "Show Hidden/Deleted Creators itsedonna_ @ itsedonna [PERSON_NAME] [GEOGRAPHIC_D…" at bounding box center [711, 417] width 1422 height 685
paste input "[PERSON_NAME].dasilvaaa"
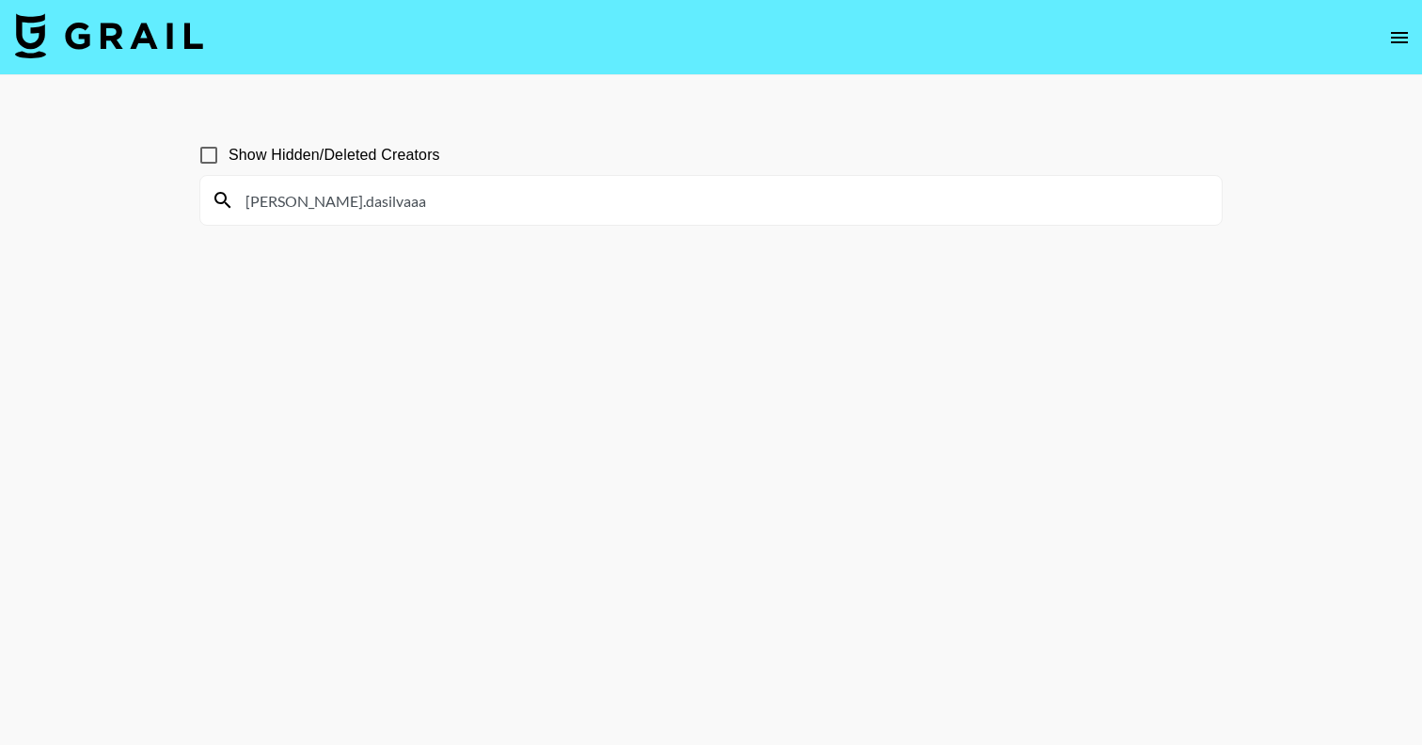
drag, startPoint x: 387, startPoint y: 203, endPoint x: 81, endPoint y: 203, distance: 305.6
click at [81, 203] on main "Show Hidden/Deleted Creators [PERSON_NAME].dasilvaaa" at bounding box center [711, 417] width 1422 height 685
paste input "chxrryglowy"
drag, startPoint x: 379, startPoint y: 212, endPoint x: 111, endPoint y: 212, distance: 268.0
click at [111, 212] on main "Show Hidden/Deleted Creators chxrryglowy" at bounding box center [711, 417] width 1422 height 685
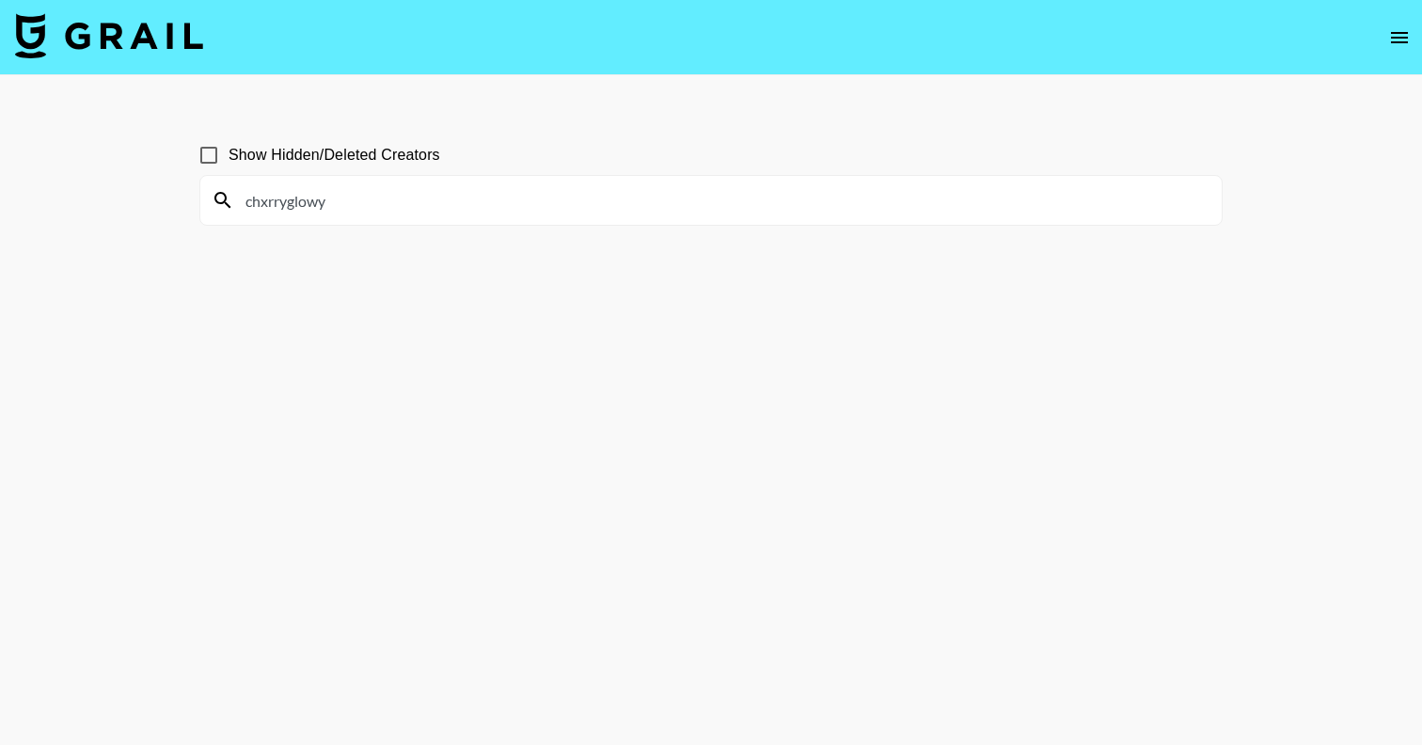
paste input "fernyzambrana"
drag, startPoint x: 431, startPoint y: 210, endPoint x: 100, endPoint y: 210, distance: 331.0
click at [100, 210] on main "Show Hidden/Deleted Creators chxrryglowyfernyzambrana" at bounding box center [711, 417] width 1422 height 685
drag, startPoint x: 338, startPoint y: 200, endPoint x: 213, endPoint y: 200, distance: 124.1
click at [213, 200] on div "chxrryglowyfernyzambrana" at bounding box center [710, 200] width 1021 height 49
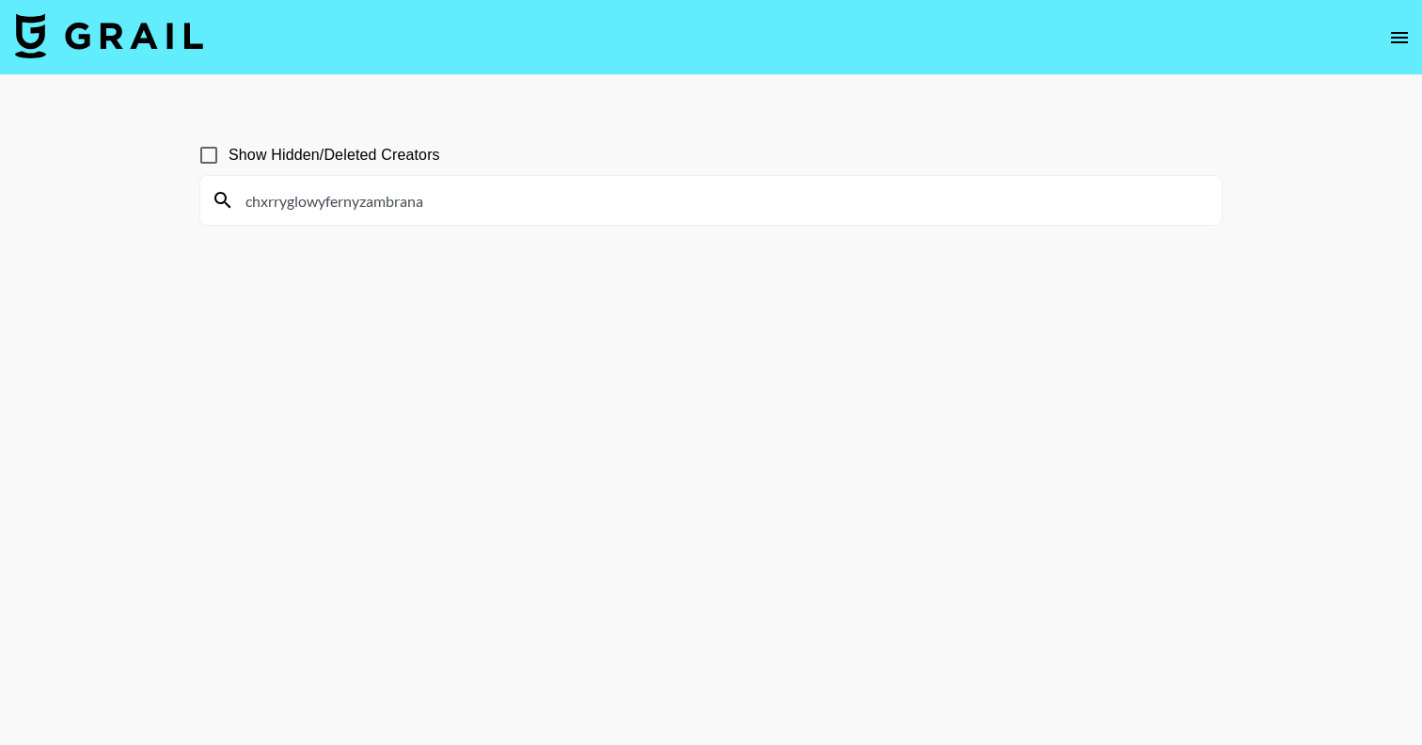
paste input
drag, startPoint x: 350, startPoint y: 202, endPoint x: 161, endPoint y: 202, distance: 189.0
click at [161, 202] on main "Show Hidden/Deleted Creators fernyzambrana" at bounding box center [711, 417] width 1422 height 685
paste input "giorginajuanit"
drag, startPoint x: 384, startPoint y: 195, endPoint x: 182, endPoint y: 195, distance: 201.3
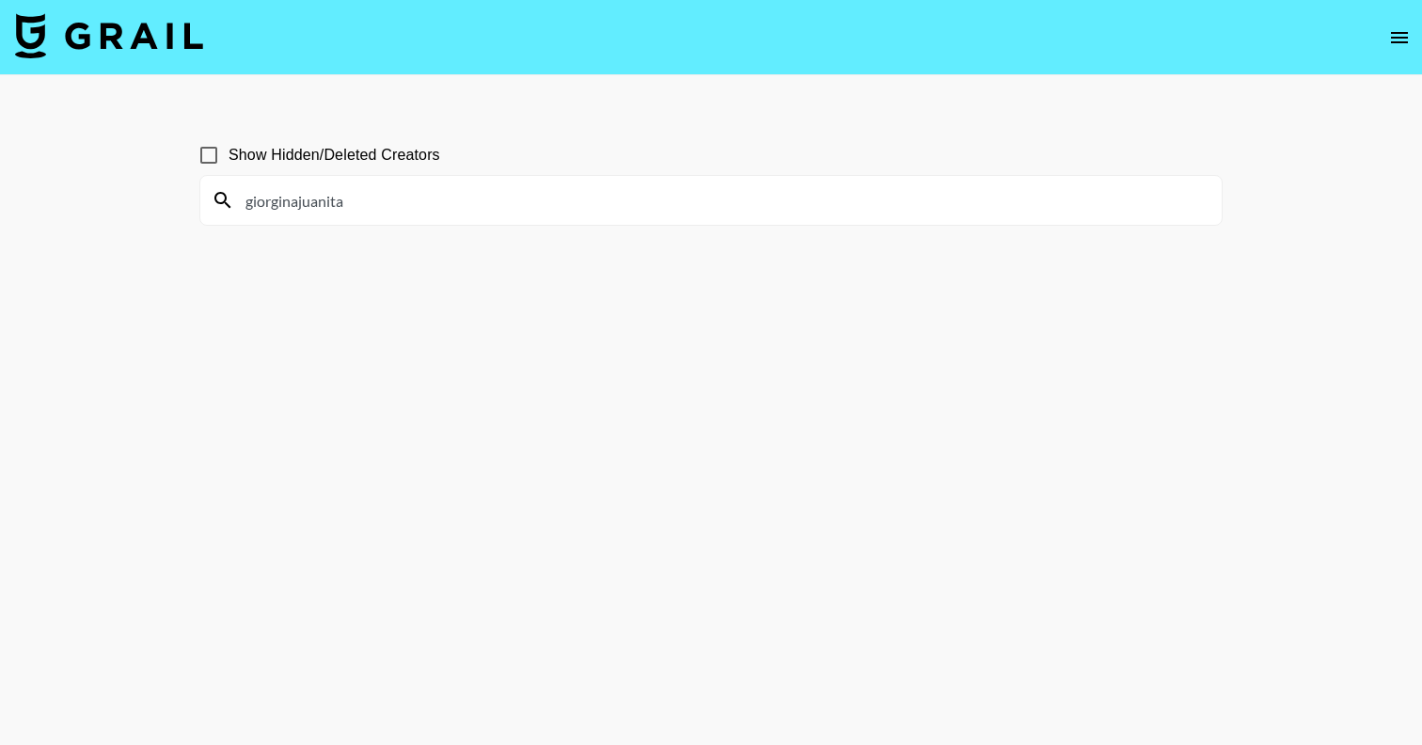
click at [183, 195] on main "Show Hidden/Deleted Creators giorginajuanita" at bounding box center [711, 417] width 1422 height 685
paste input "racemay_official"
drag, startPoint x: 376, startPoint y: 203, endPoint x: 144, endPoint y: 203, distance: 232.3
click at [144, 203] on main "Show Hidden/Deleted Creators gracemay_official" at bounding box center [711, 417] width 1422 height 685
paste input "lowwithnorhane"
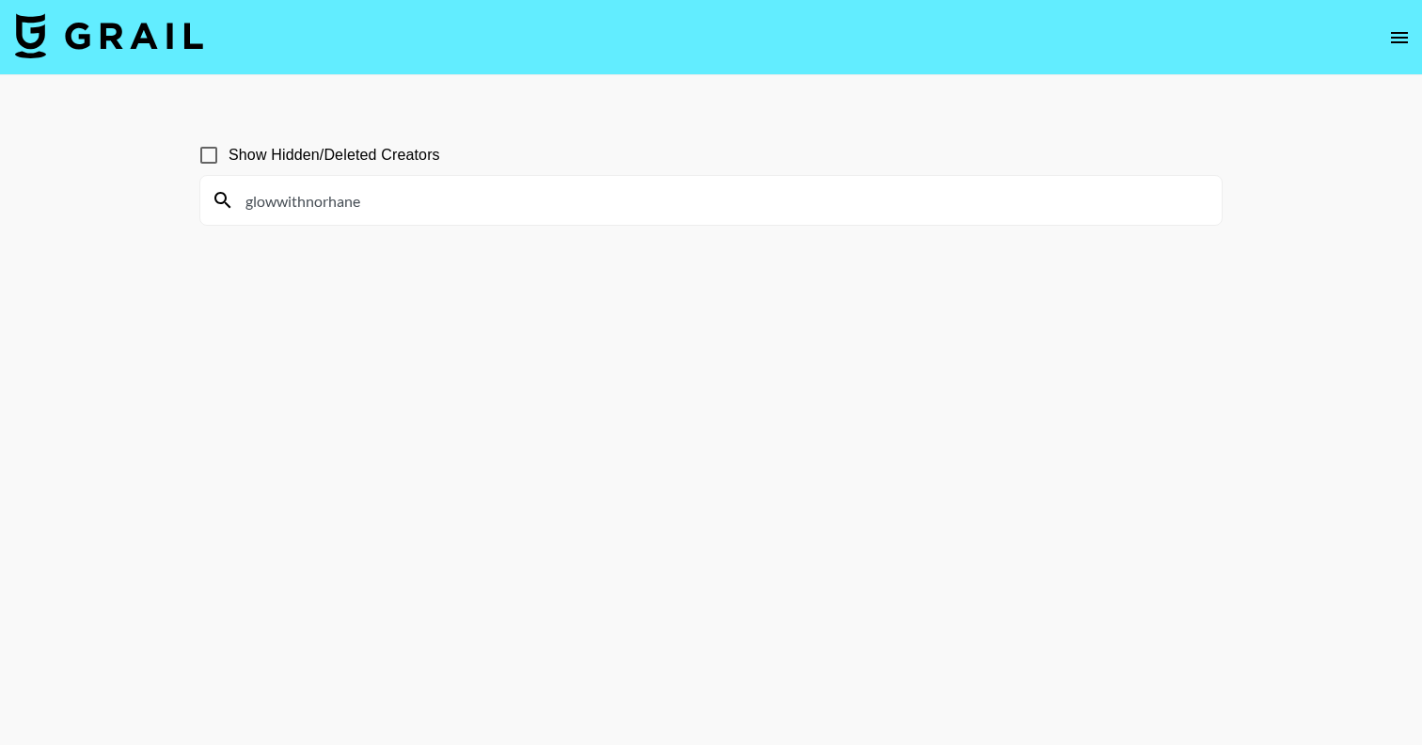
drag, startPoint x: 402, startPoint y: 196, endPoint x: 152, endPoint y: 196, distance: 249.2
click at [152, 196] on main "Show Hidden/Deleted Creators glowwithnorhane" at bounding box center [711, 417] width 1422 height 685
paste input "naomiboyer"
drag, startPoint x: 370, startPoint y: 200, endPoint x: 171, endPoint y: 200, distance: 198.4
click at [171, 200] on main "Show Hidden/Deleted Creators naomiboyer" at bounding box center [711, 417] width 1422 height 685
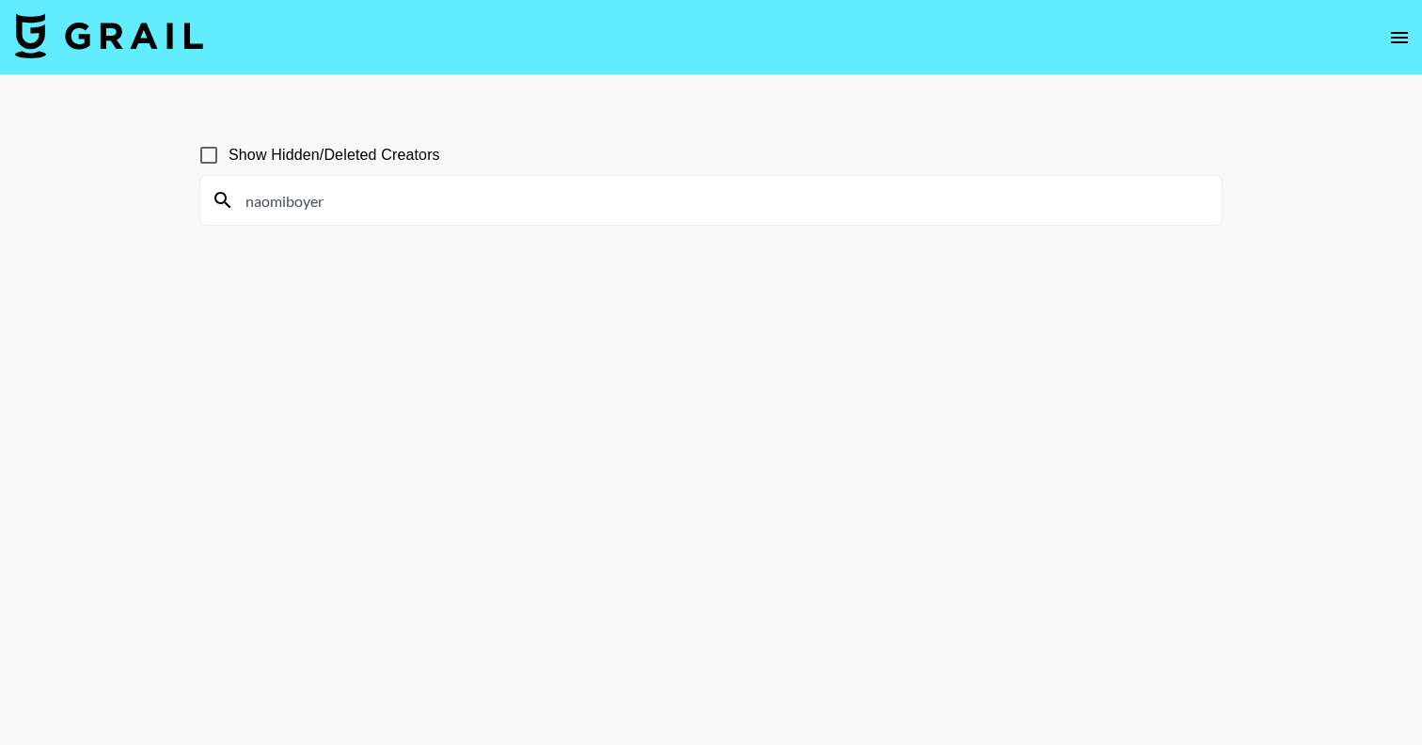
paste input "amandarrwalk"
drag, startPoint x: 385, startPoint y: 197, endPoint x: 159, endPoint y: 197, distance: 225.7
click at [159, 197] on main "Show Hidden/Deleted Creators amandarrwalker" at bounding box center [711, 417] width 1422 height 685
paste input "utumnmarieraphael"
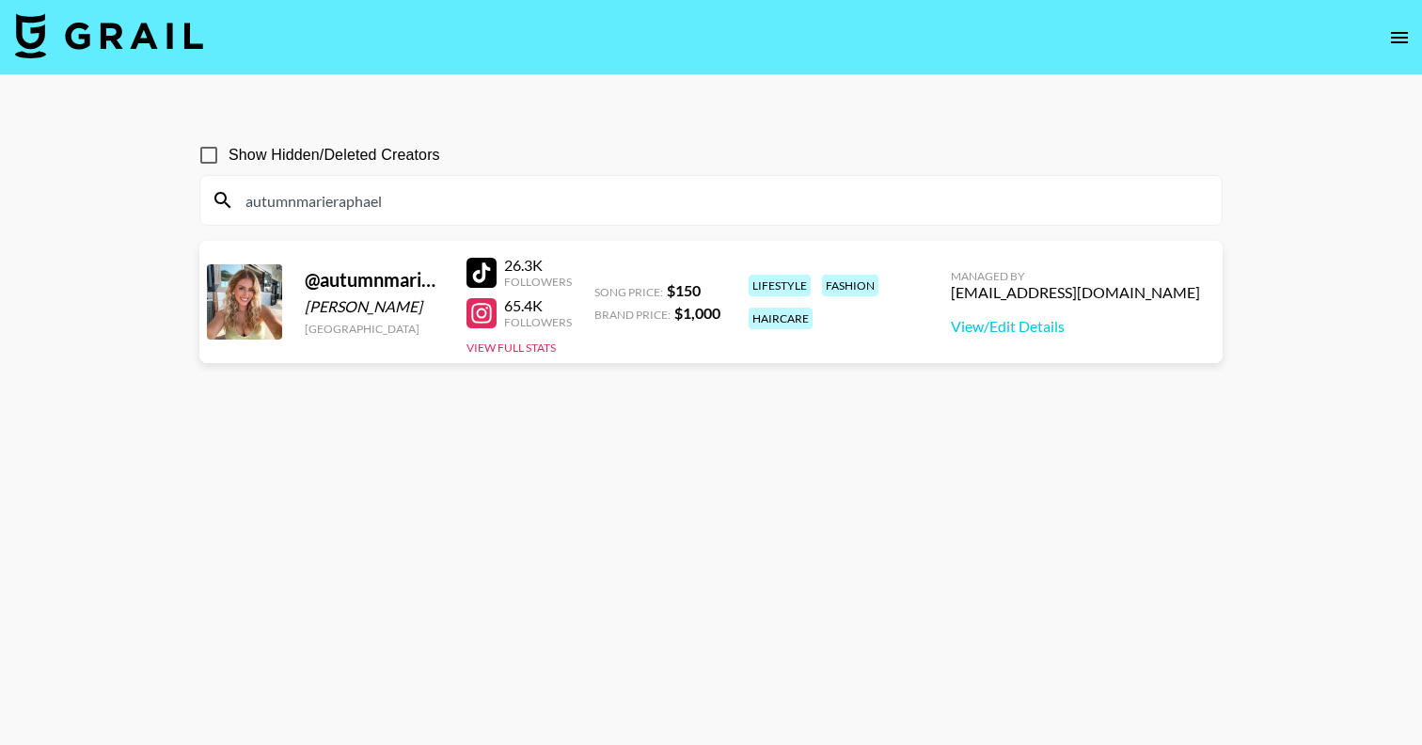
drag, startPoint x: 414, startPoint y: 193, endPoint x: 151, endPoint y: 193, distance: 262.4
click at [151, 193] on main "Show Hidden/Deleted Creators autumnmarieraphael @ autumnmarieraphael [PERSON_NA…" at bounding box center [711, 417] width 1422 height 685
paste input "meredithsophiaa"
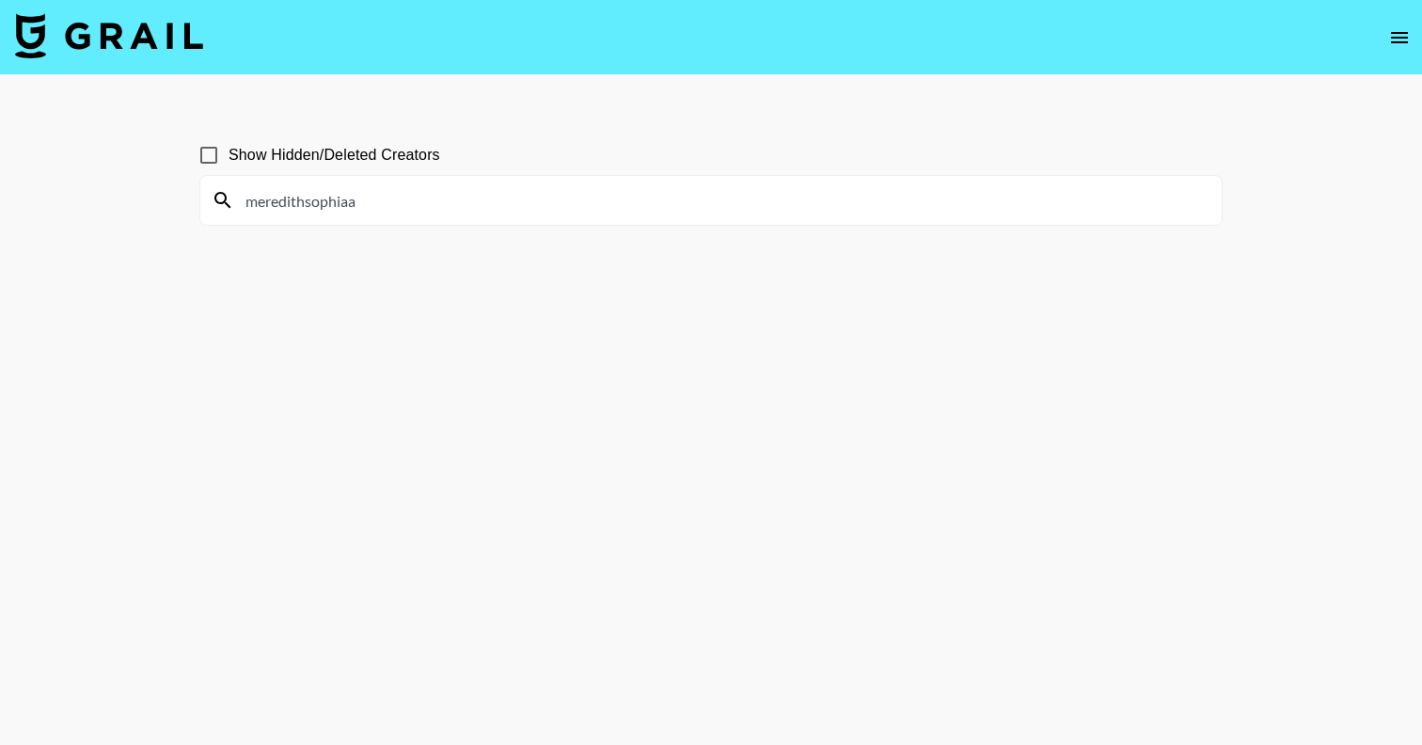
drag, startPoint x: 371, startPoint y: 196, endPoint x: 139, endPoint y: 196, distance: 232.3
click at [139, 196] on main "Show Hidden/Deleted Creators meredithsophiaa" at bounding box center [711, 417] width 1422 height 685
paste input "solarpowered_blonde"
drag, startPoint x: 429, startPoint y: 209, endPoint x: 148, endPoint y: 209, distance: 281.2
click at [149, 209] on main "Show Hidden/Deleted Creators solarpowered_blonde" at bounding box center [711, 417] width 1422 height 685
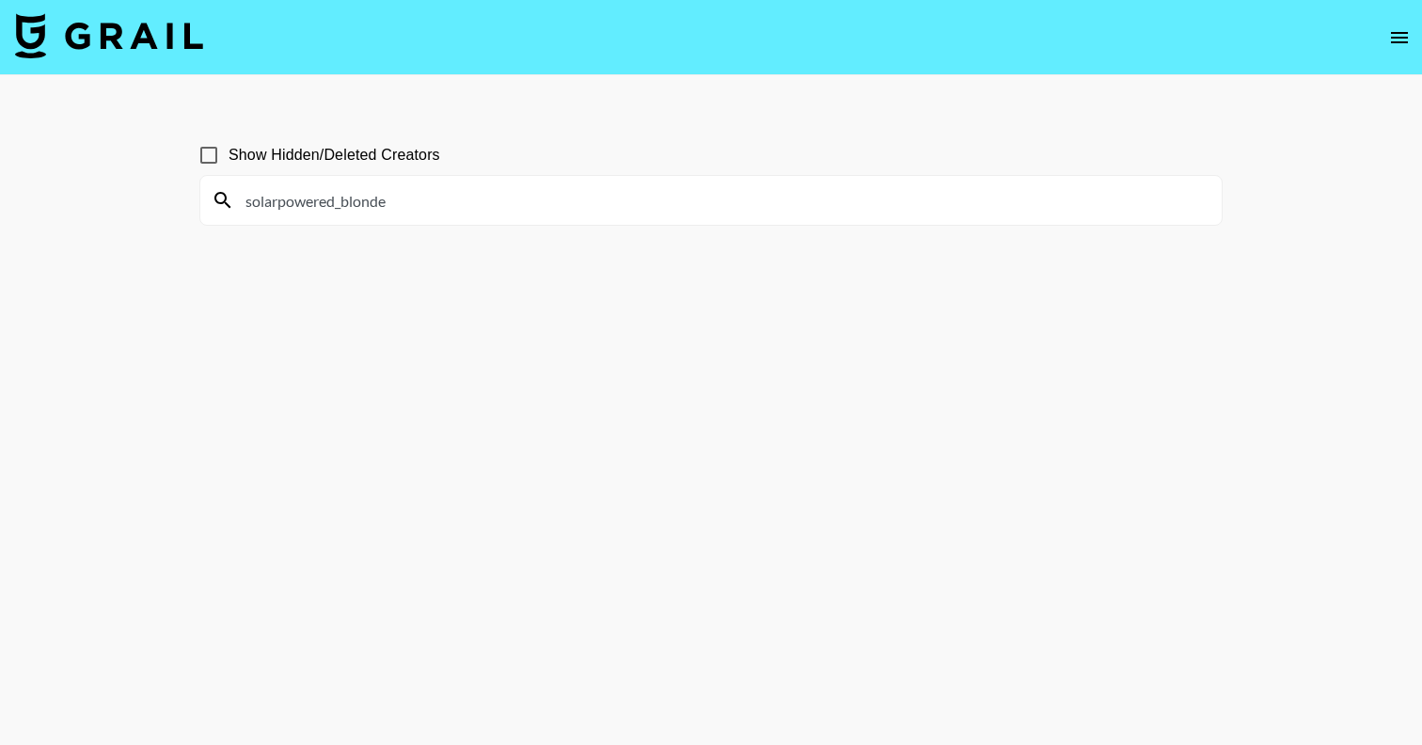
drag, startPoint x: 421, startPoint y: 201, endPoint x: 197, endPoint y: 201, distance: 223.8
click at [197, 201] on div "Show Hidden/Deleted Creators solarpowered_blonde" at bounding box center [710, 417] width 1053 height 594
paste input "brittramjit"
drag, startPoint x: 360, startPoint y: 201, endPoint x: 157, endPoint y: 201, distance: 203.1
click at [157, 201] on main "Show Hidden/Deleted Creators brittramjit" at bounding box center [711, 417] width 1422 height 685
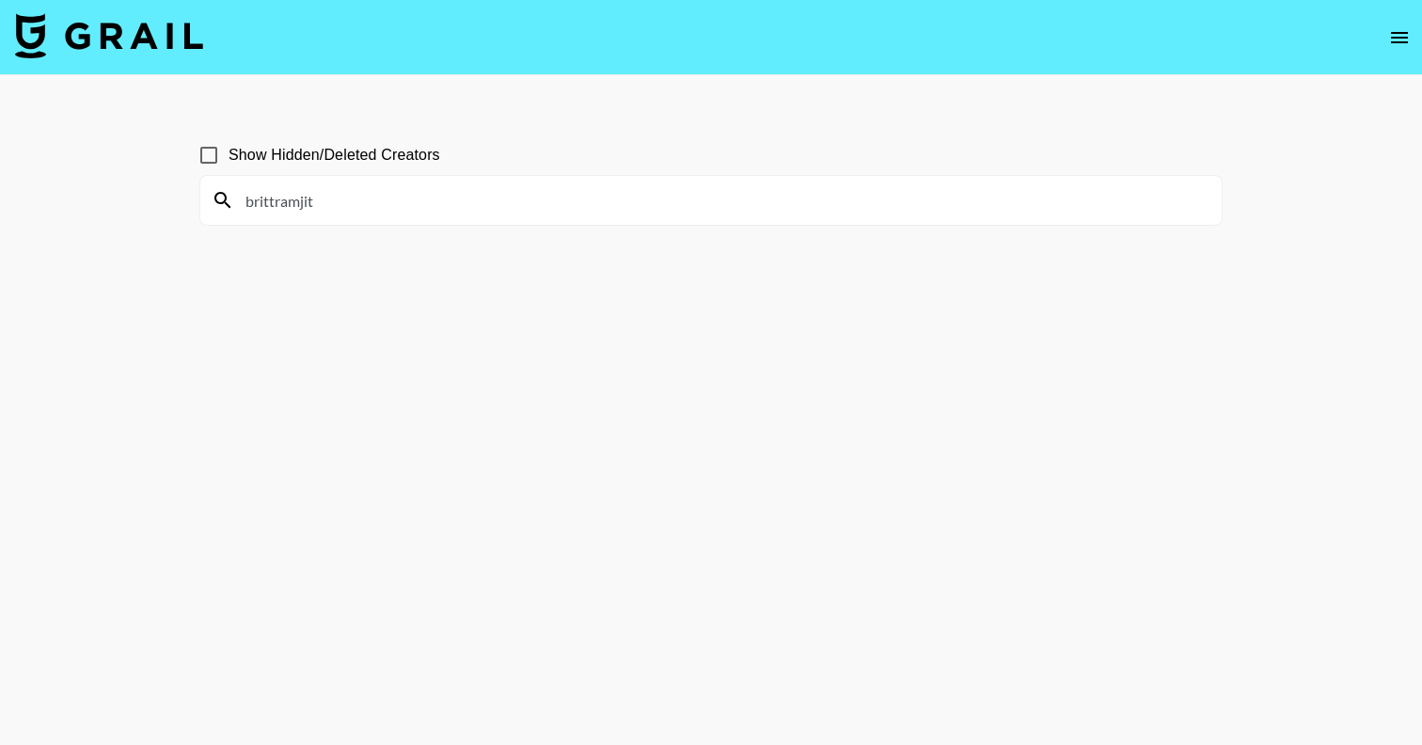
paste input "lexialcala_"
drag, startPoint x: 338, startPoint y: 209, endPoint x: 155, endPoint y: 209, distance: 182.4
click at [155, 209] on main "Show Hidden/Deleted Creators lexialcala_" at bounding box center [711, 417] width 1422 height 685
paste input "syd_anastasi"
drag, startPoint x: 351, startPoint y: 203, endPoint x: 124, endPoint y: 203, distance: 226.6
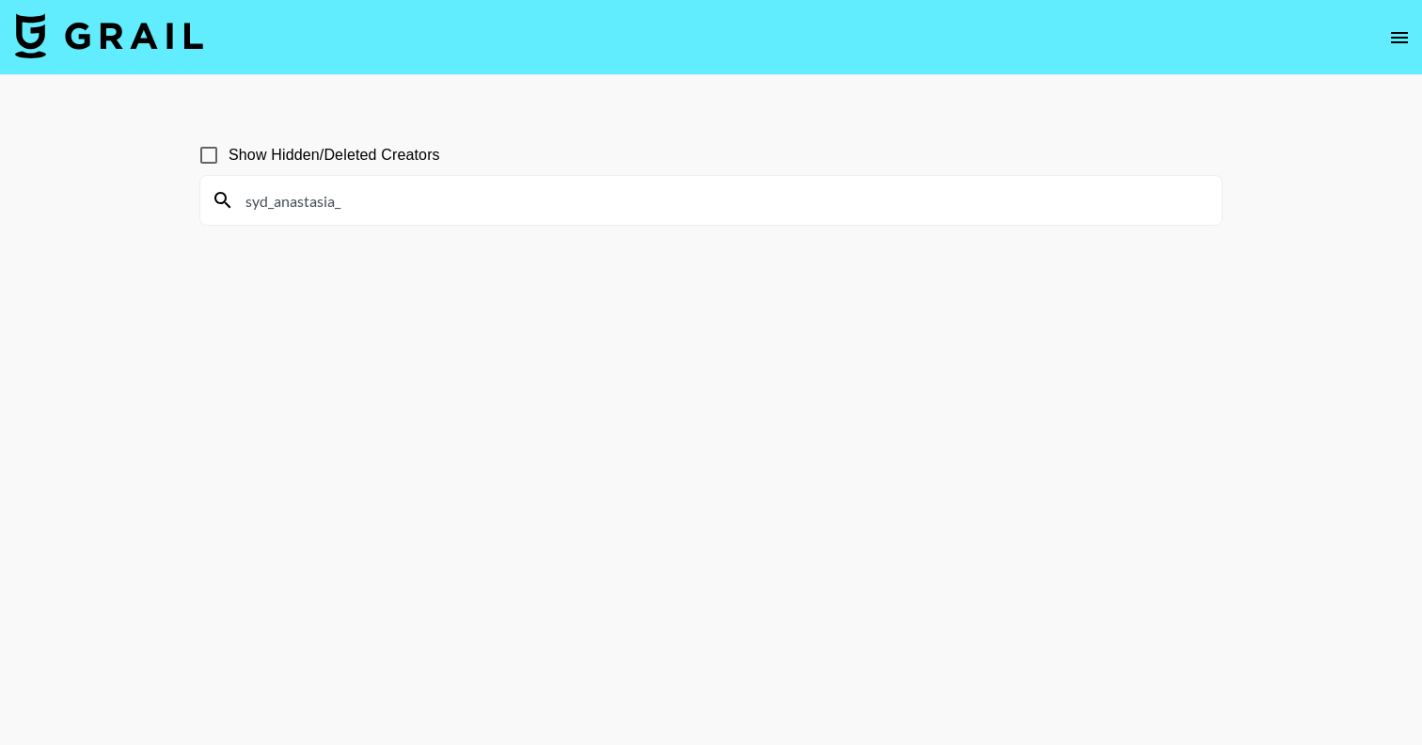
click at [124, 203] on main "Show Hidden/Deleted Creators syd_anastasia_" at bounding box center [711, 417] width 1422 height 685
paste input "ali.[PERSON_NAME]"
drag, startPoint x: 387, startPoint y: 204, endPoint x: 91, endPoint y: 204, distance: 295.3
click at [91, 204] on main "Show Hidden/Deleted Creators ali.[PERSON_NAME]" at bounding box center [711, 417] width 1422 height 685
paste input "jadynmarieharger"
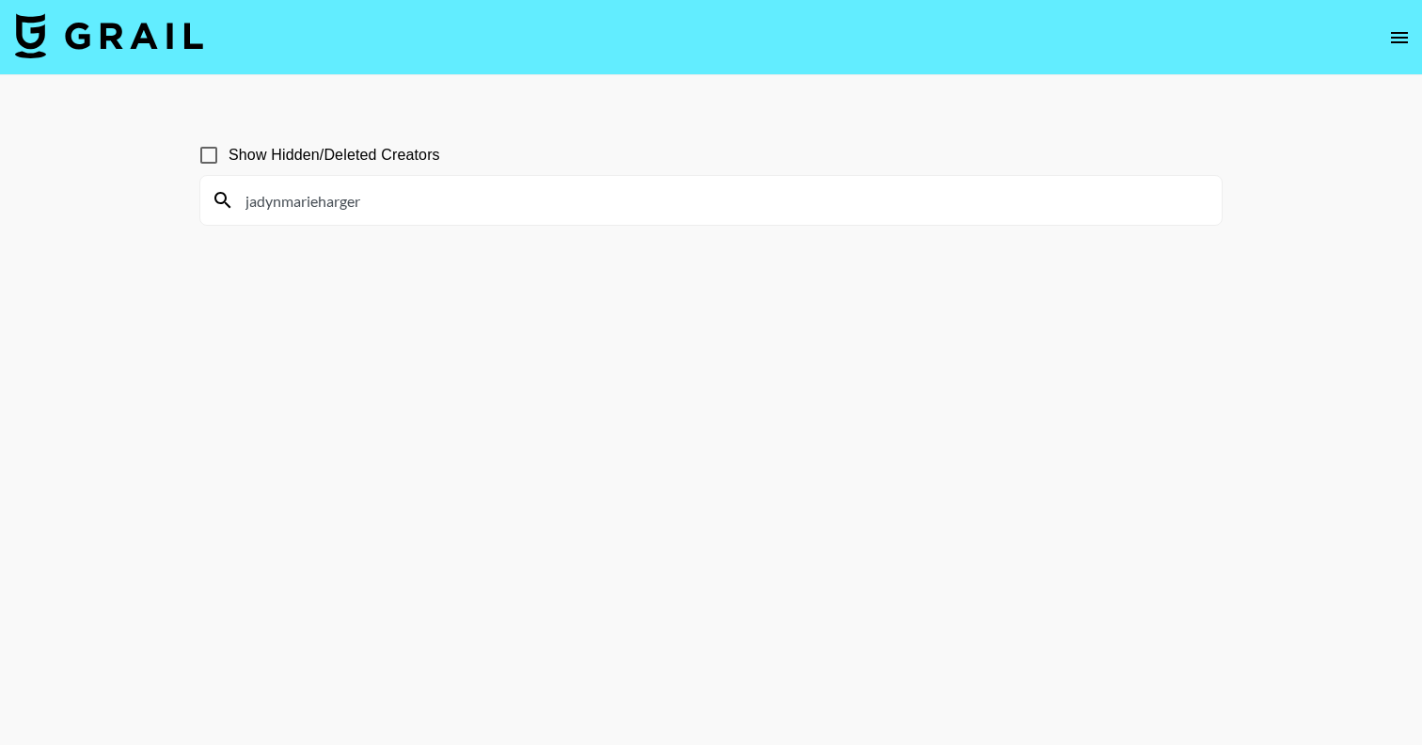
drag, startPoint x: 391, startPoint y: 203, endPoint x: 125, endPoint y: 203, distance: 266.1
click at [126, 203] on main "Show Hidden/Deleted Creators jadynmarieharger" at bounding box center [711, 417] width 1422 height 685
paste input "shannonmariewarren"
drag, startPoint x: 427, startPoint y: 200, endPoint x: 90, endPoint y: 200, distance: 336.7
click at [94, 200] on main "Show Hidden/Deleted Creators shannonmariewarren" at bounding box center [711, 417] width 1422 height 685
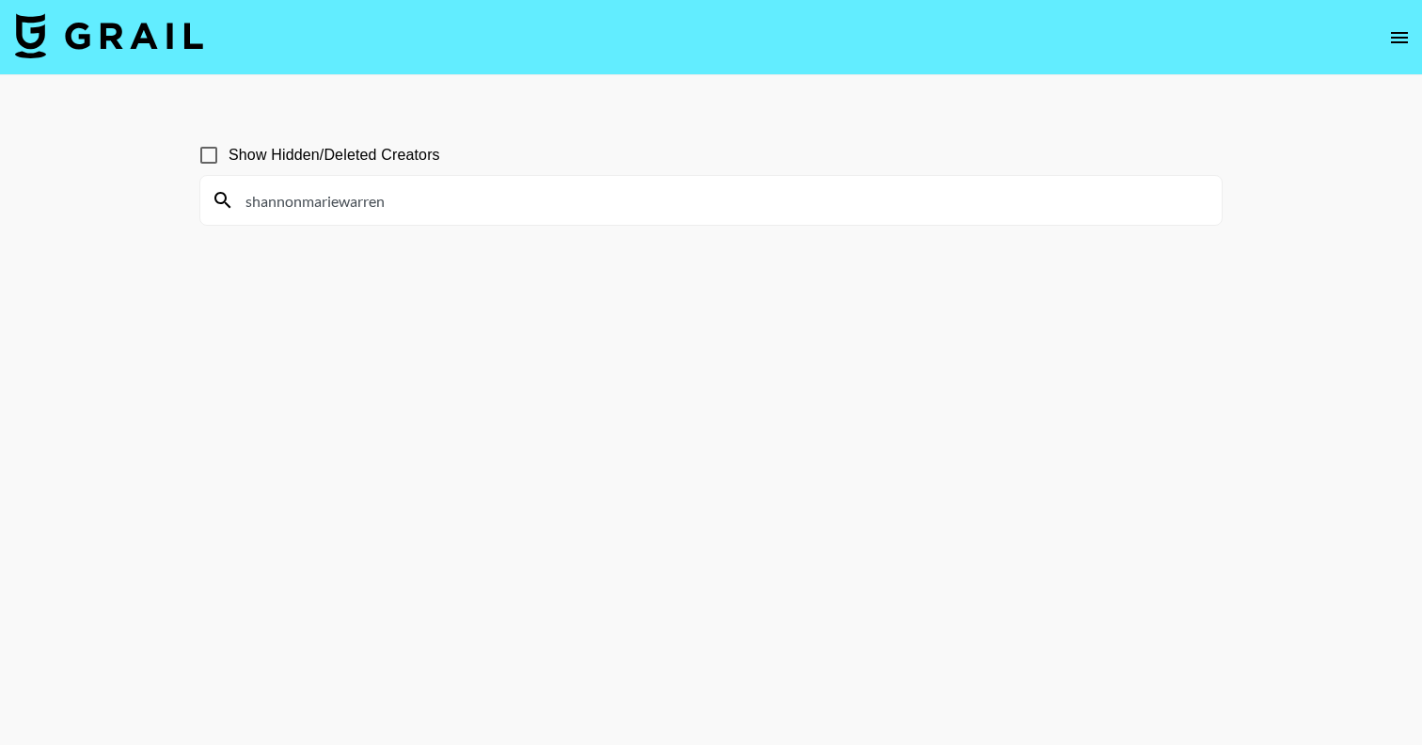
paste input "baileymcwhinnie"
drag, startPoint x: 400, startPoint y: 203, endPoint x: 198, endPoint y: 203, distance: 201.3
click at [199, 203] on section "baileymcwhinnie" at bounding box center [710, 200] width 1023 height 51
paste input "[PERSON_NAME].camar"
drag, startPoint x: 216, startPoint y: 203, endPoint x: 176, endPoint y: 203, distance: 40.4
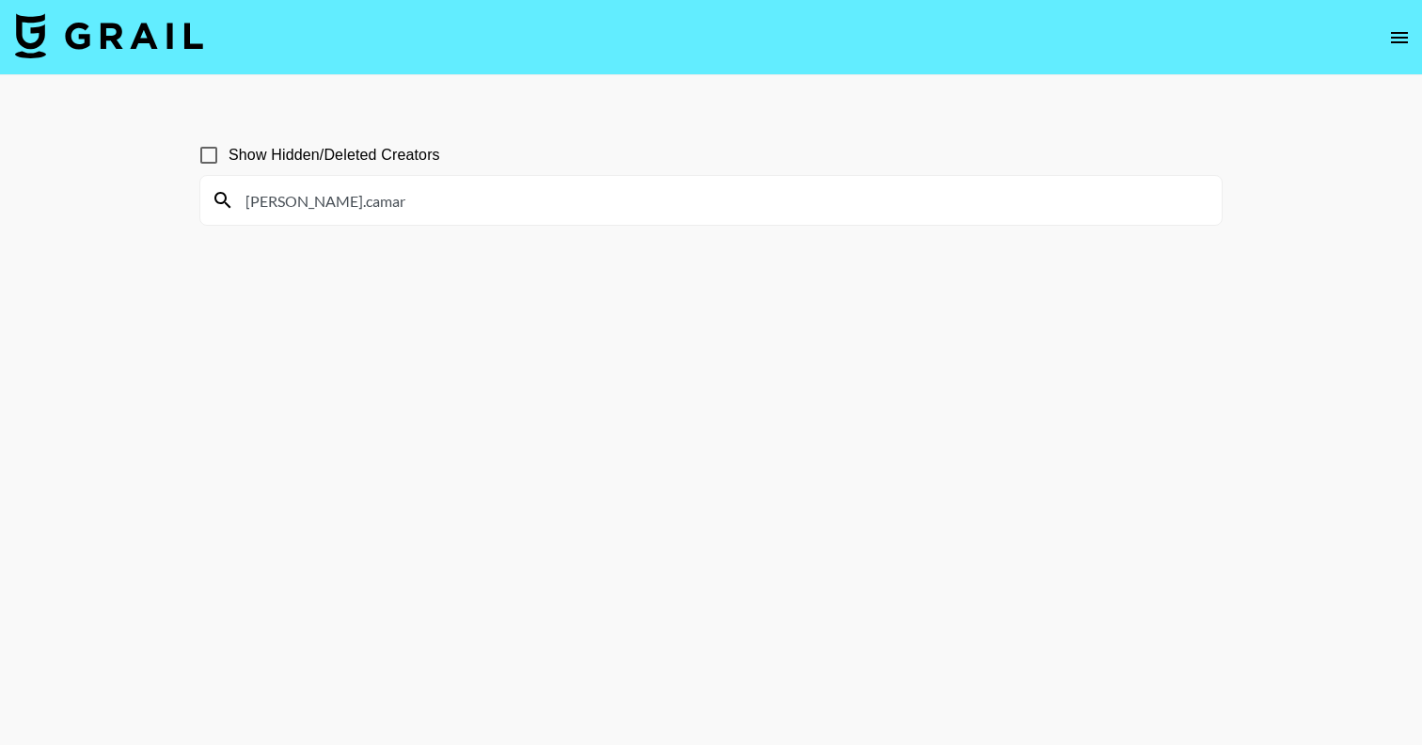
click at [176, 203] on main "Show Hidden/Deleted Creators [PERSON_NAME].camar" at bounding box center [711, 417] width 1422 height 685
paste input "[PERSON_NAME]"
drag, startPoint x: 349, startPoint y: 199, endPoint x: 109, endPoint y: 199, distance: 239.8
click at [109, 199] on main "Show Hidden/Deleted Creators [PERSON_NAME]" at bounding box center [711, 417] width 1422 height 685
paste
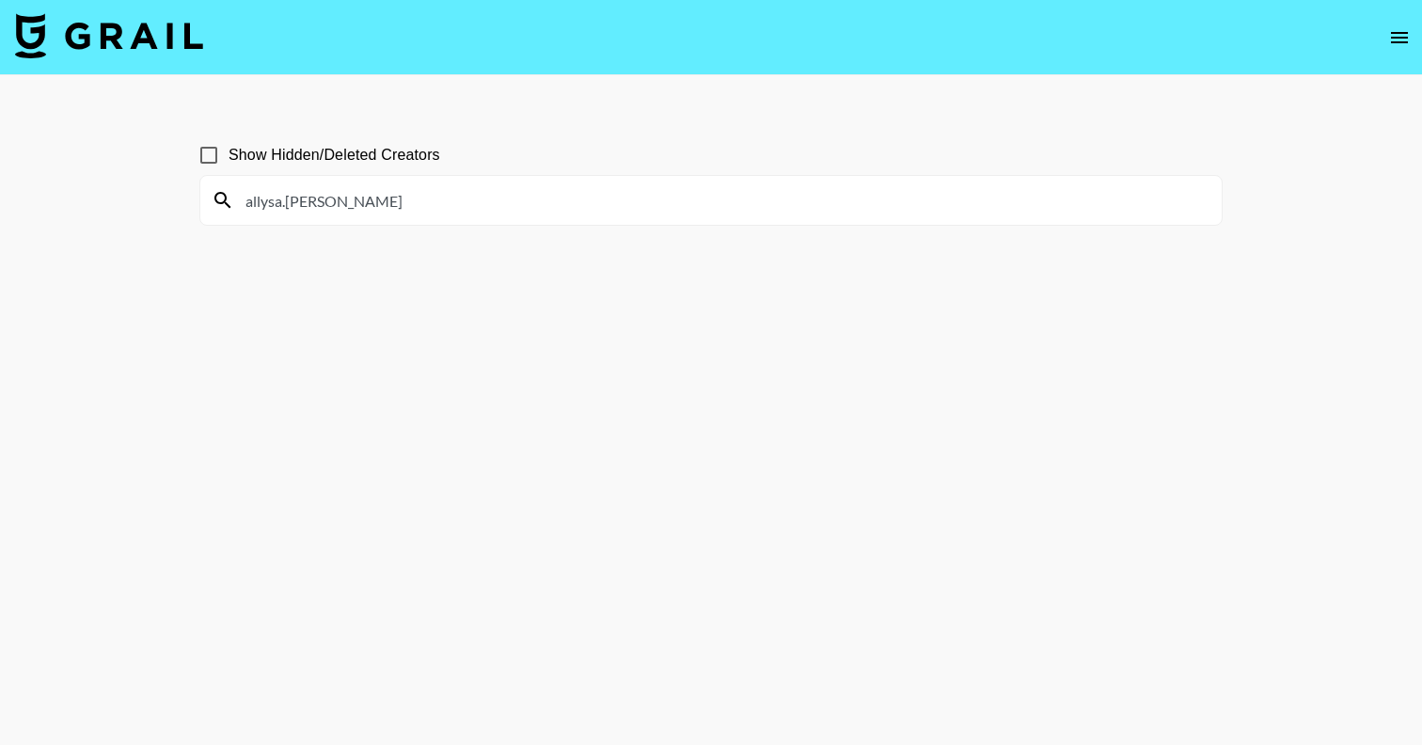
drag, startPoint x: 362, startPoint y: 207, endPoint x: 140, endPoint y: 207, distance: 221.9
click at [140, 207] on main "Show Hidden/Deleted Creators allysa.[PERSON_NAME]" at bounding box center [711, 417] width 1422 height 685
drag, startPoint x: 328, startPoint y: 205, endPoint x: 188, endPoint y: 205, distance: 140.1
click at [188, 205] on div "Show Hidden/Deleted Creators lopezbrit" at bounding box center [710, 417] width 1053 height 594
drag, startPoint x: 334, startPoint y: 198, endPoint x: 181, endPoint y: 198, distance: 153.3
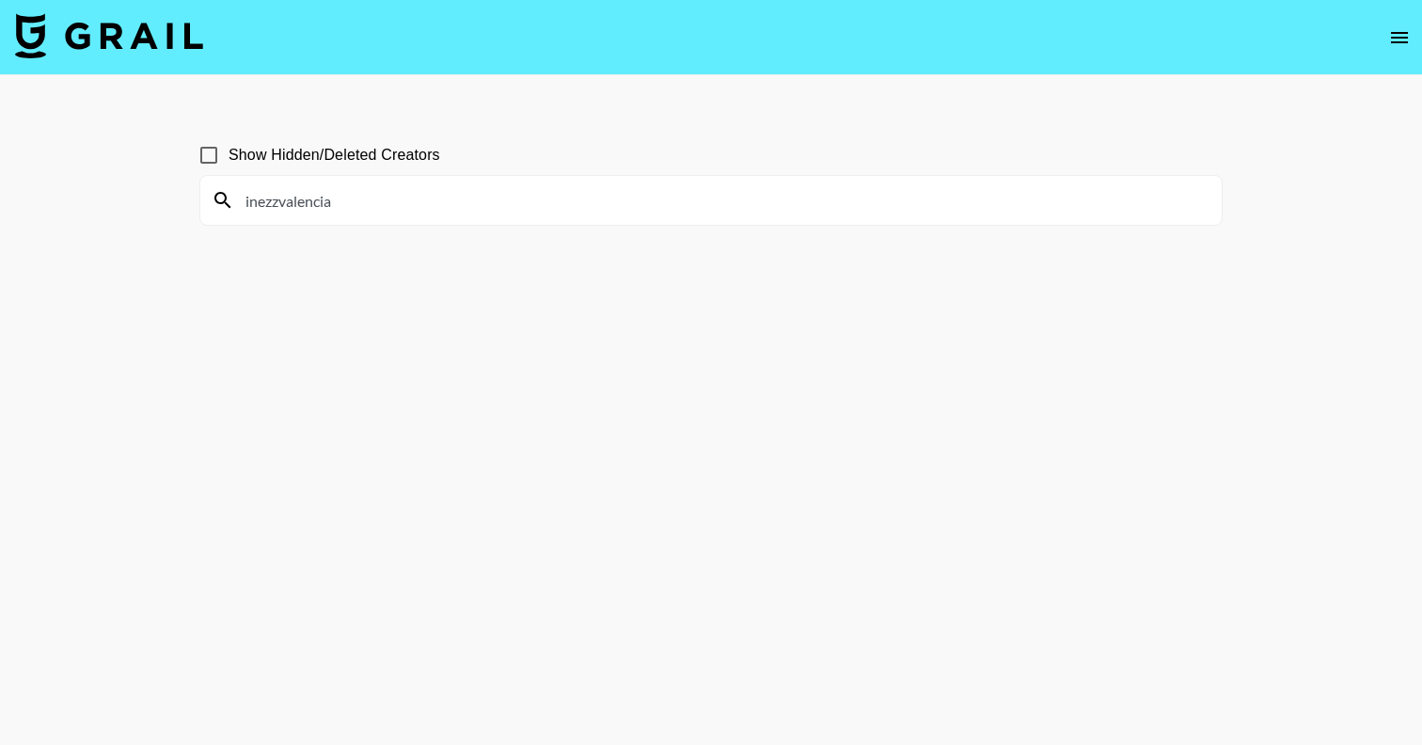
click at [181, 198] on main "Show Hidden/Deleted Creators inezzvalencia" at bounding box center [711, 417] width 1422 height 685
drag, startPoint x: 356, startPoint y: 210, endPoint x: 186, endPoint y: 210, distance: 170.2
click at [186, 210] on div "Show Hidden/Deleted Creators annacwoodring" at bounding box center [710, 417] width 1053 height 594
drag, startPoint x: 409, startPoint y: 210, endPoint x: 229, endPoint y: 207, distance: 180.6
click at [229, 207] on div "annacwoodring" at bounding box center [710, 200] width 1021 height 49
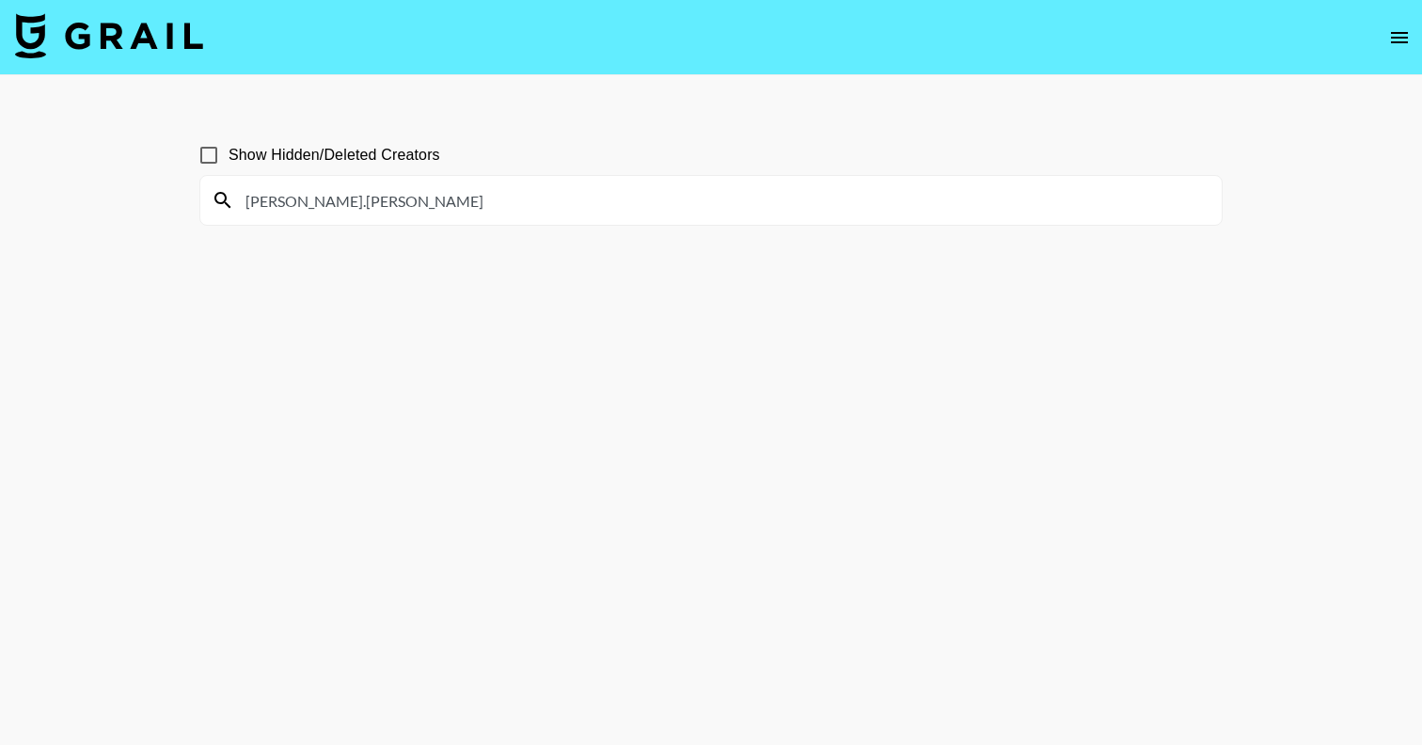
drag, startPoint x: 372, startPoint y: 200, endPoint x: 109, endPoint y: 200, distance: 263.3
click at [109, 200] on main "Show Hidden/Deleted Creators [PERSON_NAME].[PERSON_NAME]" at bounding box center [711, 417] width 1422 height 685
drag, startPoint x: 396, startPoint y: 193, endPoint x: 122, endPoint y: 193, distance: 273.7
click at [122, 193] on main "Show Hidden/Deleted Creators gehssa.hope" at bounding box center [711, 417] width 1422 height 685
drag, startPoint x: 370, startPoint y: 198, endPoint x: 158, endPoint y: 198, distance: 211.6
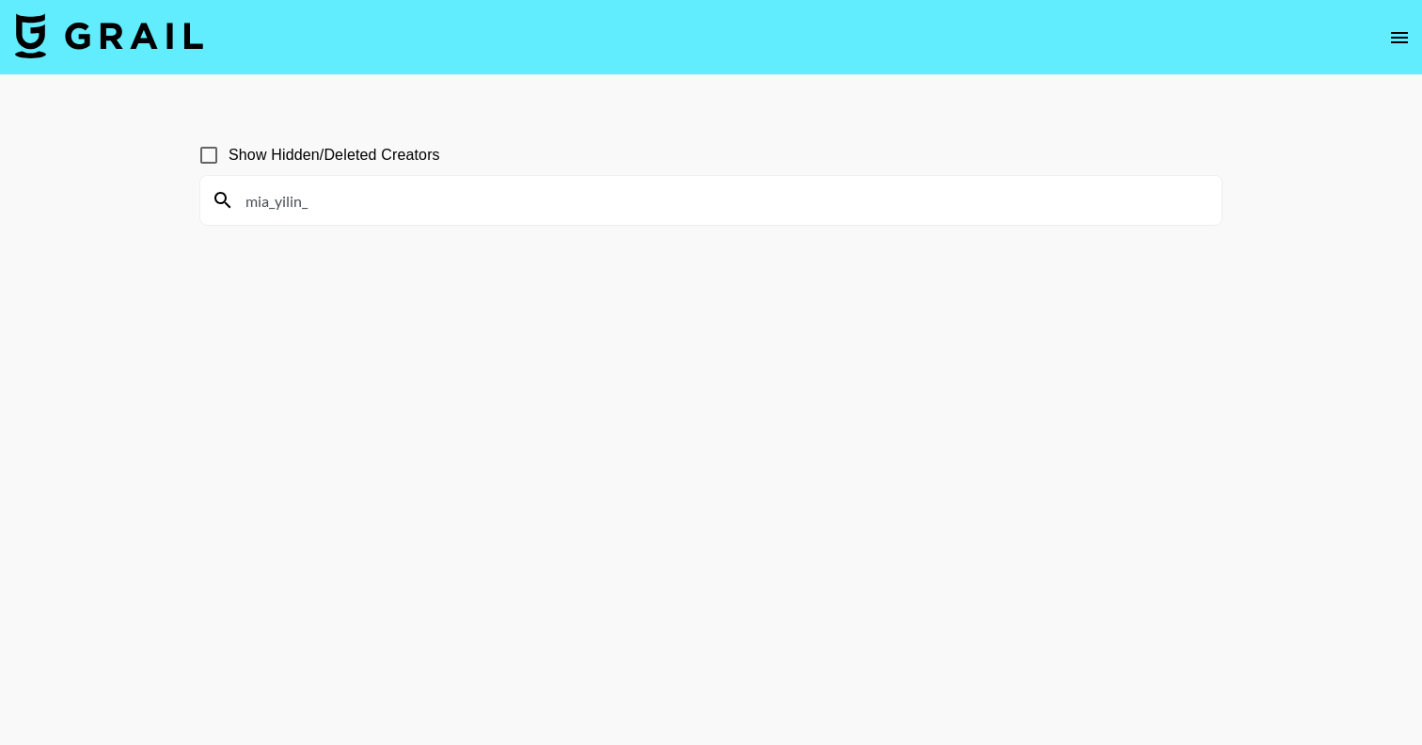
click at [158, 198] on main "Show Hidden/Deleted Creators mia_yilin_" at bounding box center [711, 417] width 1422 height 685
drag, startPoint x: 351, startPoint y: 200, endPoint x: 165, endPoint y: 200, distance: 186.2
click at [165, 200] on main "Show Hidden/Deleted Creators ashlyncasalegno" at bounding box center [711, 417] width 1422 height 685
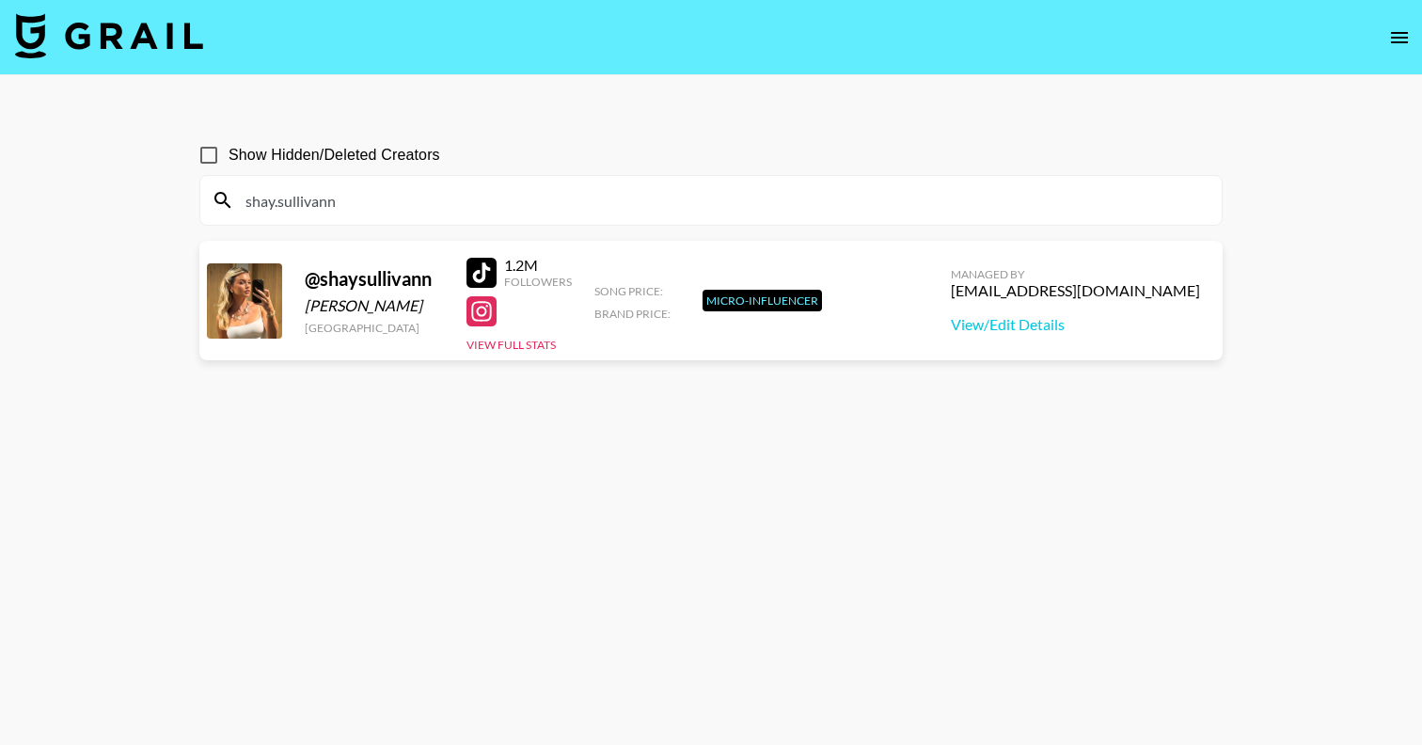
drag, startPoint x: 398, startPoint y: 191, endPoint x: 134, endPoint y: 191, distance: 263.3
click at [134, 191] on main "Show Hidden/Deleted Creators shay.sullivann @ [PERSON_NAME] [GEOGRAPHIC_DATA] 1…" at bounding box center [711, 417] width 1422 height 685
drag, startPoint x: 369, startPoint y: 197, endPoint x: 222, endPoint y: 196, distance: 146.7
click at [222, 196] on div "shay.sullivann" at bounding box center [710, 200] width 1021 height 49
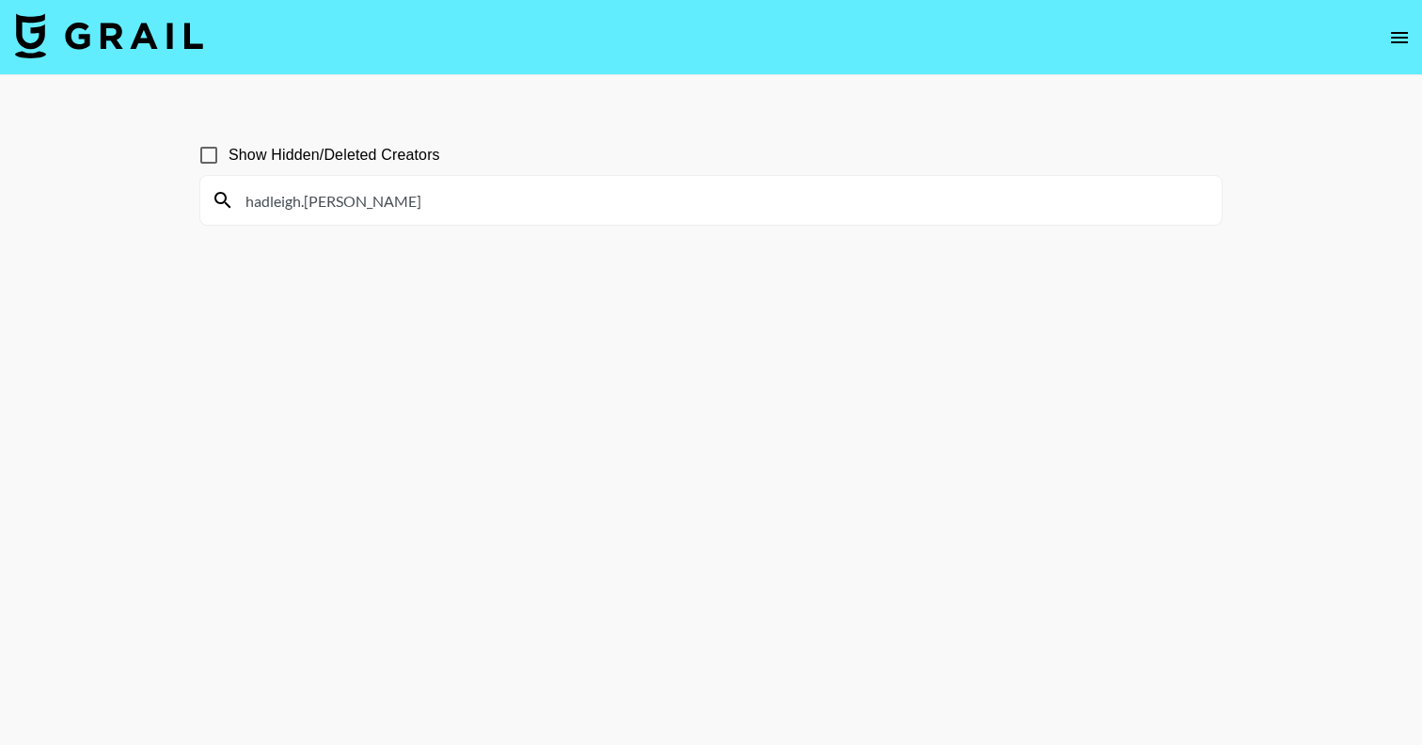
drag, startPoint x: 379, startPoint y: 203, endPoint x: 160, endPoint y: 200, distance: 219.1
click at [161, 200] on main "Show Hidden/Deleted Creators hadleigh.[PERSON_NAME]" at bounding box center [711, 417] width 1422 height 685
drag, startPoint x: 334, startPoint y: 206, endPoint x: 163, endPoint y: 206, distance: 171.2
click at [163, 206] on main "Show Hidden/Deleted Creators avalulic" at bounding box center [711, 417] width 1422 height 685
drag, startPoint x: 369, startPoint y: 204, endPoint x: 149, endPoint y: 204, distance: 220.1
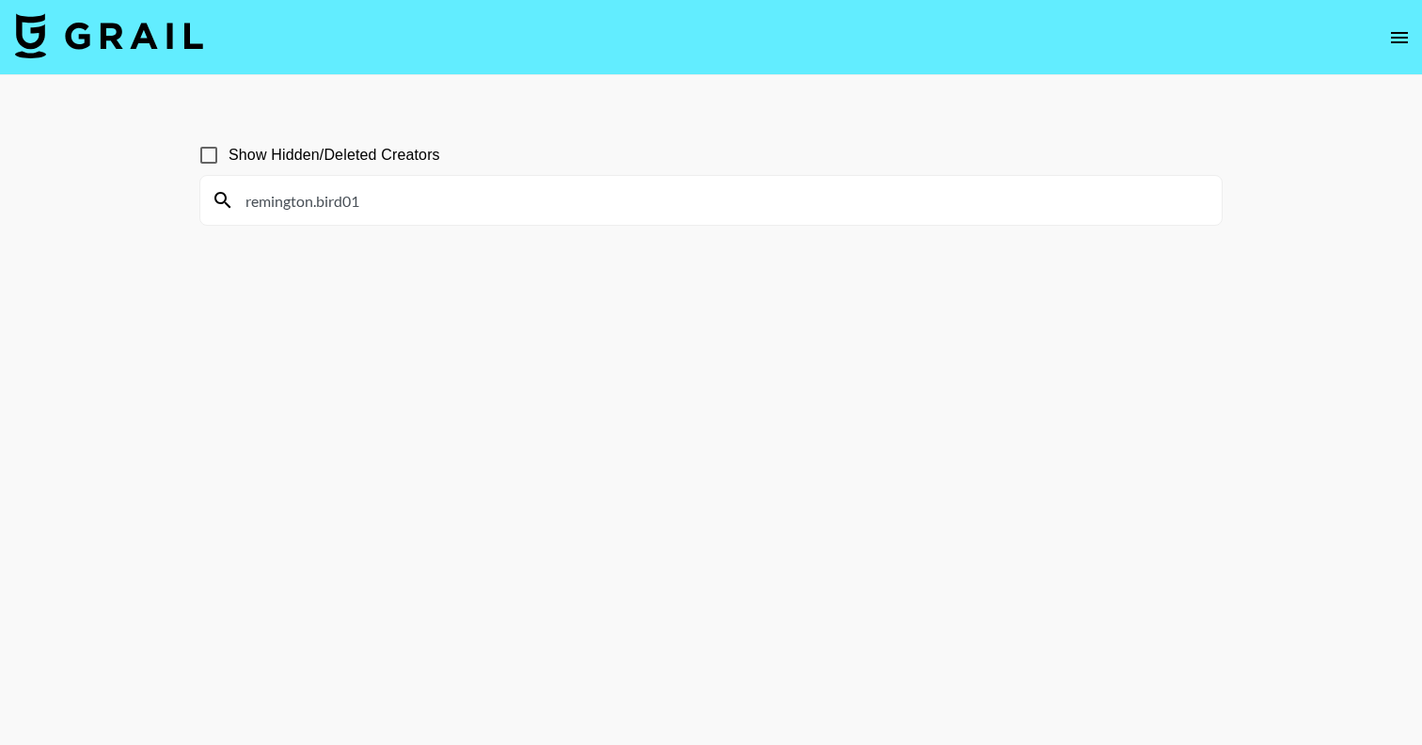
click at [149, 204] on main "Show Hidden/Deleted Creators remington.bird01" at bounding box center [711, 417] width 1422 height 685
drag, startPoint x: 377, startPoint y: 200, endPoint x: 189, endPoint y: 200, distance: 188.1
click at [191, 200] on div "Show Hidden/Deleted Creators syddiiii_elizabeth" at bounding box center [710, 417] width 1053 height 594
drag, startPoint x: 385, startPoint y: 201, endPoint x: 146, endPoint y: 199, distance: 238.9
click at [149, 199] on main "Show Hidden/Deleted Creators justleahgrwm" at bounding box center [711, 417] width 1422 height 685
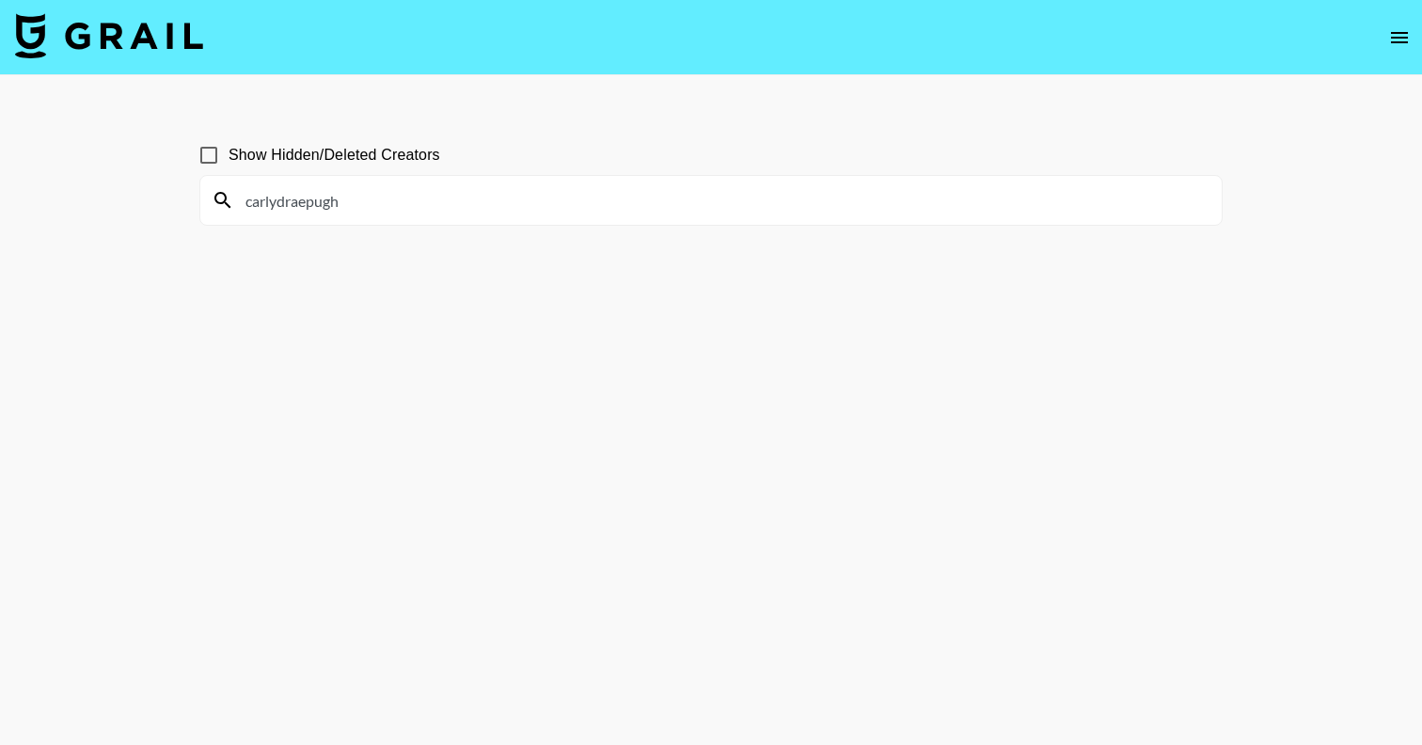
drag, startPoint x: 342, startPoint y: 202, endPoint x: 103, endPoint y: 202, distance: 238.9
click at [103, 202] on main "Show Hidden/Deleted Creators carlydraepugh" at bounding box center [711, 417] width 1422 height 685
type input "grwmqueenisback"
click at [1406, 21] on button "open drawer" at bounding box center [1400, 38] width 38 height 38
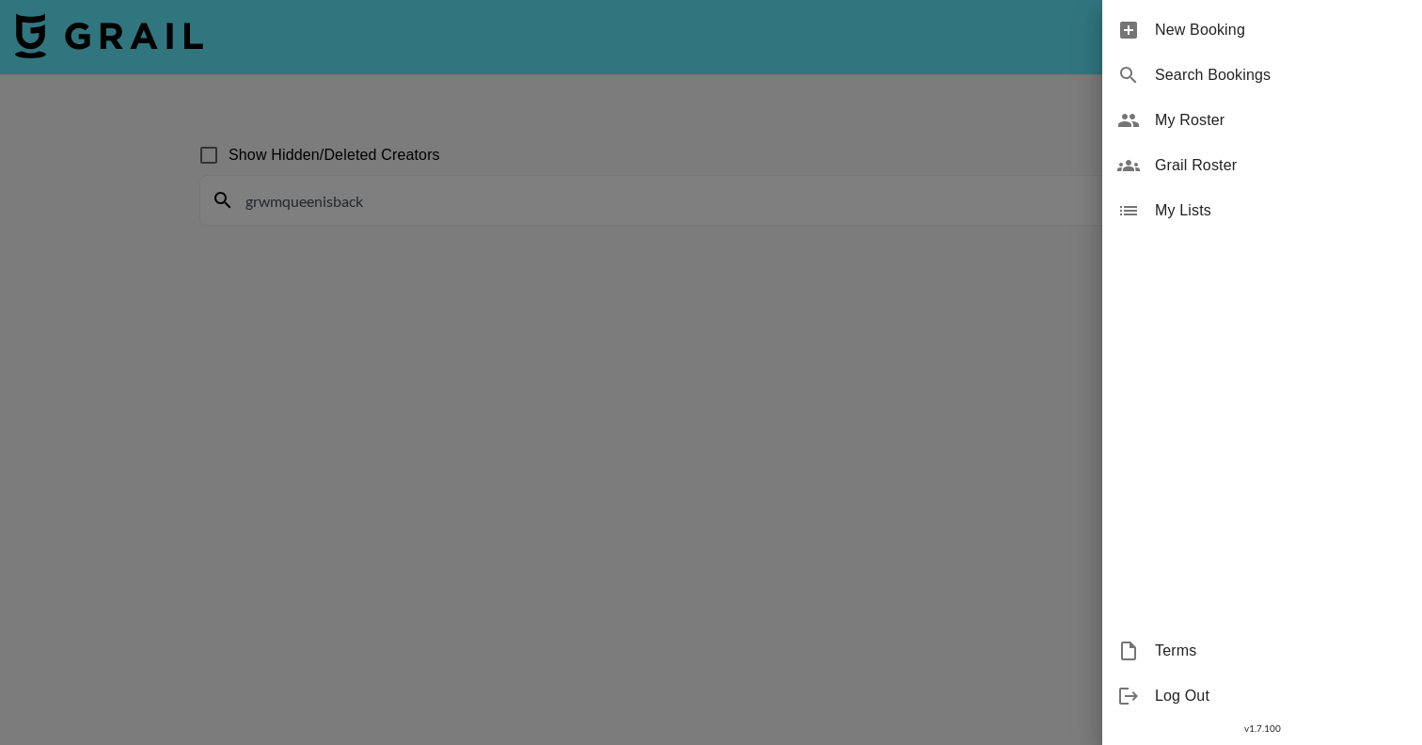
click at [712, 111] on div at bounding box center [711, 372] width 1422 height 745
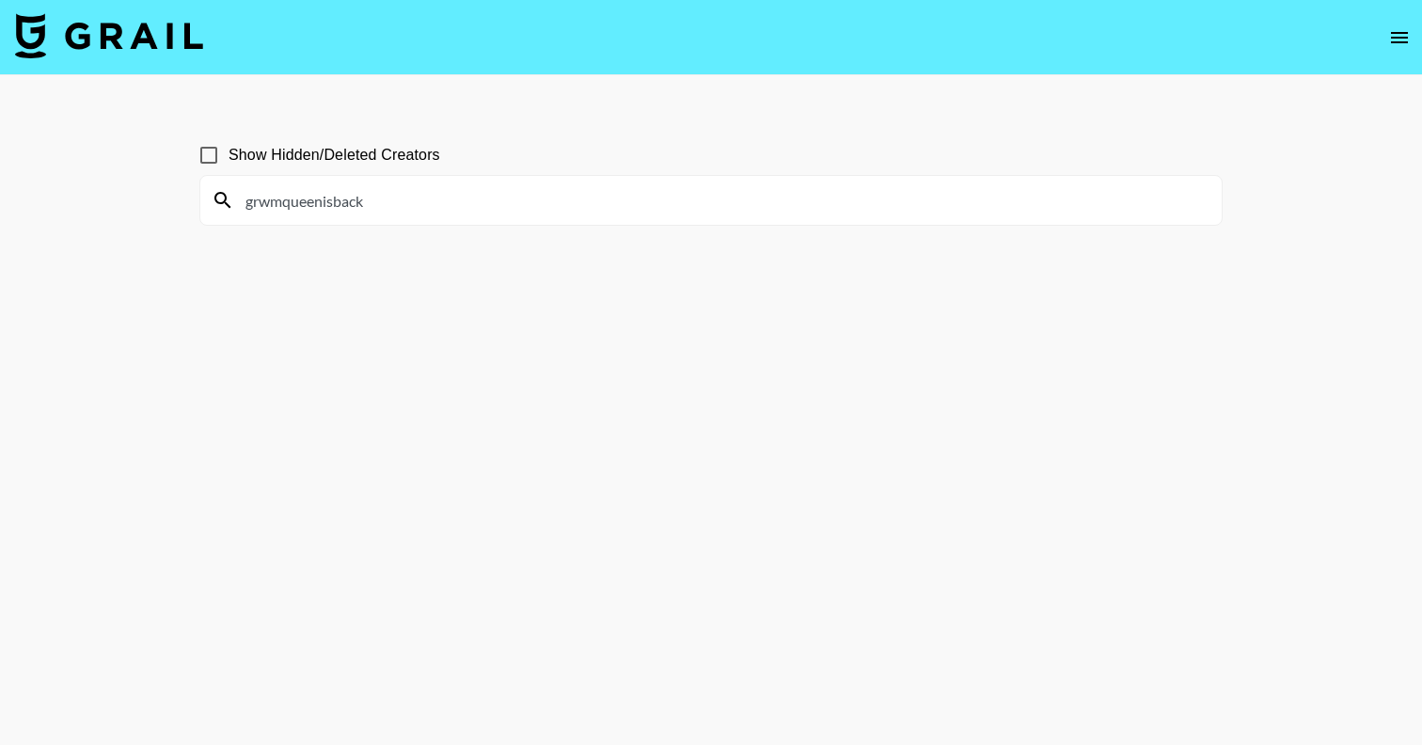
click at [37, 40] on img at bounding box center [109, 35] width 188 height 45
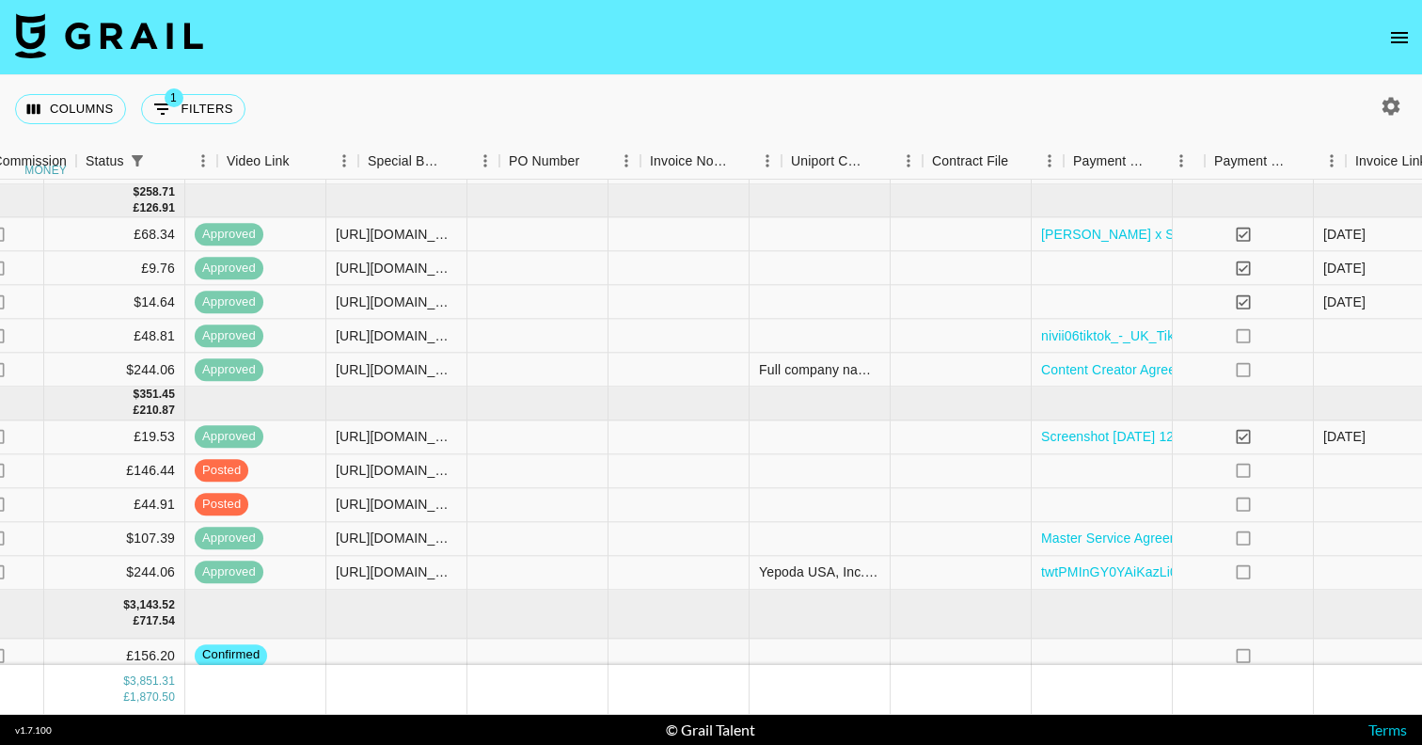
scroll to position [130, 1818]
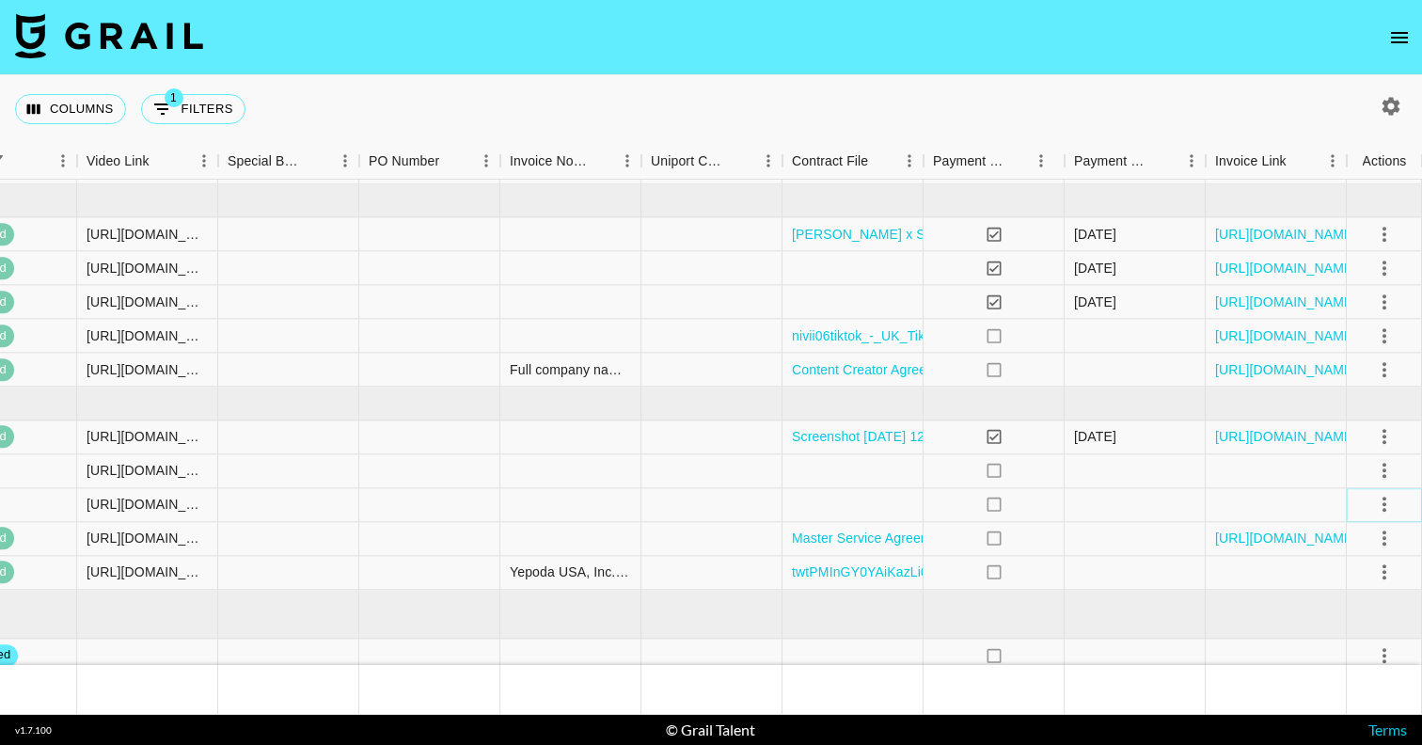
click at [1382, 506] on icon "select merge strategy" at bounding box center [1384, 504] width 23 height 23
click at [1346, 685] on div "Approve" at bounding box center [1343, 681] width 57 height 23
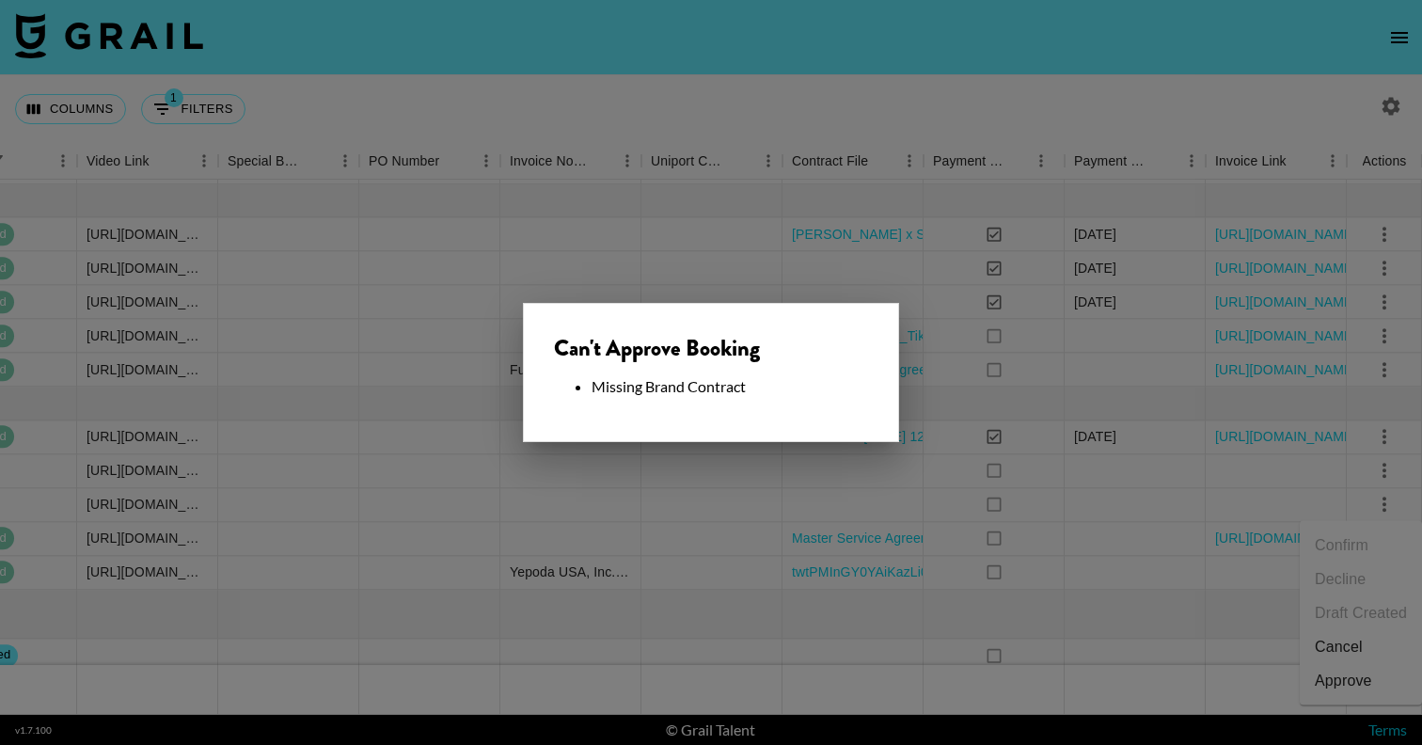
click at [1138, 481] on div at bounding box center [711, 372] width 1422 height 745
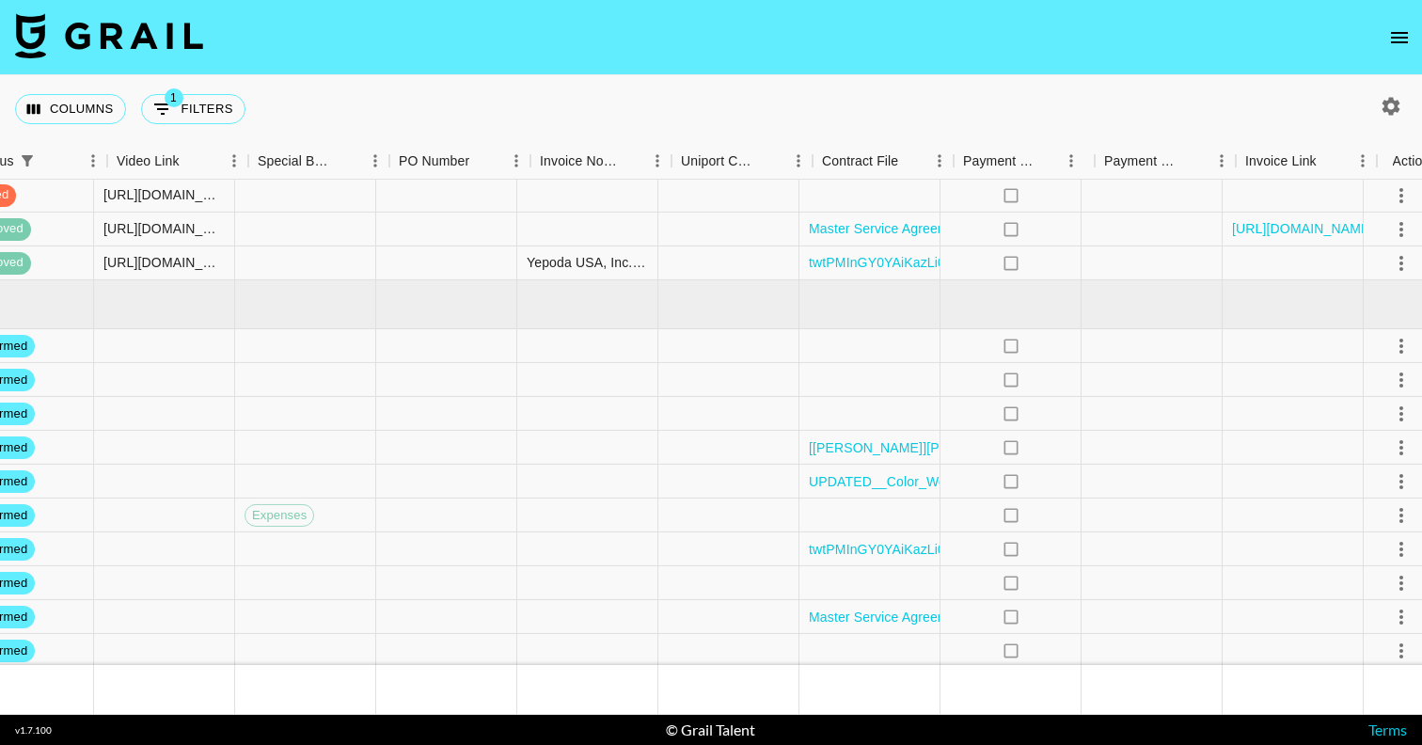
scroll to position [439, 1818]
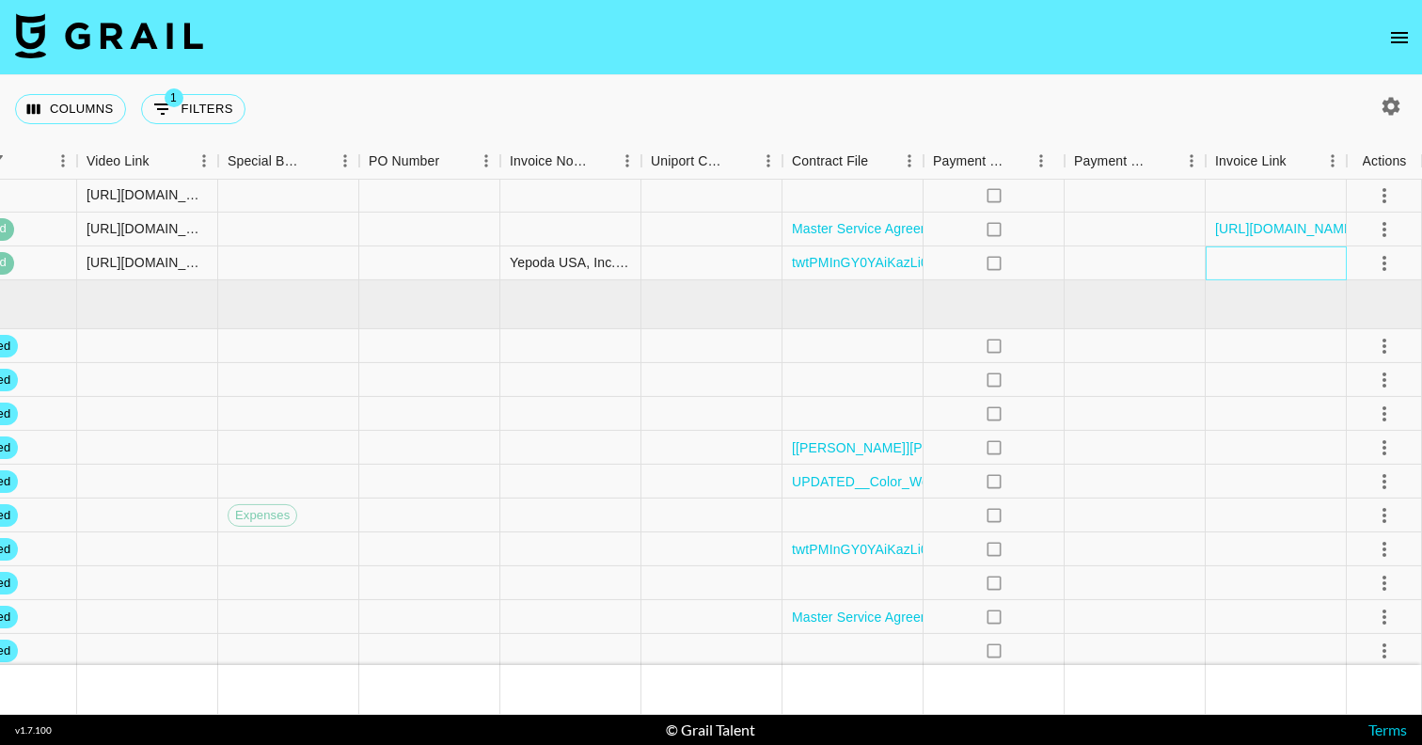
click at [1245, 263] on div at bounding box center [1276, 263] width 141 height 34
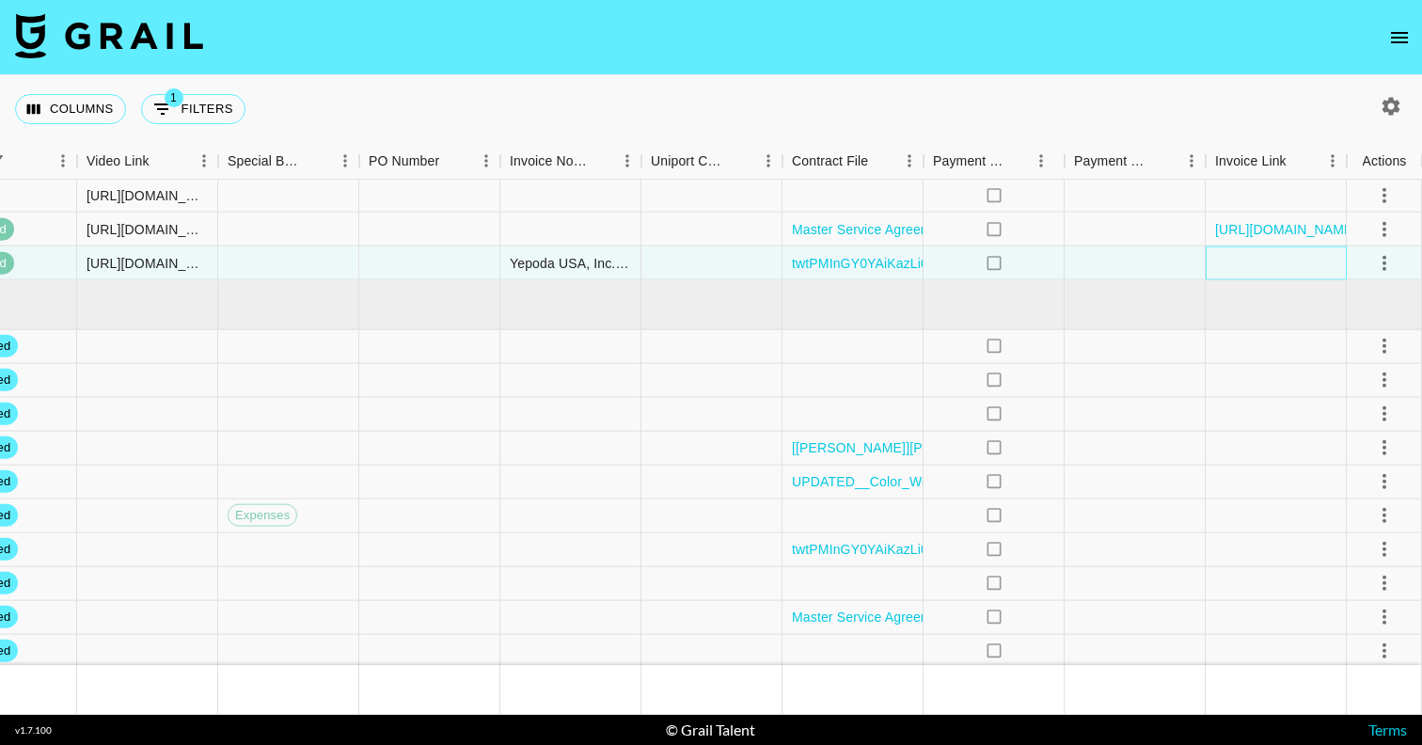
click at [1266, 280] on div at bounding box center [1276, 263] width 141 height 34
click at [1264, 280] on div at bounding box center [1276, 263] width 141 height 34
click at [1248, 329] on div at bounding box center [1276, 304] width 141 height 49
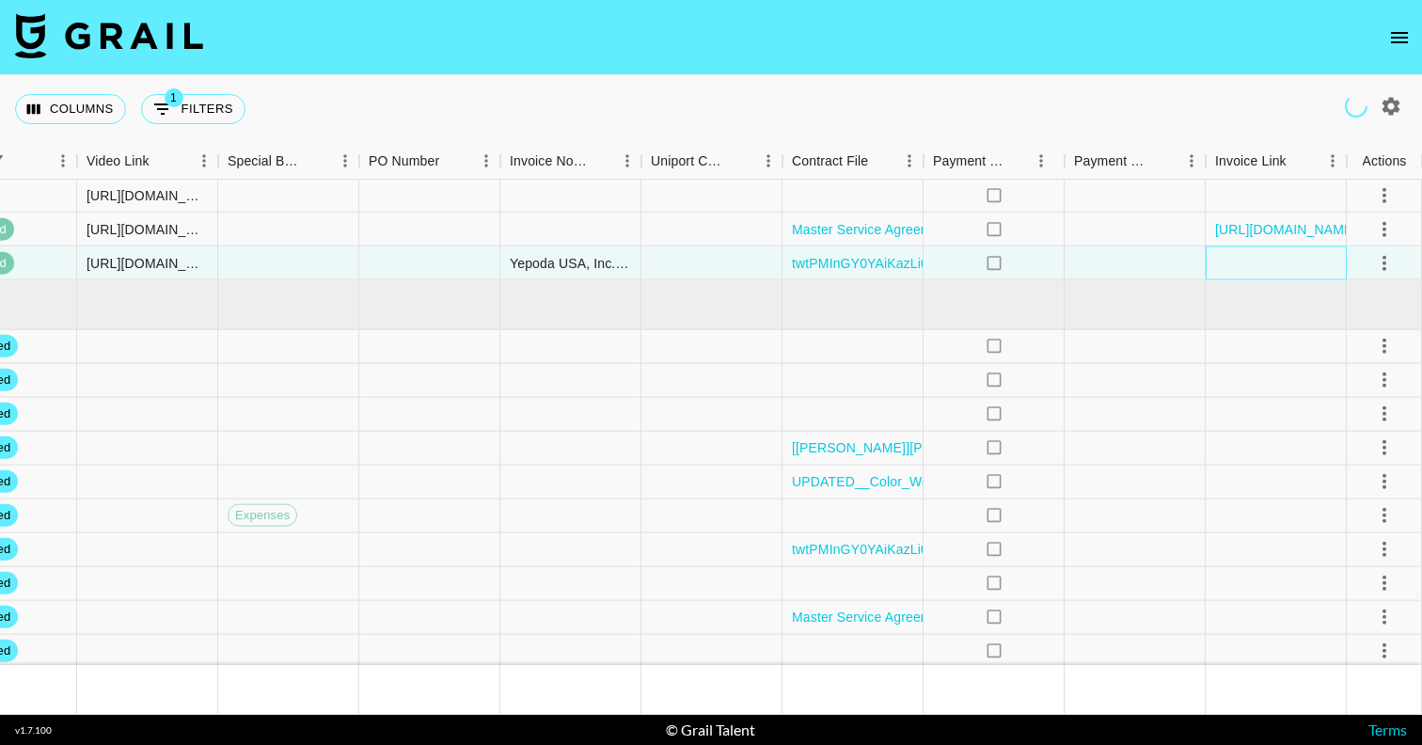
click at [1248, 280] on div at bounding box center [1276, 263] width 141 height 34
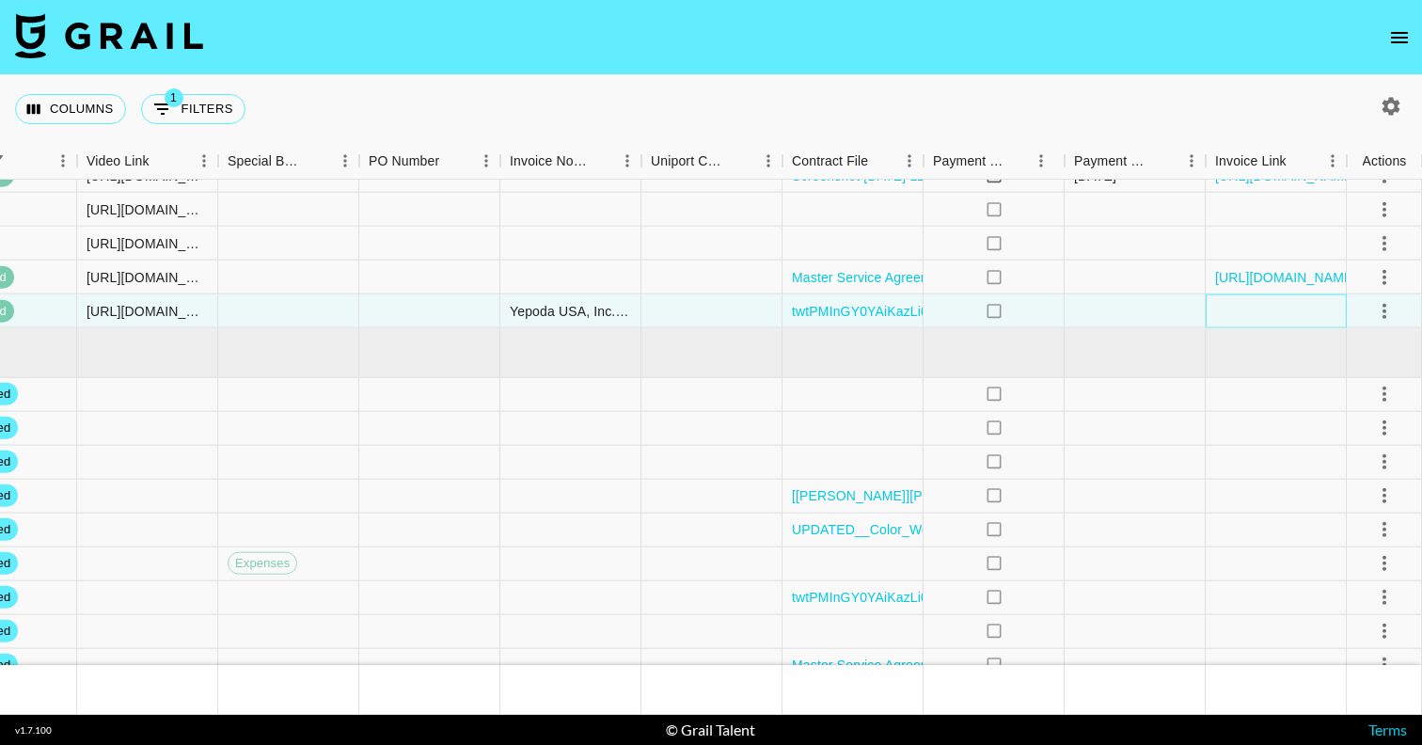
click at [1243, 312] on div at bounding box center [1276, 311] width 141 height 34
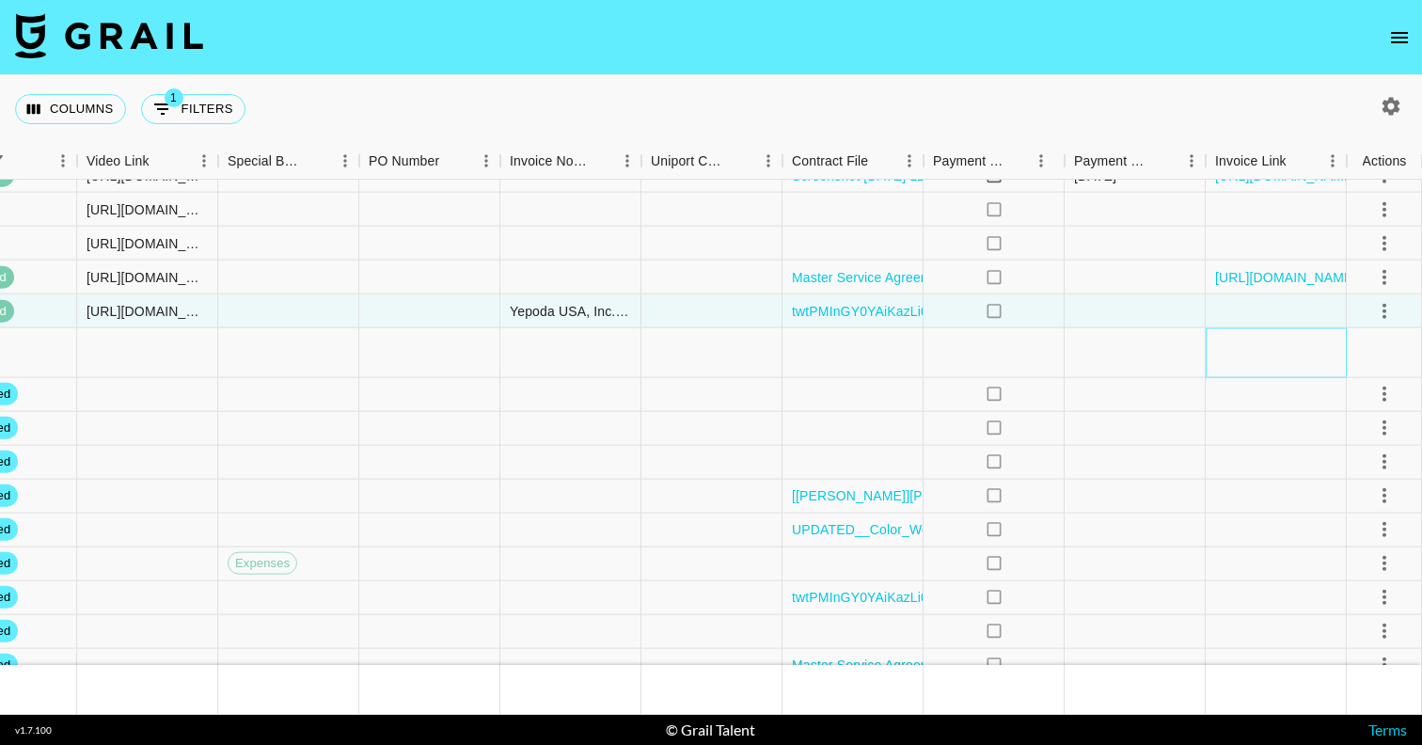
click at [1240, 366] on div at bounding box center [1276, 352] width 141 height 49
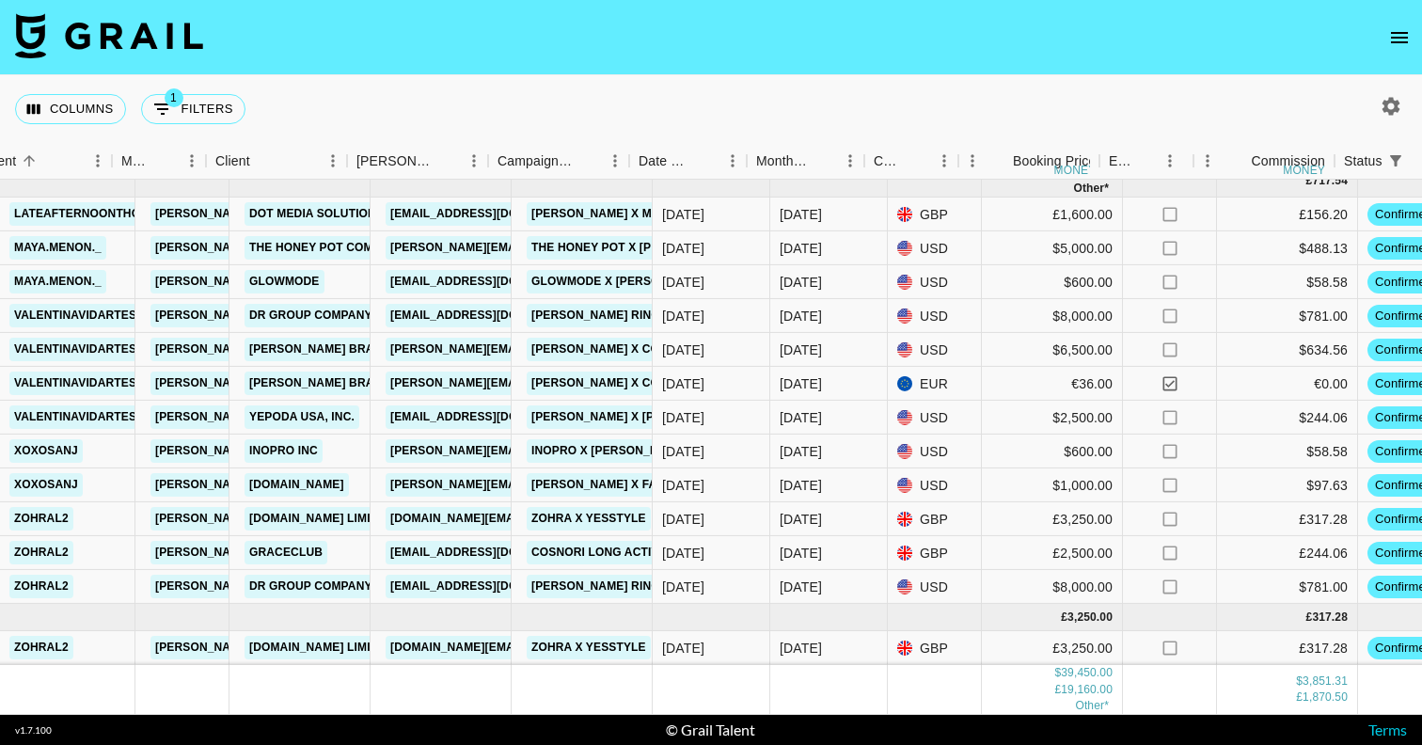
scroll to position [571, 327]
